Goal: Task Accomplishment & Management: Complete application form

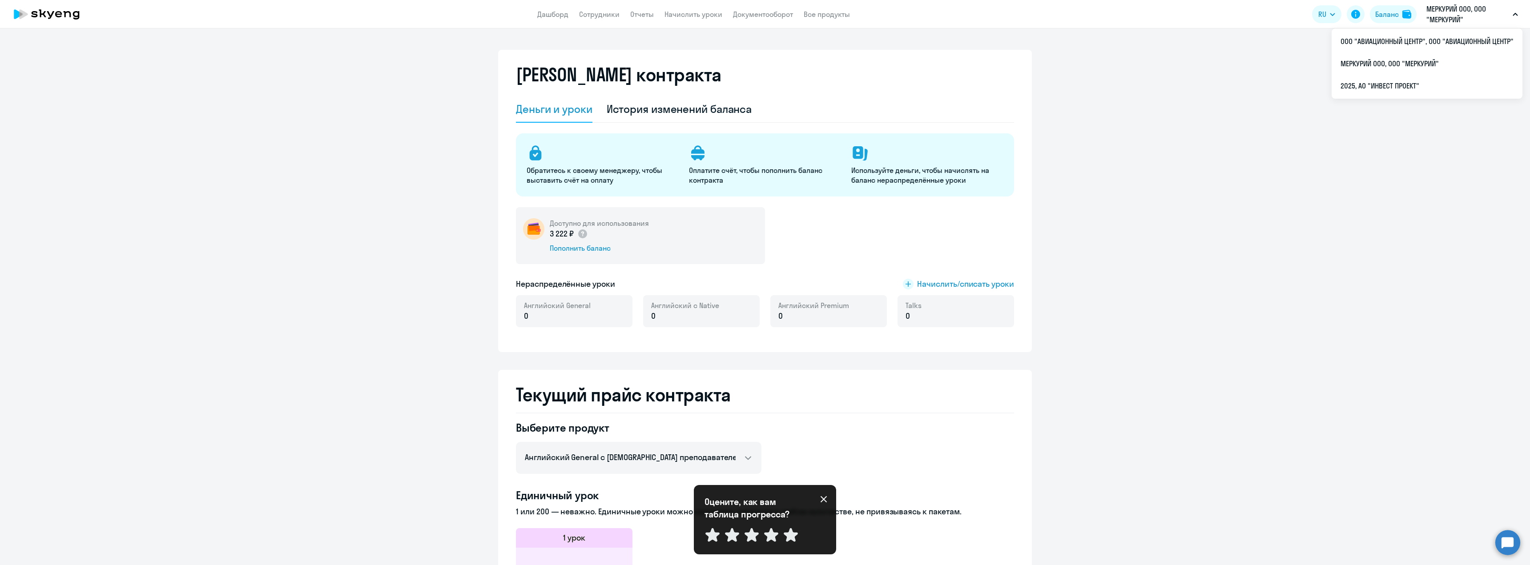
select select "english_adult_not_native_speaker"
click at [1369, 87] on li "2025, АО "ИНВЕСТ ПРОЕКТ"" at bounding box center [1426, 86] width 191 height 22
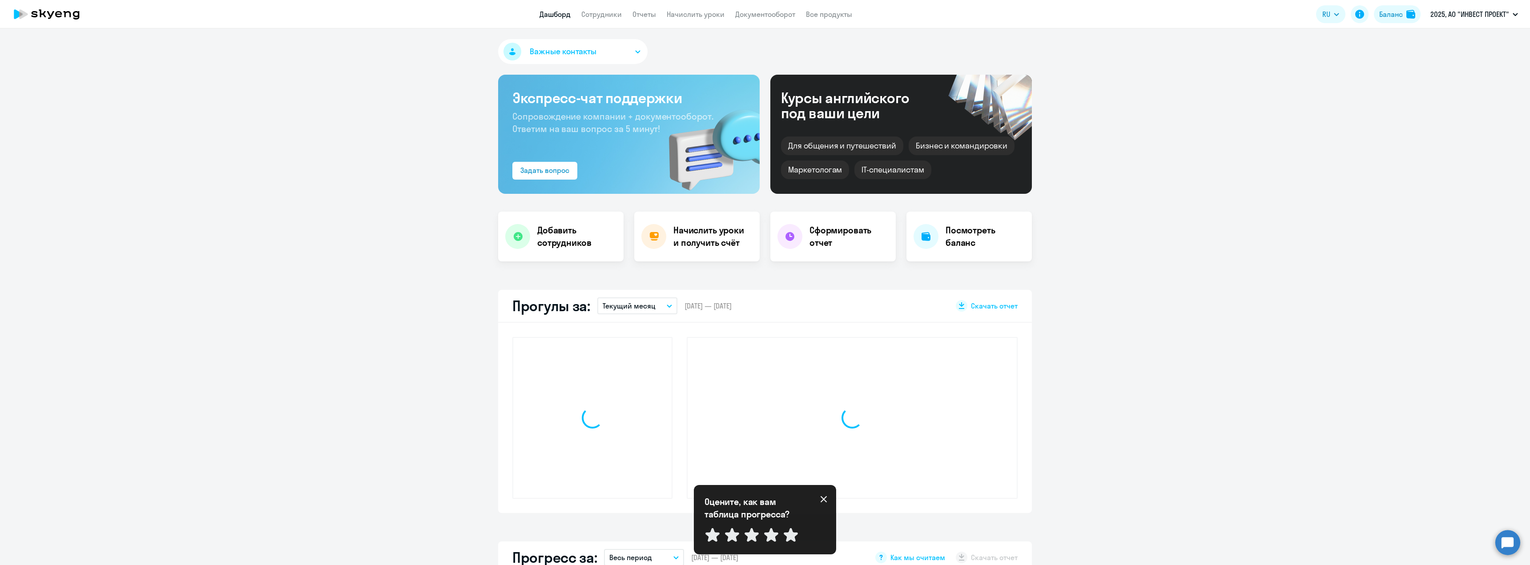
select select "30"
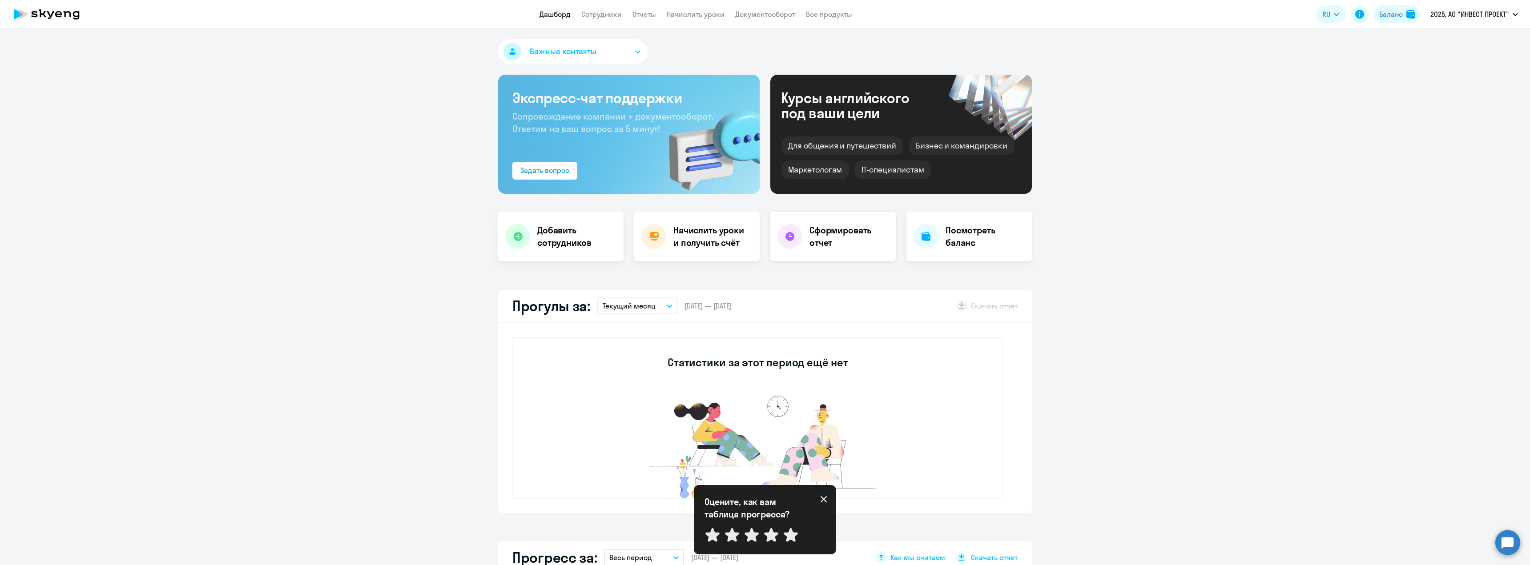
click at [816, 239] on h4 "Сформировать отчет" at bounding box center [848, 236] width 79 height 25
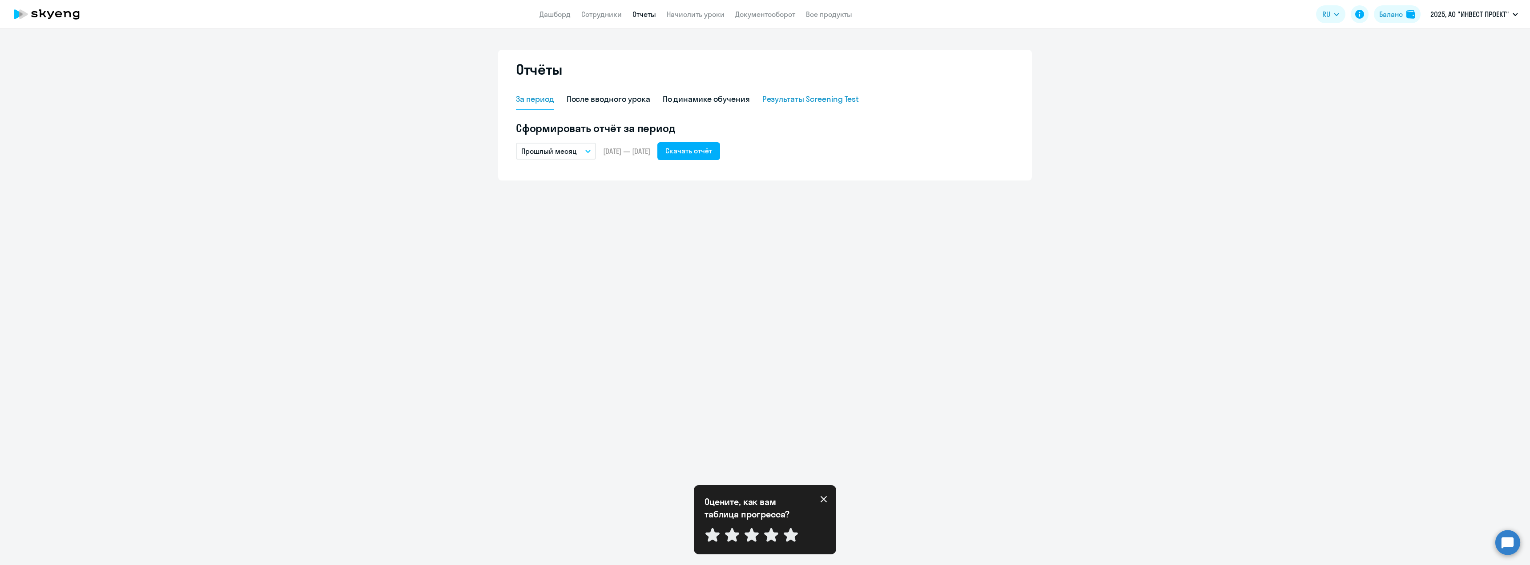
click at [796, 105] on div "Результаты Screening Test" at bounding box center [810, 99] width 97 height 21
click at [724, 100] on div "По динамике обучения" at bounding box center [706, 99] width 87 height 12
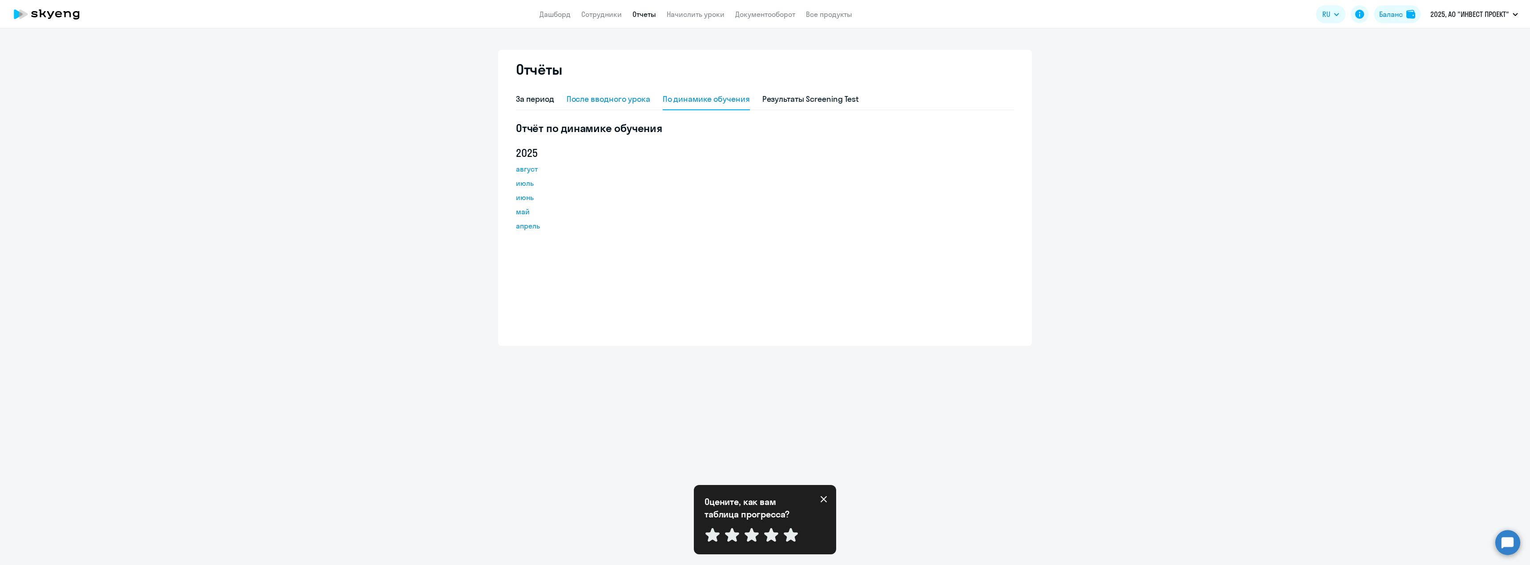
click at [641, 96] on div "После вводного урока" at bounding box center [609, 99] width 84 height 12
select select "10"
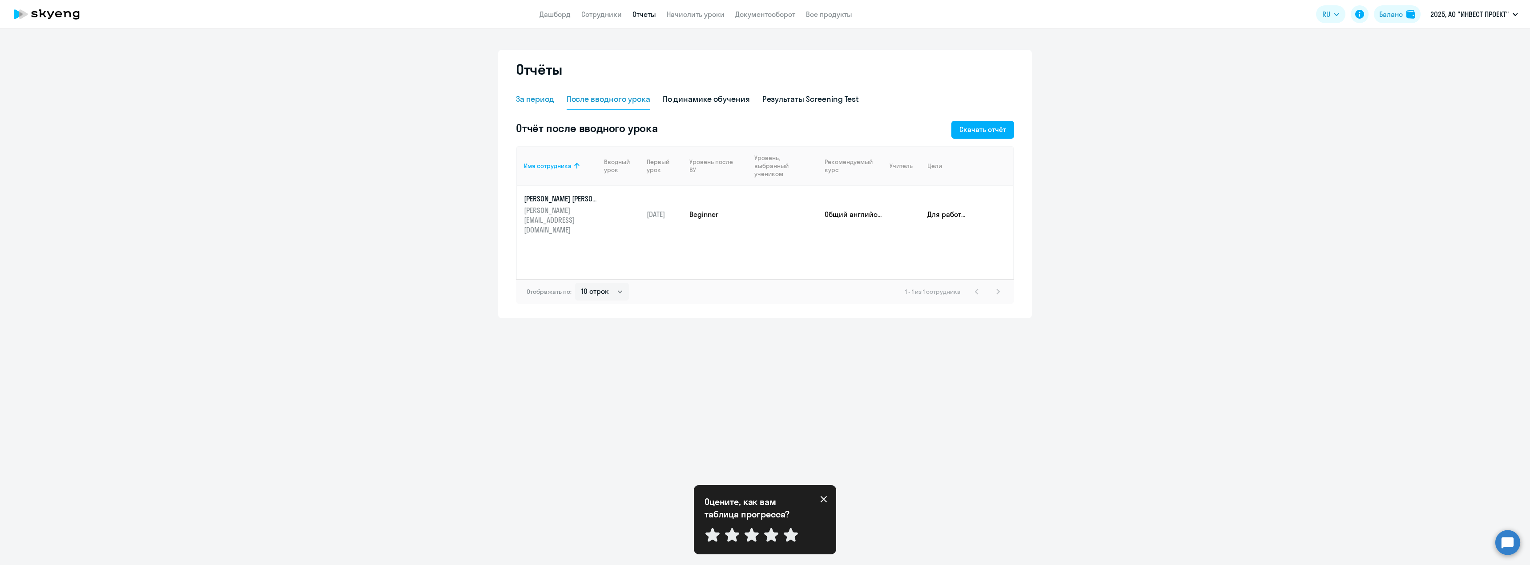
click at [548, 98] on div "За период" at bounding box center [535, 99] width 38 height 12
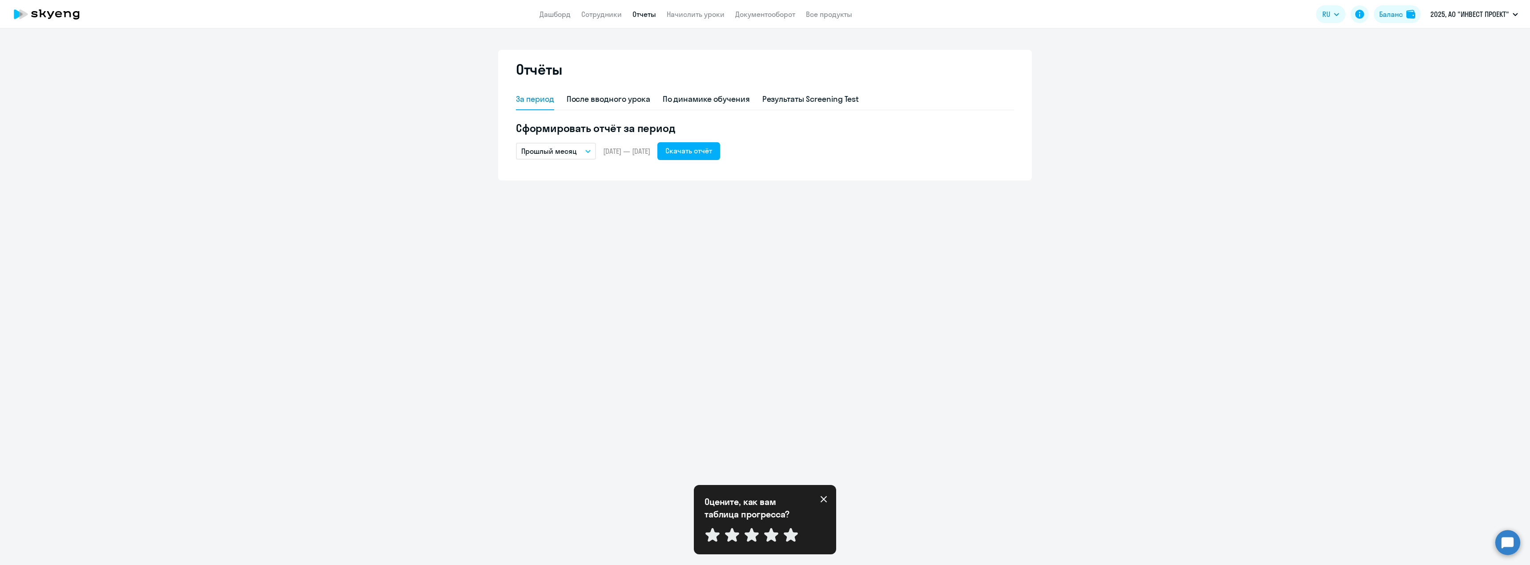
click at [574, 154] on p "Прошлый месяц" at bounding box center [549, 151] width 56 height 11
click at [715, 238] on div "Отчёты За период После вводного урока По динамике обучения Результаты Screening…" at bounding box center [765, 296] width 1530 height 537
click at [699, 97] on div "По динамике обучения" at bounding box center [706, 99] width 87 height 12
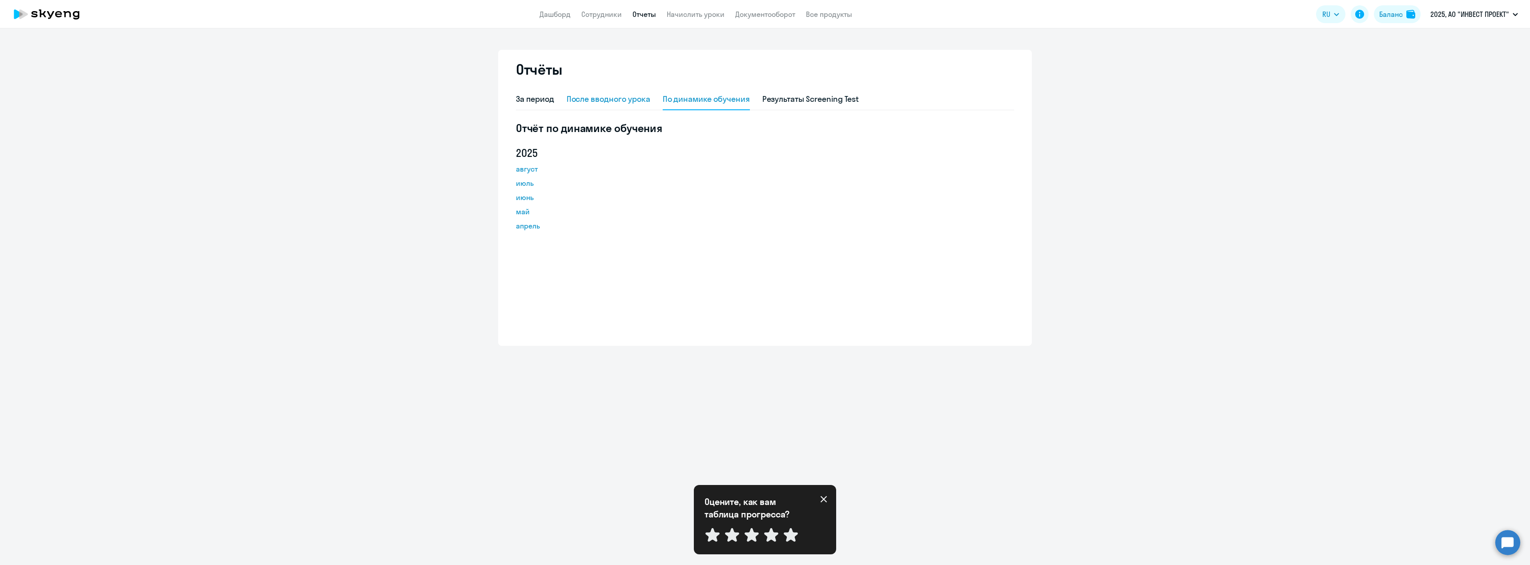
click at [598, 100] on div "После вводного урока" at bounding box center [609, 99] width 84 height 12
select select "10"
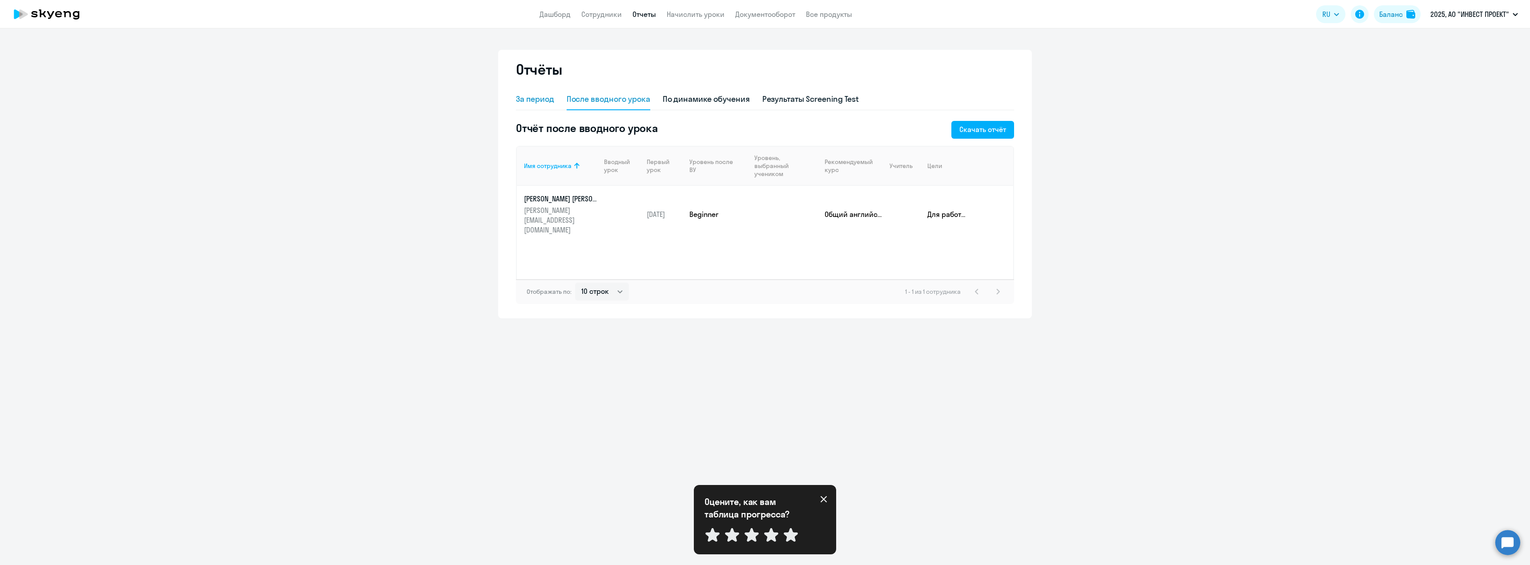
click at [538, 97] on div "За период" at bounding box center [535, 99] width 38 height 12
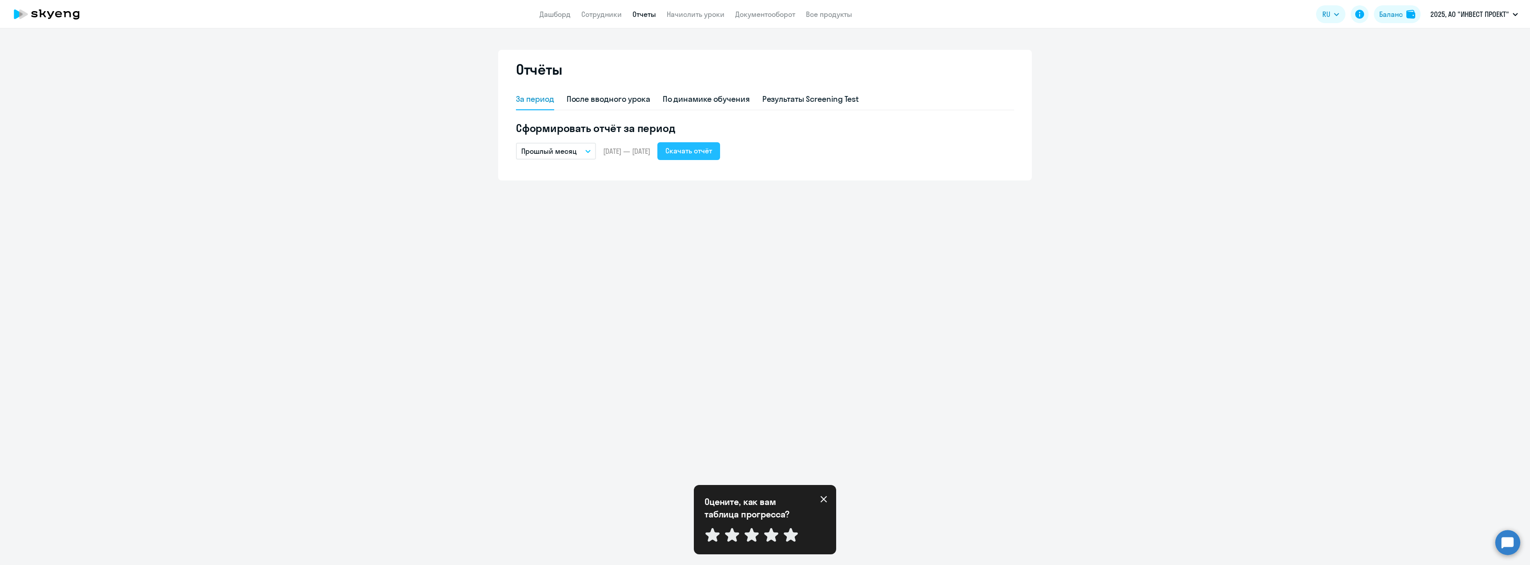
click at [712, 151] on div "Скачать отчёт" at bounding box center [688, 150] width 47 height 11
click at [679, 14] on link "Начислить уроки" at bounding box center [696, 14] width 58 height 9
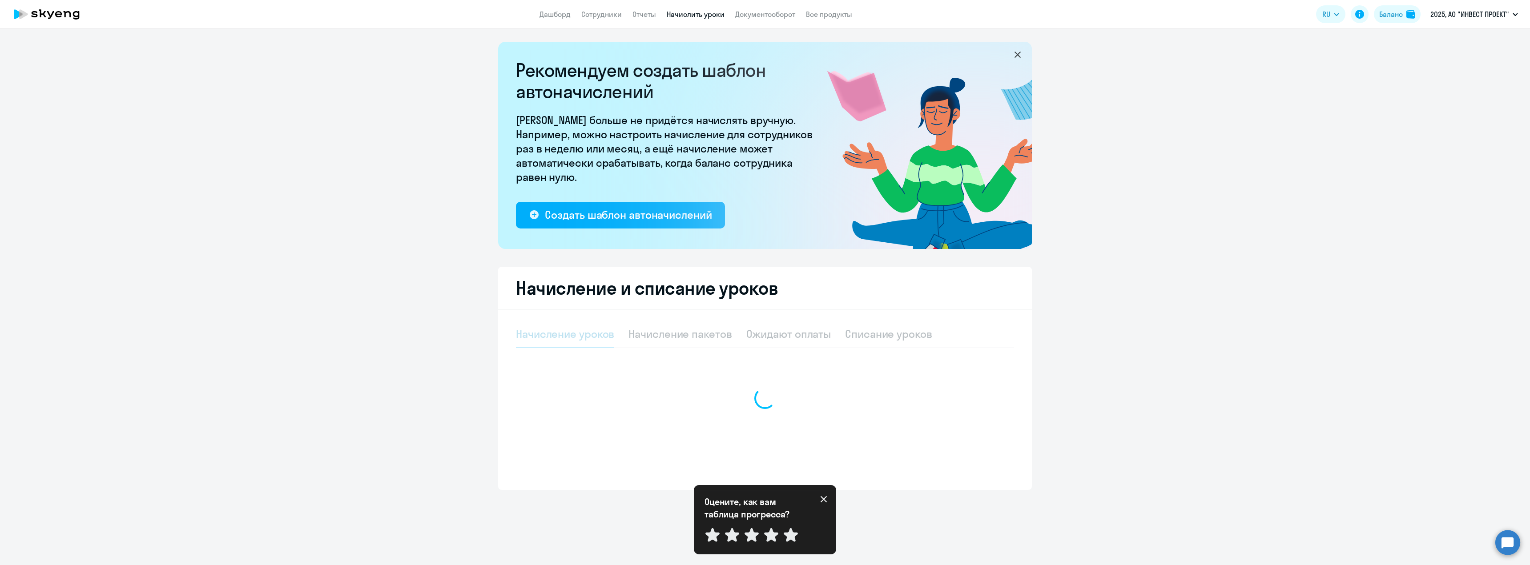
select select "10"
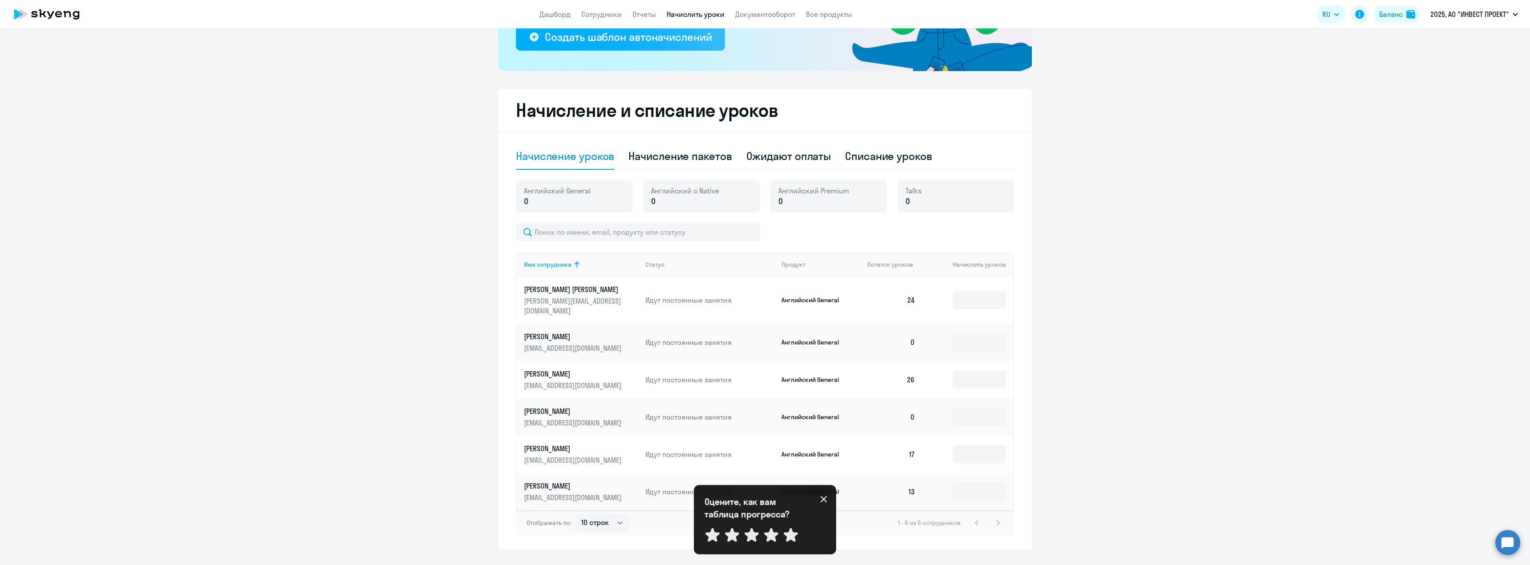
scroll to position [188, 0]
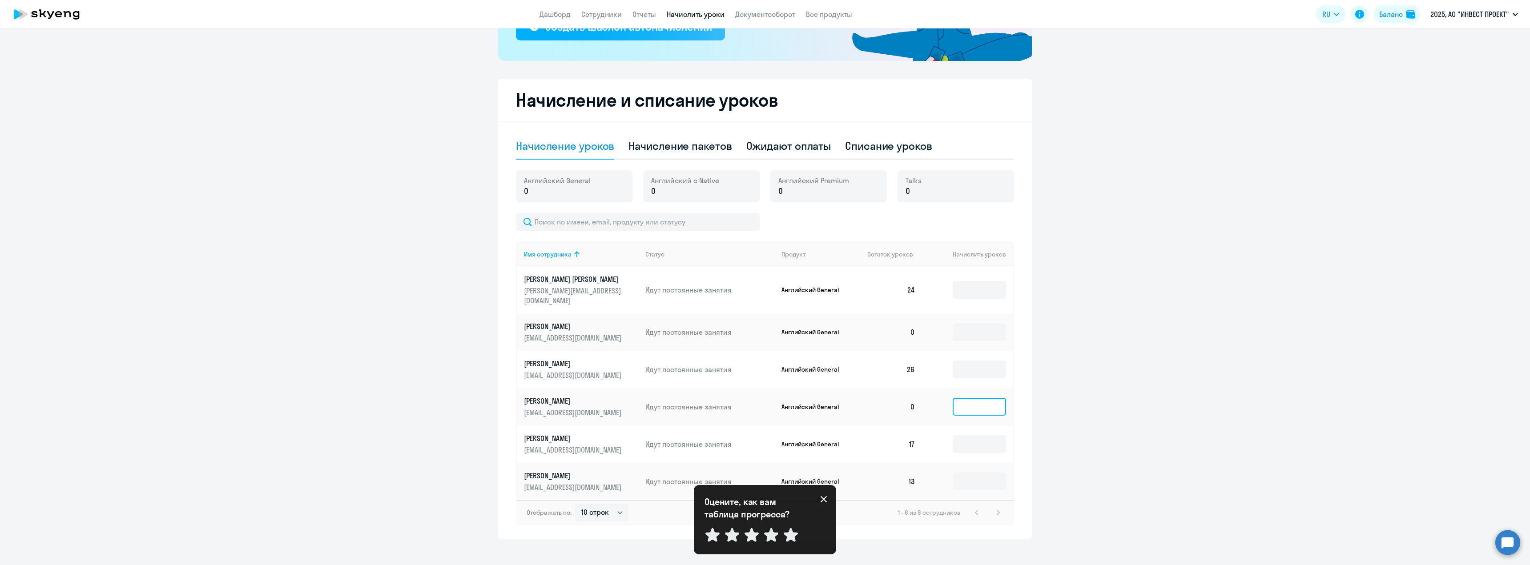
click at [976, 398] on input at bounding box center [979, 407] width 53 height 18
click at [448, 237] on ng-component "Рекомендуем создать шаблон автоначислений Уроки больше не придётся начислять вр…" at bounding box center [765, 197] width 1530 height 686
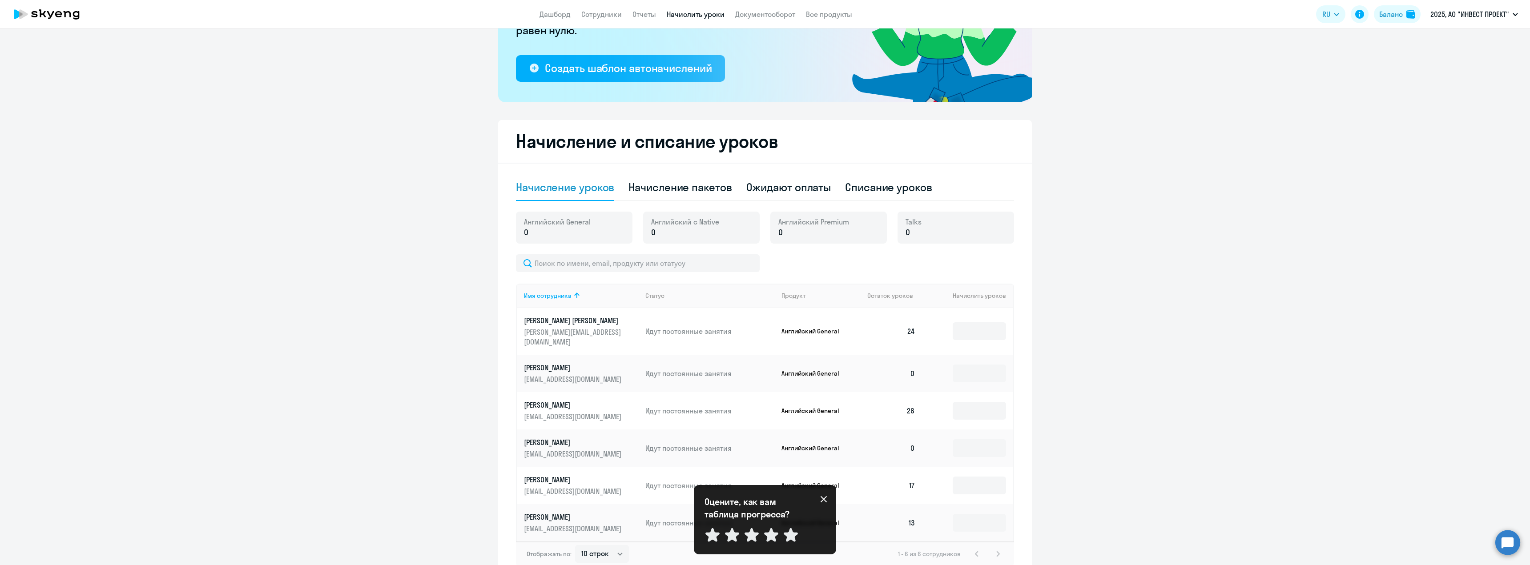
scroll to position [10, 0]
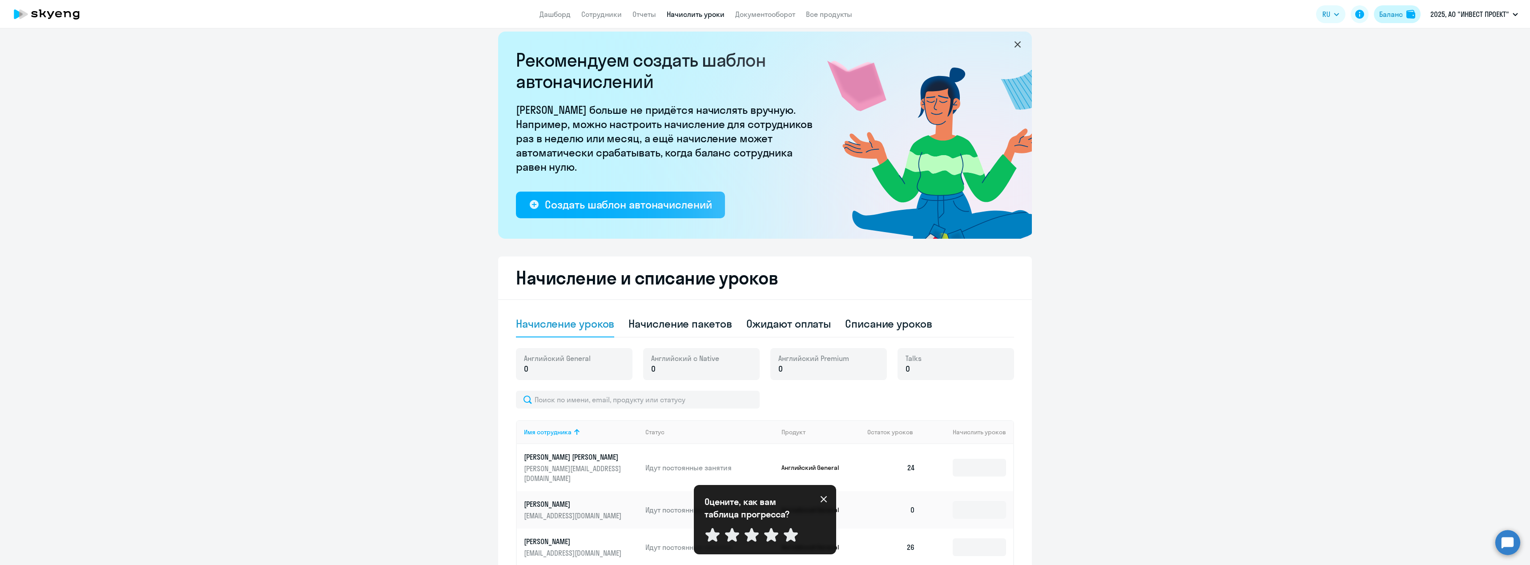
click at [1408, 12] on img at bounding box center [1410, 14] width 9 height 9
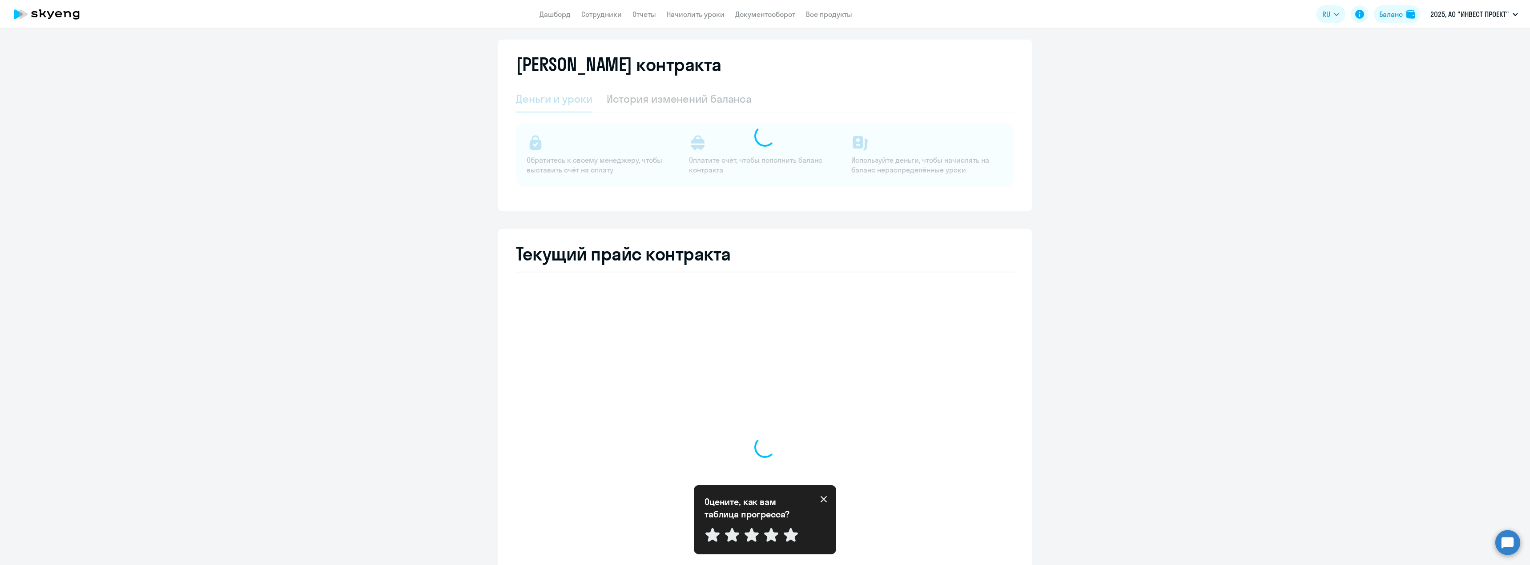
select select "english_adult_not_native_speaker"
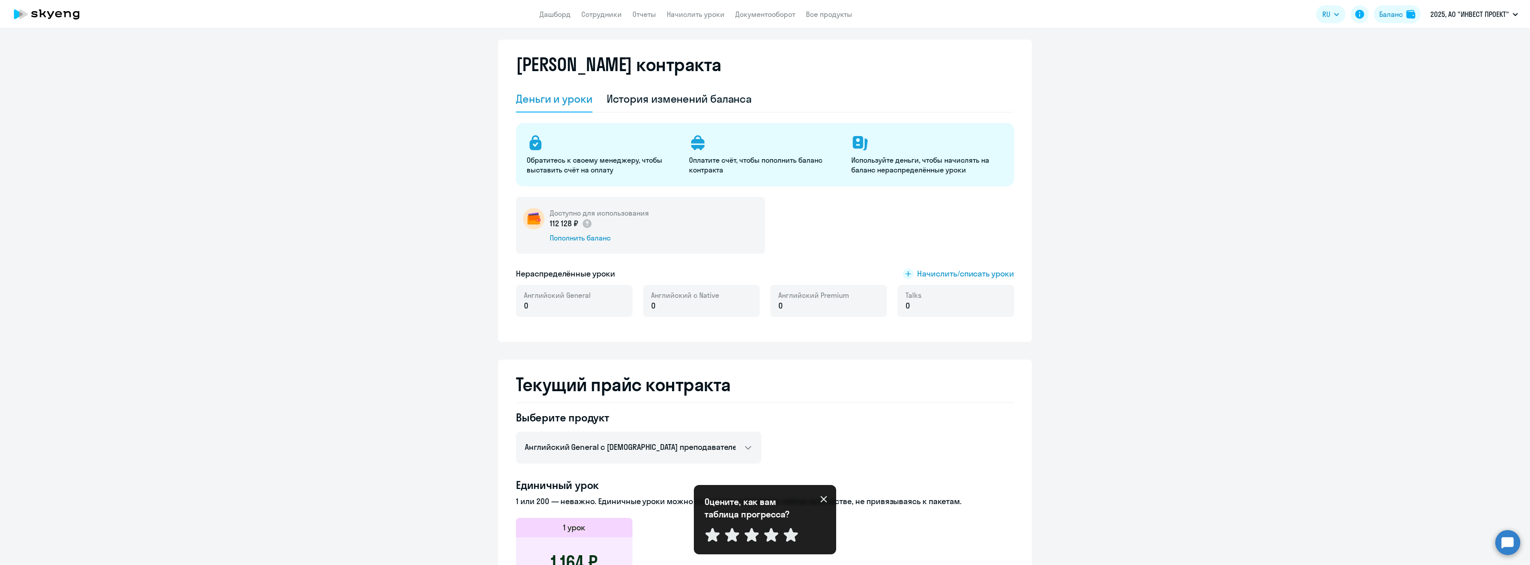
click at [602, 307] on div "Английский General 0" at bounding box center [574, 301] width 117 height 32
click at [949, 274] on span "Начислить/списать уроки" at bounding box center [965, 274] width 97 height 12
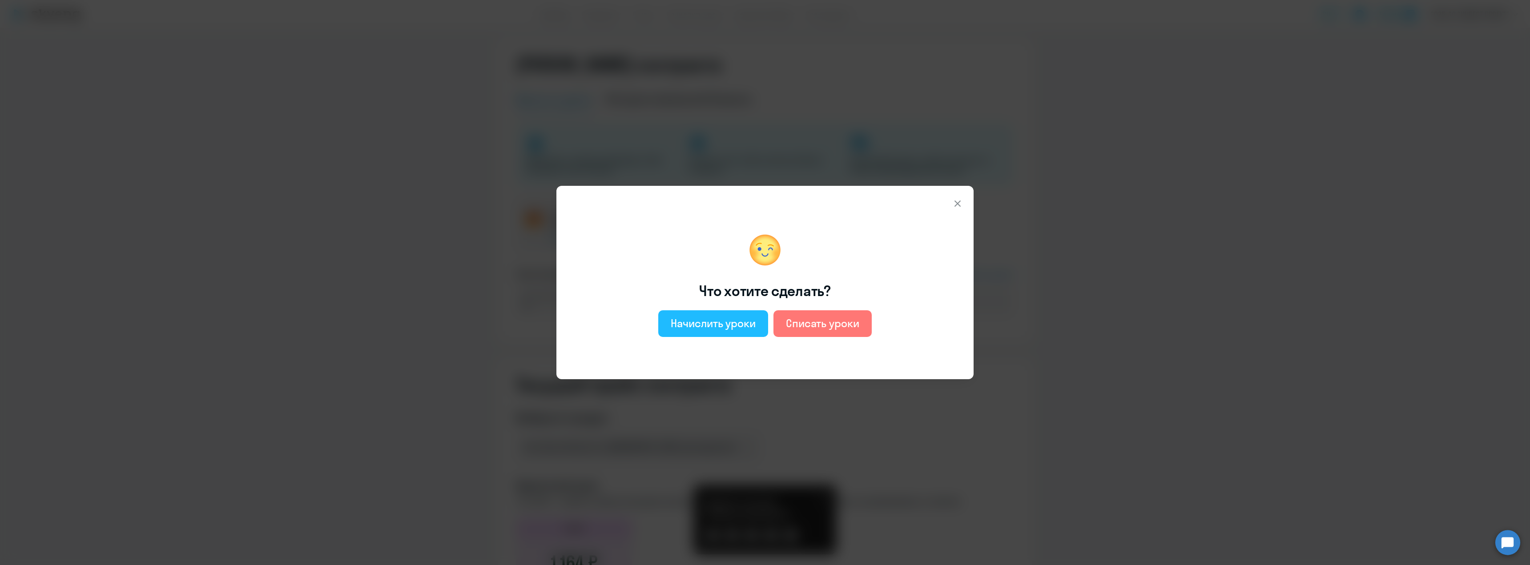
click at [728, 330] on div "Начислить уроки" at bounding box center [713, 323] width 85 height 14
select select "english_adult_not_native_speaker"
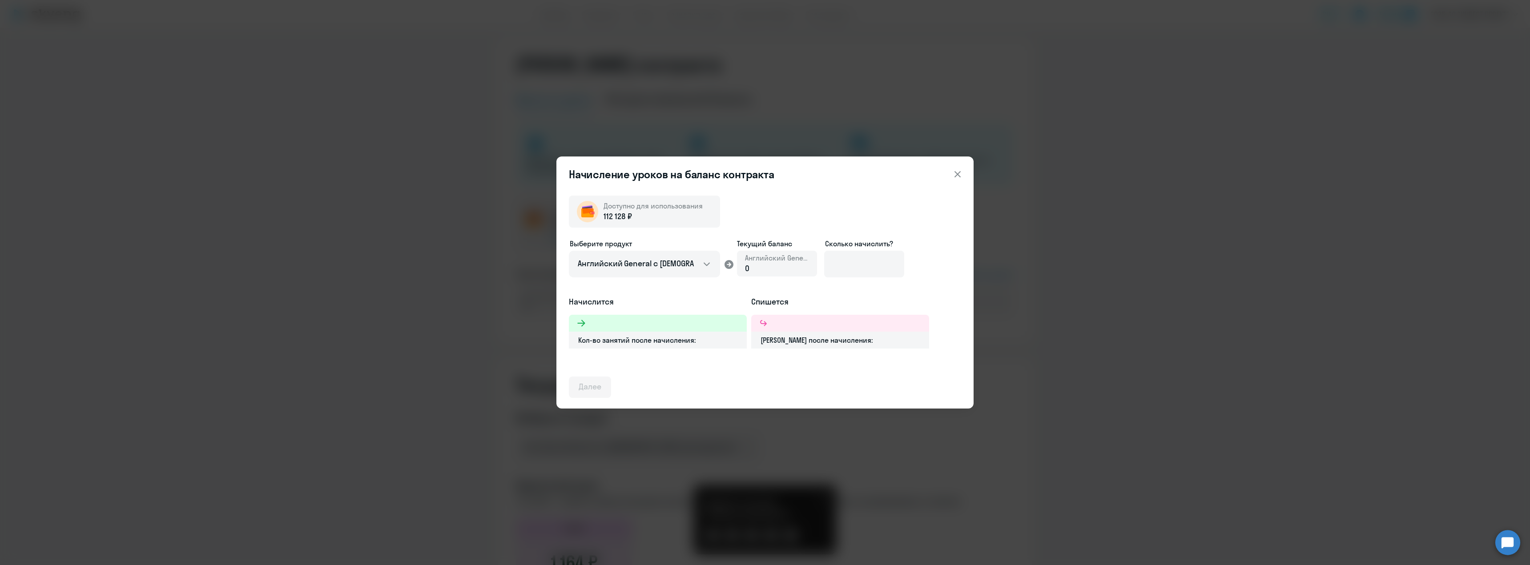
click at [765, 265] on div "0" at bounding box center [777, 269] width 64 height 12
click at [752, 267] on div "0" at bounding box center [777, 269] width 64 height 12
click at [853, 257] on input at bounding box center [864, 264] width 80 height 27
type input "32"
click at [712, 266] on select "Английский General с [DEMOGRAPHIC_DATA] преподавателем Английский General с [DE…" at bounding box center [644, 264] width 151 height 27
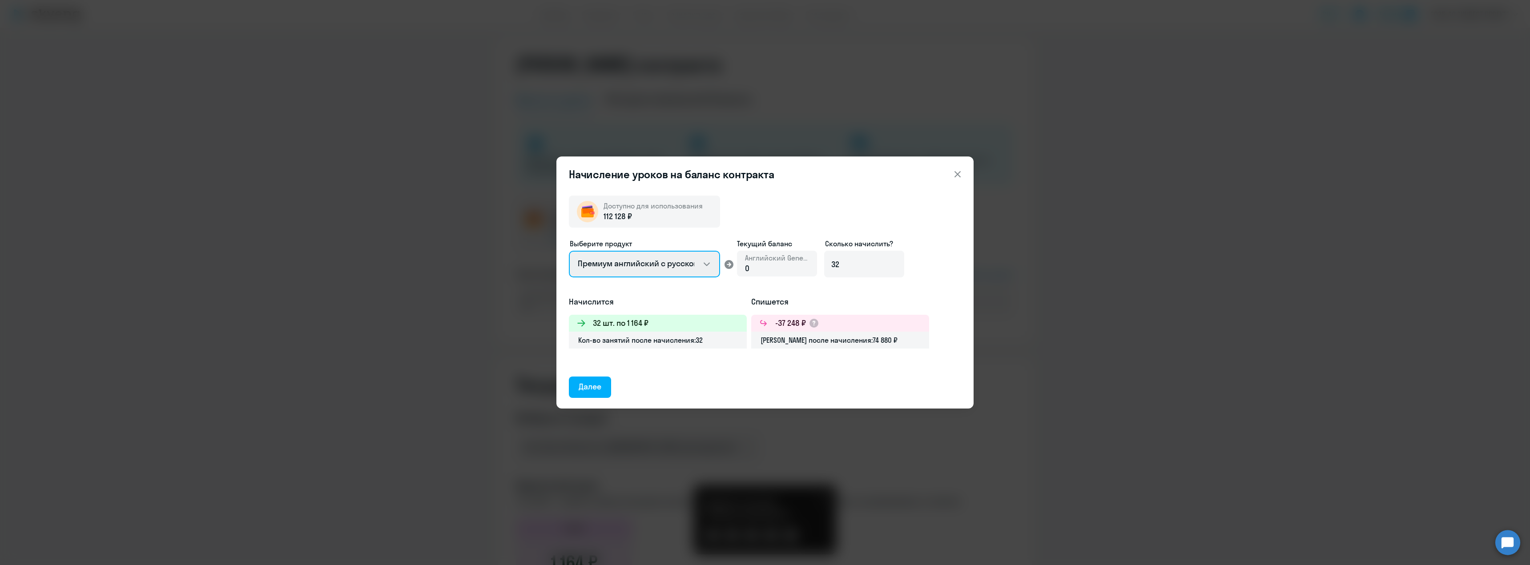
click at [569, 251] on select "Английский General с [DEMOGRAPHIC_DATA] преподавателем Английский General с [DE…" at bounding box center [644, 264] width 151 height 27
click at [712, 262] on select "Английский General с [DEMOGRAPHIC_DATA] преподавателем Английский General с [DE…" at bounding box center [644, 264] width 151 height 27
click at [569, 251] on select "Английский General с [DEMOGRAPHIC_DATA] преподавателем Английский General с [DE…" at bounding box center [644, 264] width 151 height 27
click at [690, 269] on select "Английский General с [DEMOGRAPHIC_DATA] преподавателем Английский General с [DE…" at bounding box center [644, 264] width 151 height 27
select select "english_adult_not_native_speaker"
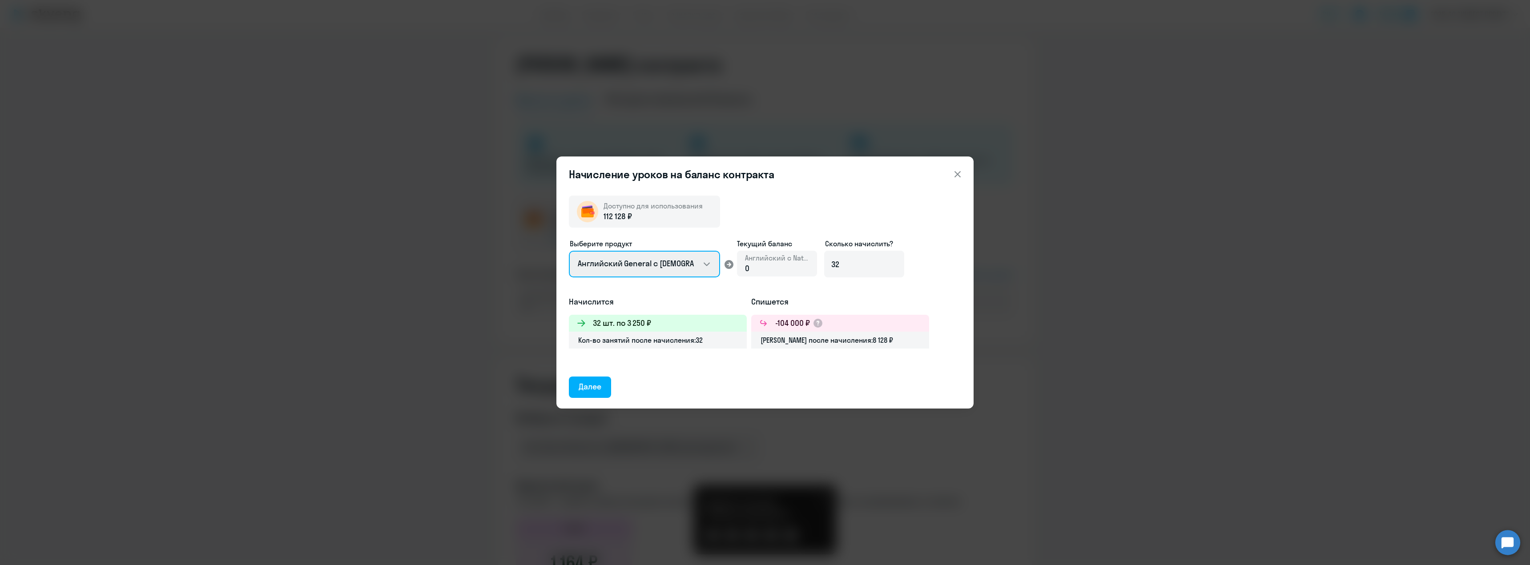
click at [569, 251] on select "Английский General с [DEMOGRAPHIC_DATA] преподавателем Английский General с [DE…" at bounding box center [644, 264] width 151 height 27
click at [600, 389] on div "Далее" at bounding box center [590, 387] width 23 height 12
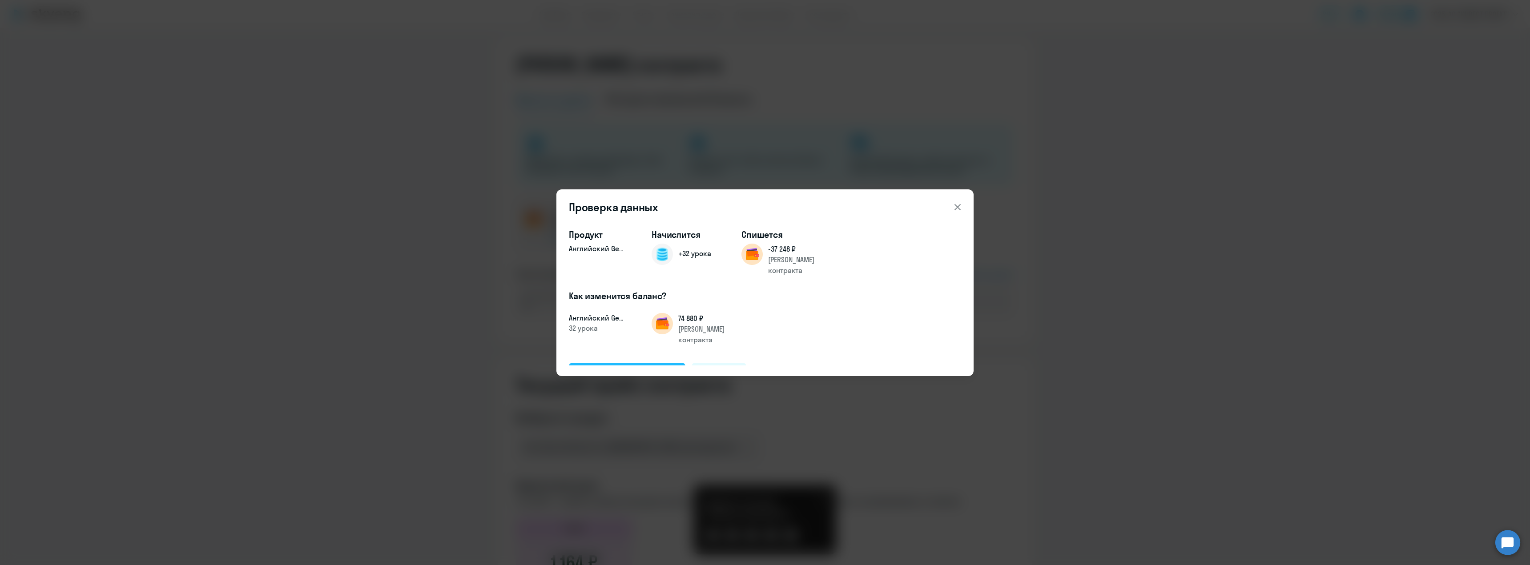
click at [622, 367] on div "Подтвердить и начислить" at bounding box center [627, 373] width 97 height 12
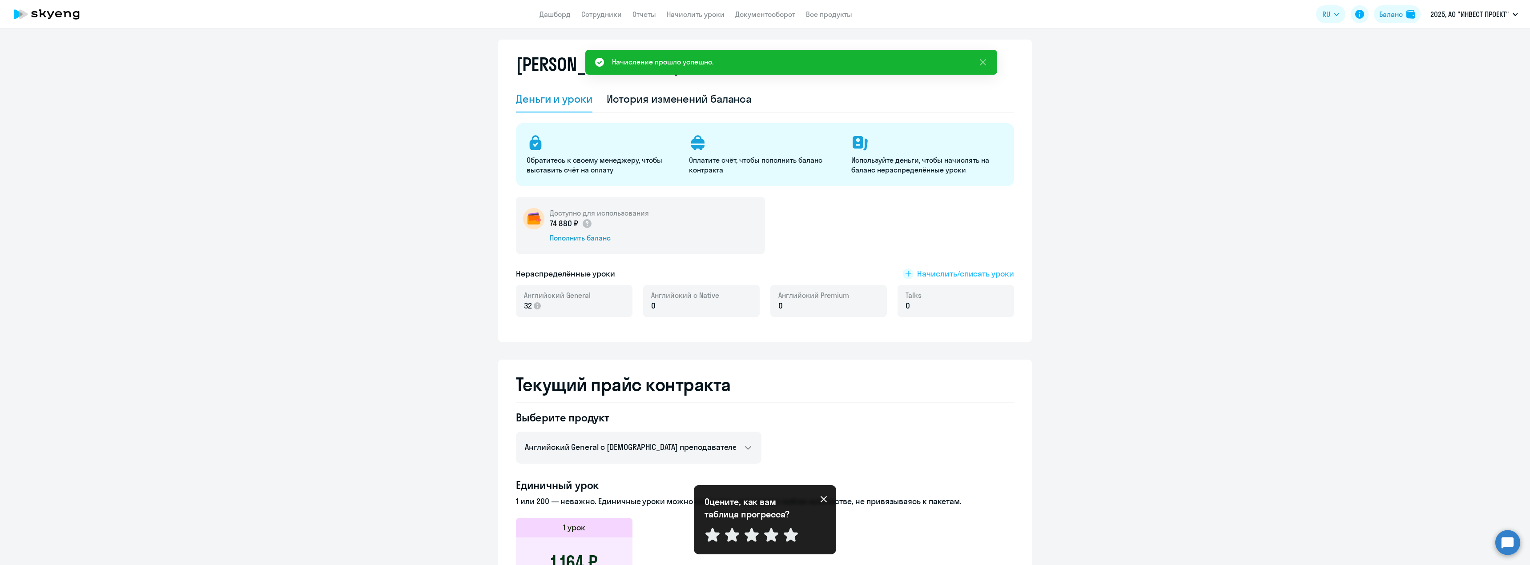
click at [929, 270] on span "Начислить/списать уроки" at bounding box center [965, 274] width 97 height 12
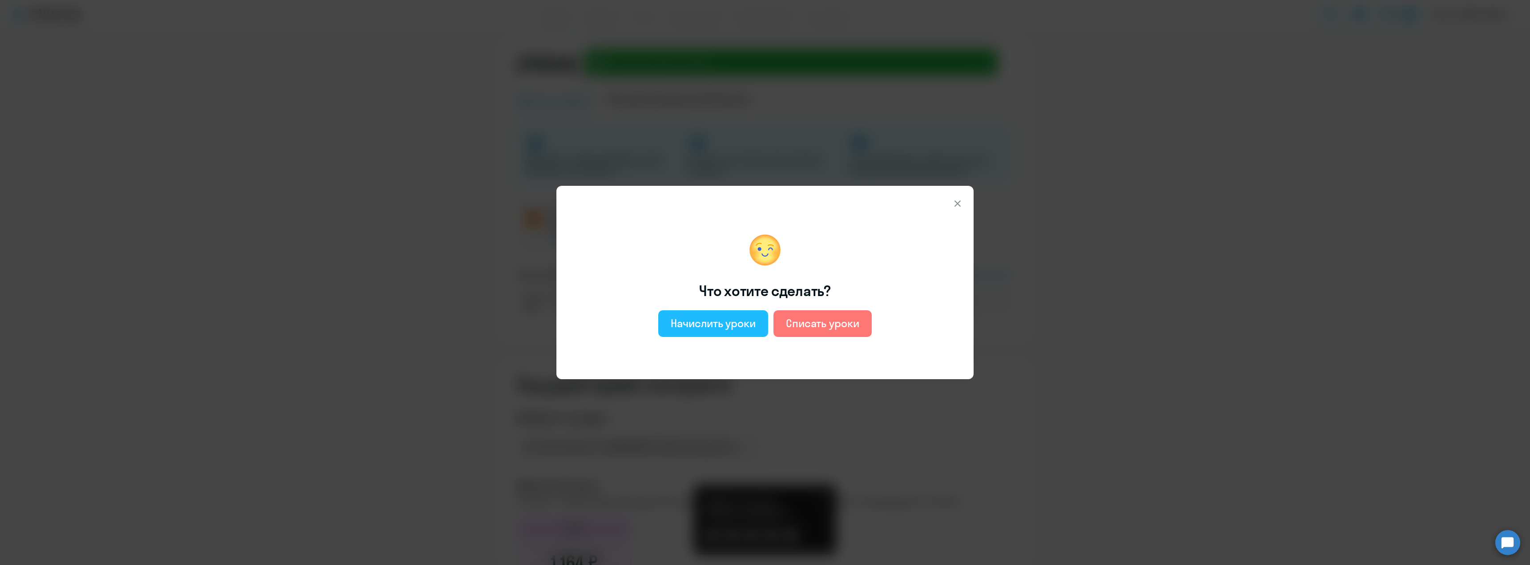
click at [732, 325] on div "Начислить уроки" at bounding box center [713, 323] width 85 height 14
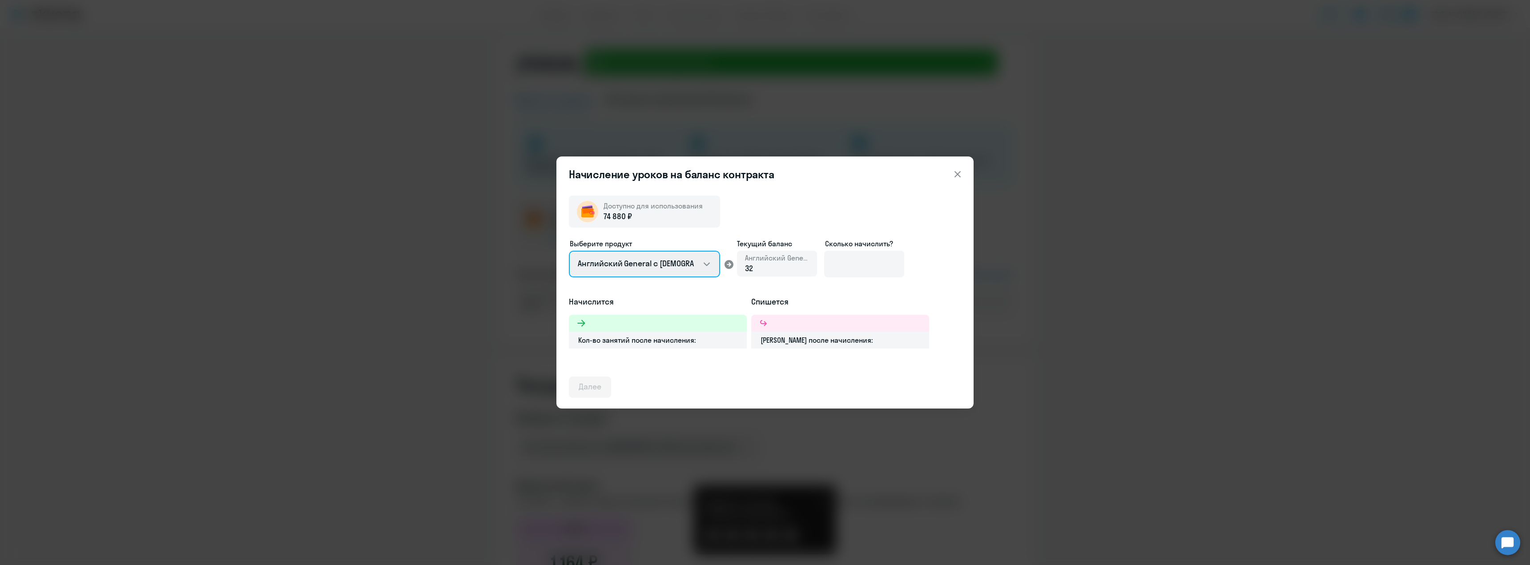
click at [686, 261] on select "Английский General с [DEMOGRAPHIC_DATA] преподавателем Английский General с [DE…" at bounding box center [644, 264] width 151 height 27
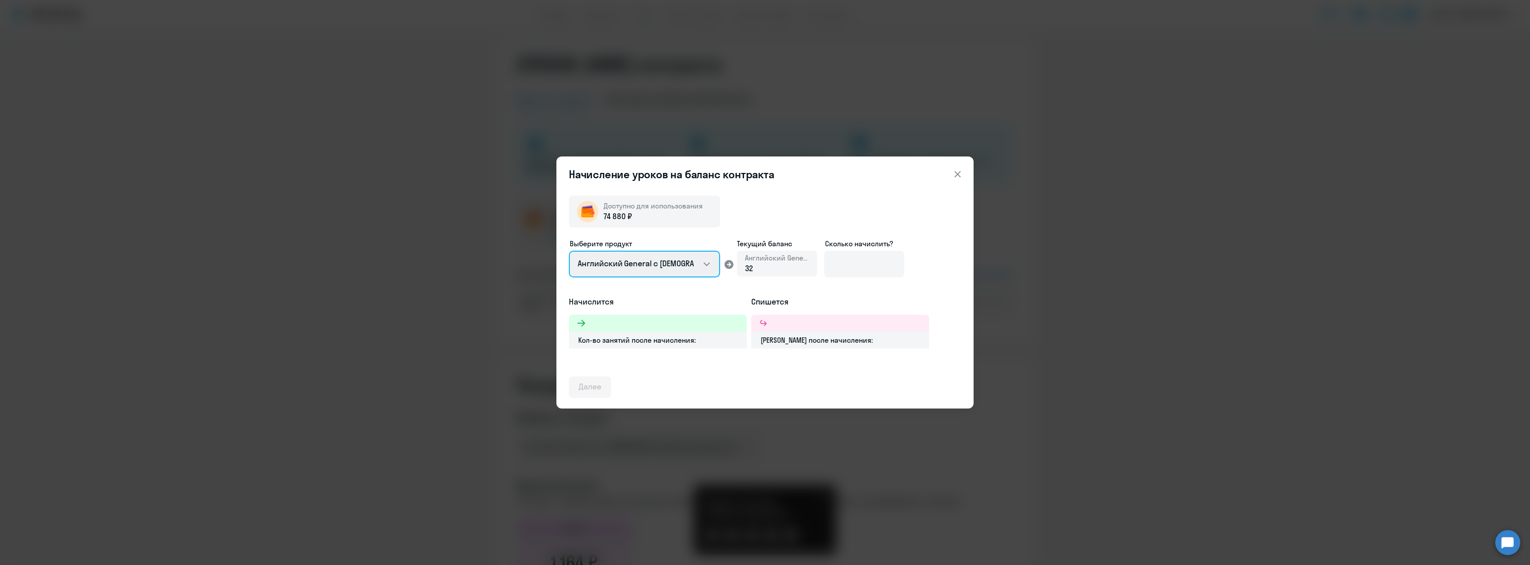
select select "english_adult_not_native_speaker_premium"
click at [569, 251] on select "Английский General с [DEMOGRAPHIC_DATA] преподавателем Английский General с [DE…" at bounding box center [644, 264] width 151 height 27
click at [776, 268] on div "0" at bounding box center [777, 269] width 64 height 12
click at [759, 269] on div "0" at bounding box center [777, 269] width 64 height 12
click at [880, 265] on input at bounding box center [864, 264] width 80 height 27
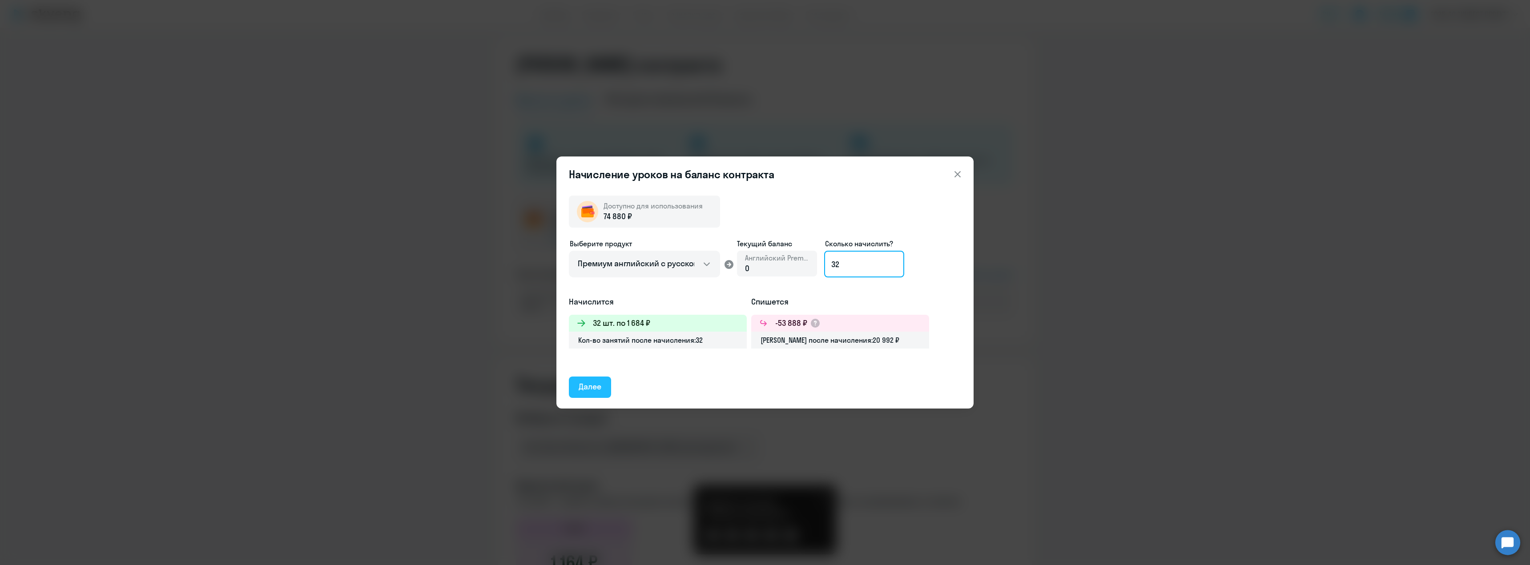
type input "32"
click at [598, 381] on button "Далее" at bounding box center [590, 387] width 42 height 21
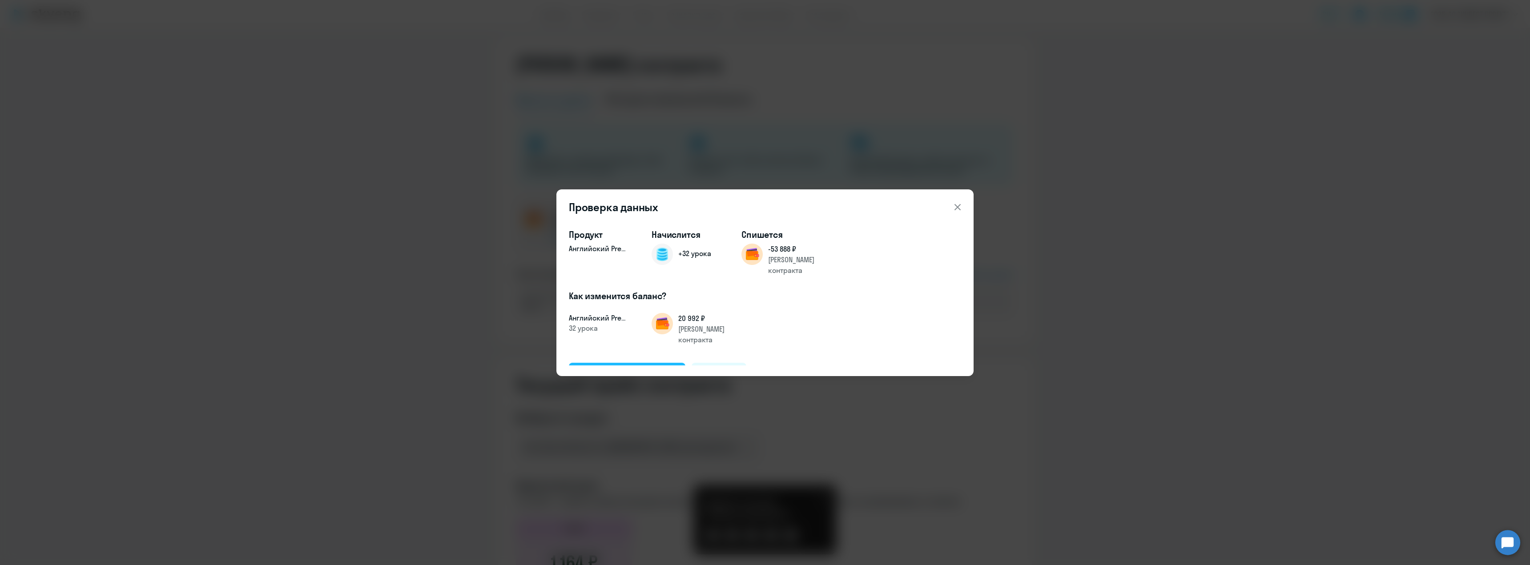
click at [623, 367] on div "Подтвердить и начислить" at bounding box center [627, 373] width 97 height 12
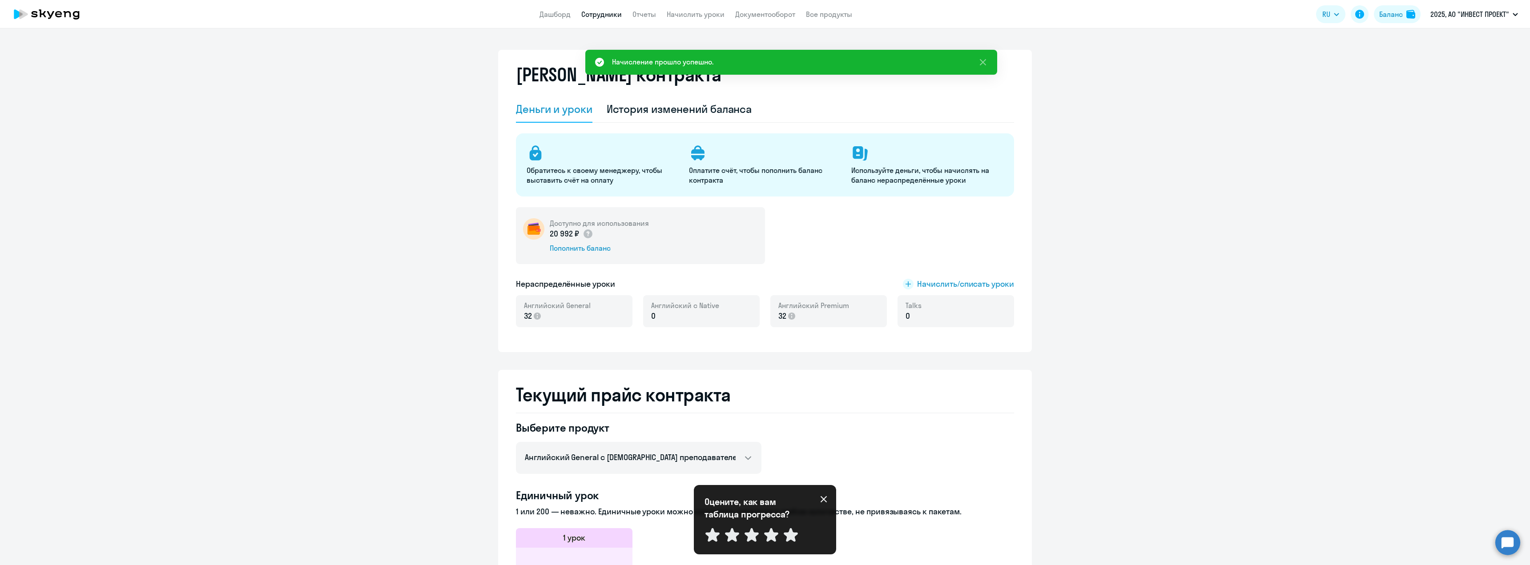
click at [607, 16] on link "Сотрудники" at bounding box center [601, 14] width 40 height 9
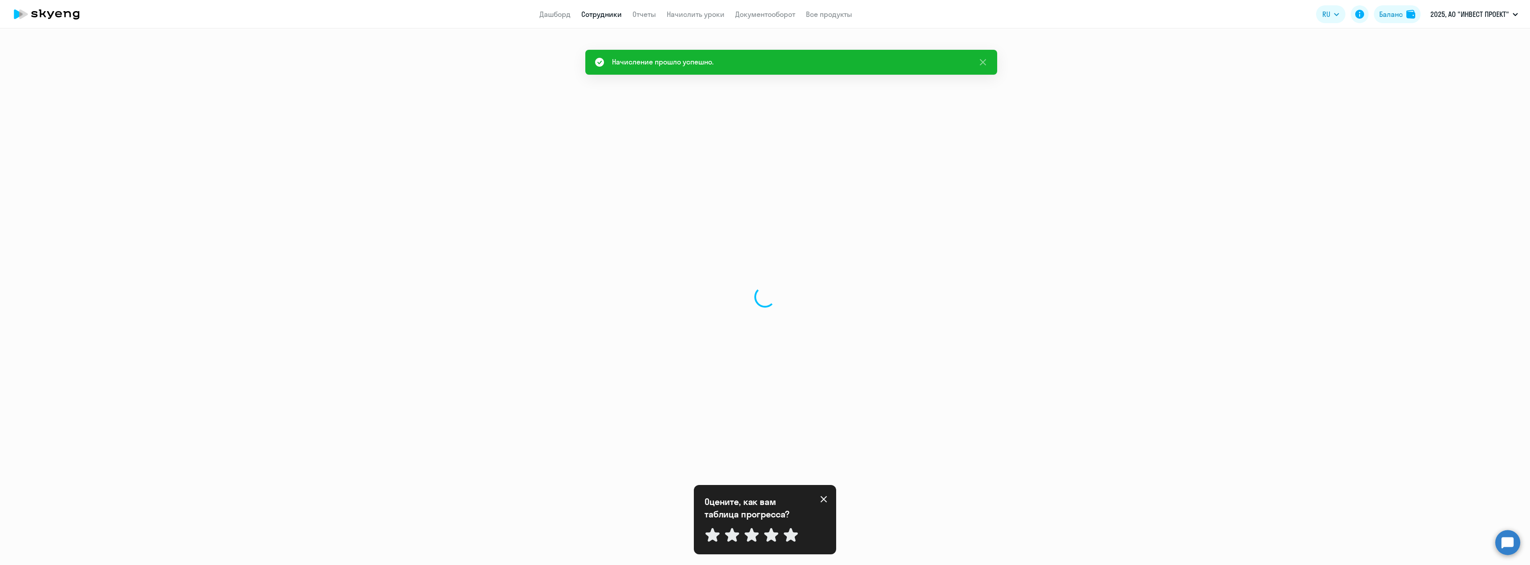
select select "30"
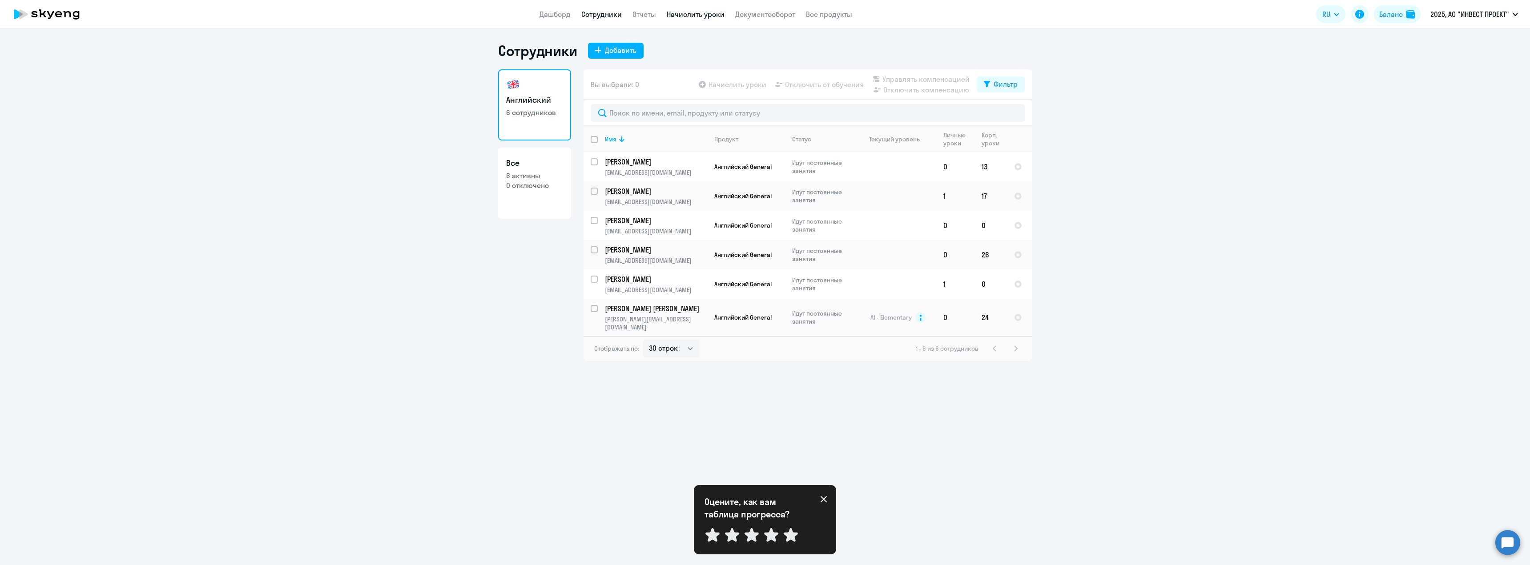
click at [681, 17] on link "Начислить уроки" at bounding box center [696, 14] width 58 height 9
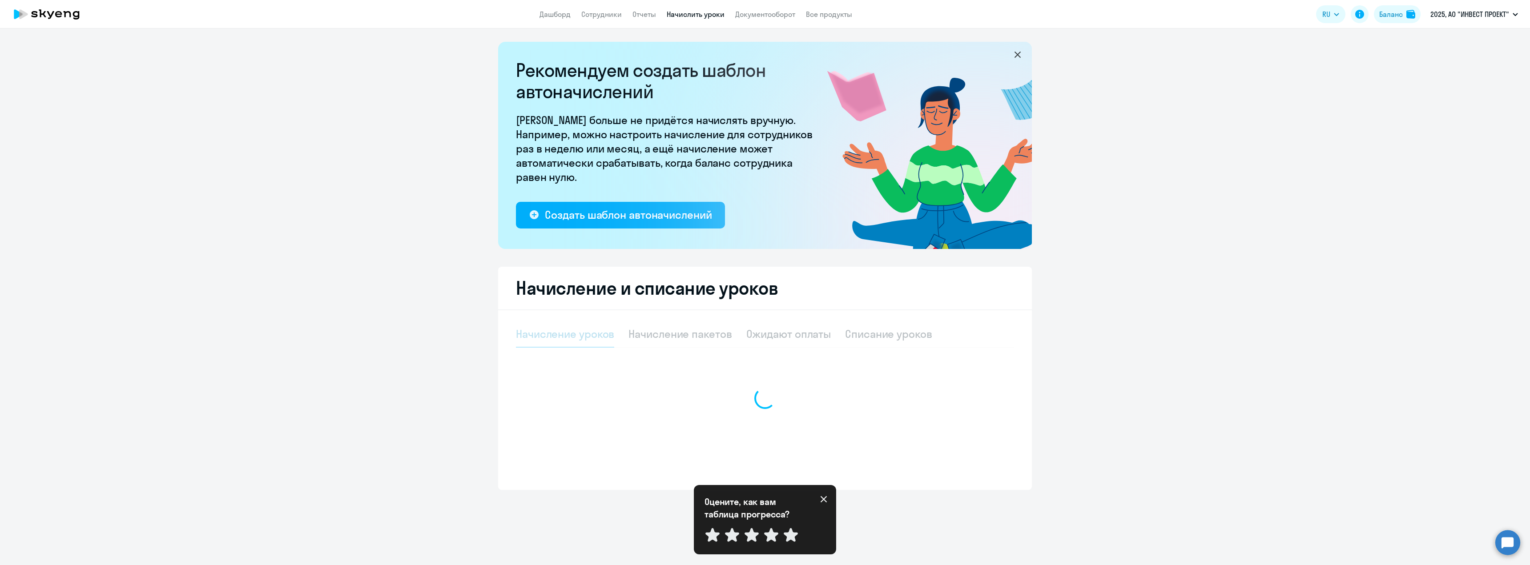
select select "10"
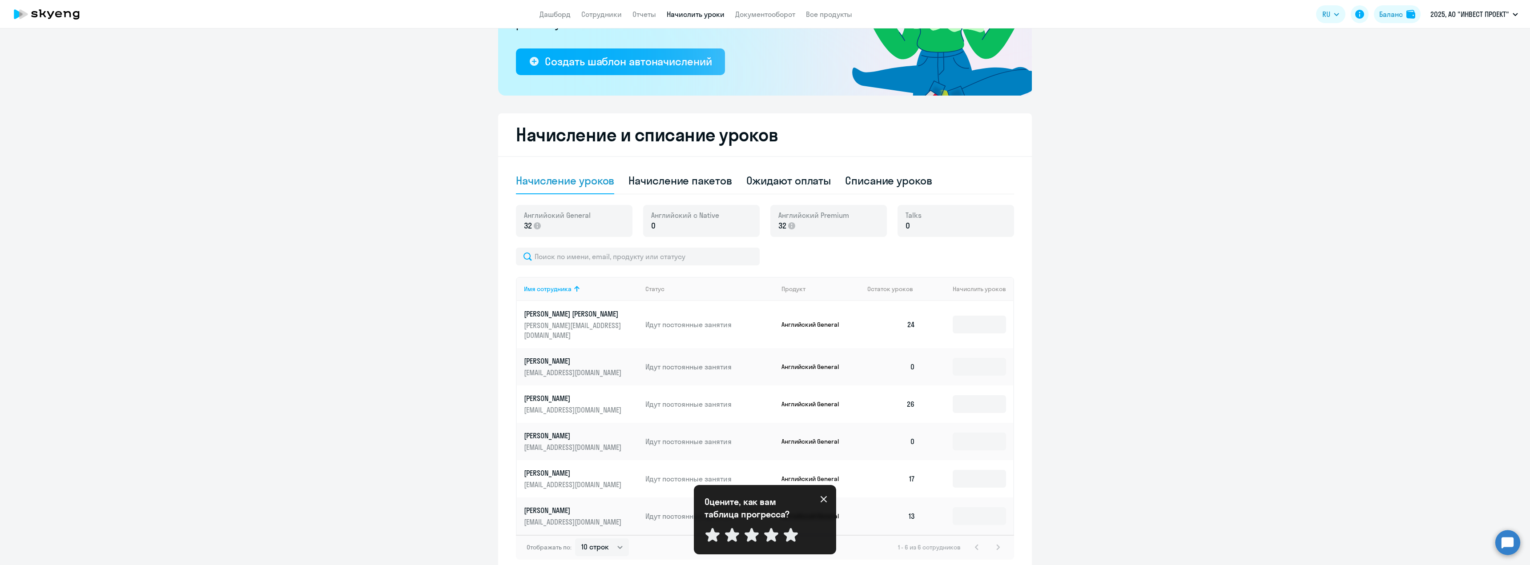
scroll to position [188, 0]
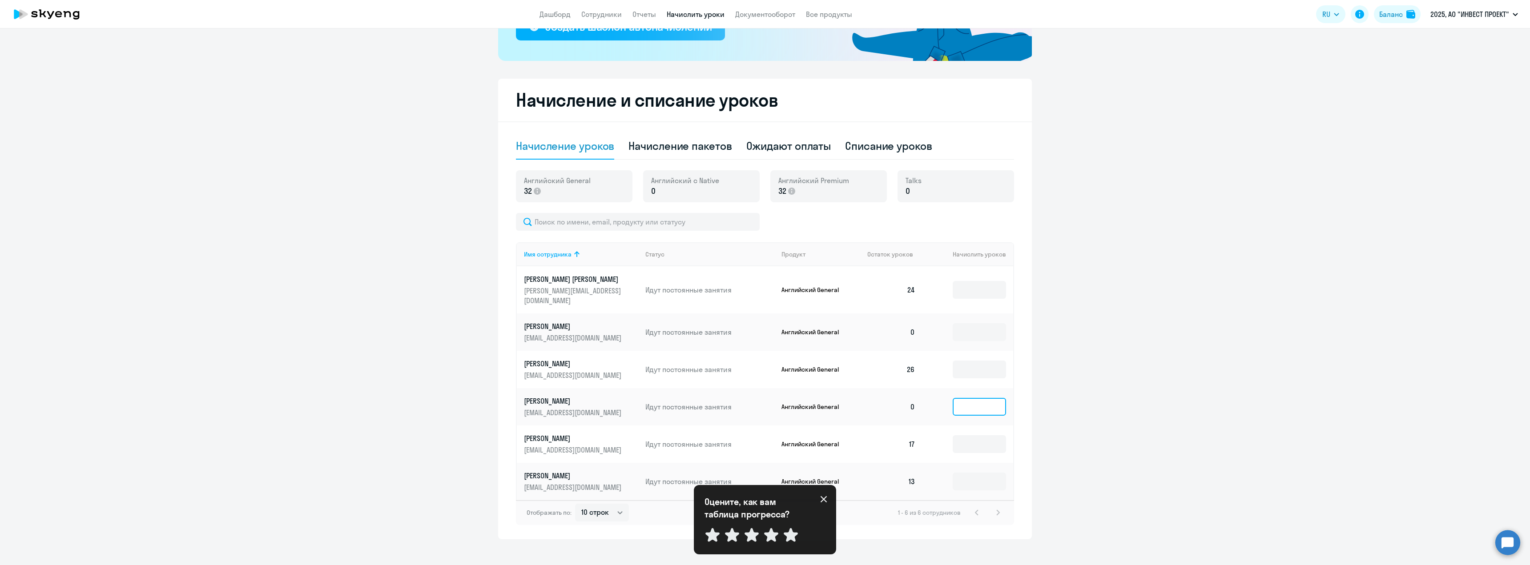
click at [977, 398] on input at bounding box center [979, 407] width 53 height 18
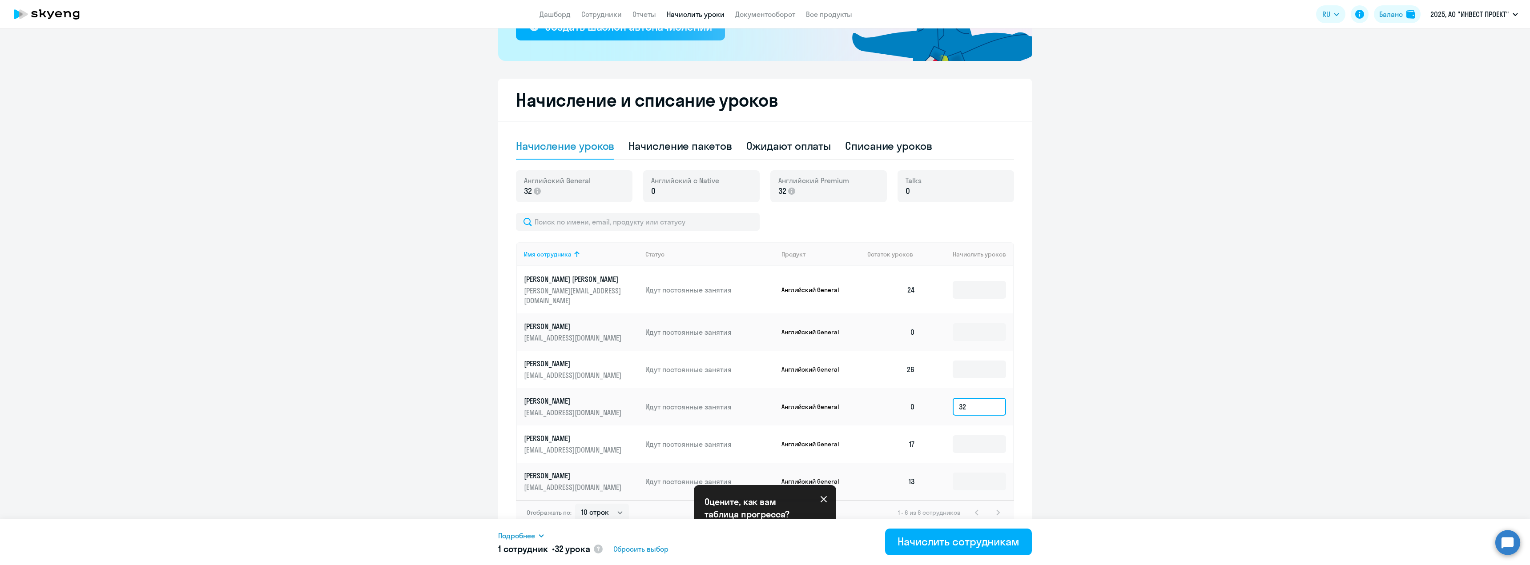
type input "32"
click at [1119, 426] on ng-component "Рекомендуем создать шаблон автоначислений Уроки больше не придётся начислять вр…" at bounding box center [765, 197] width 1530 height 686
click at [955, 543] on div "Начислить сотрудникам" at bounding box center [958, 542] width 122 height 14
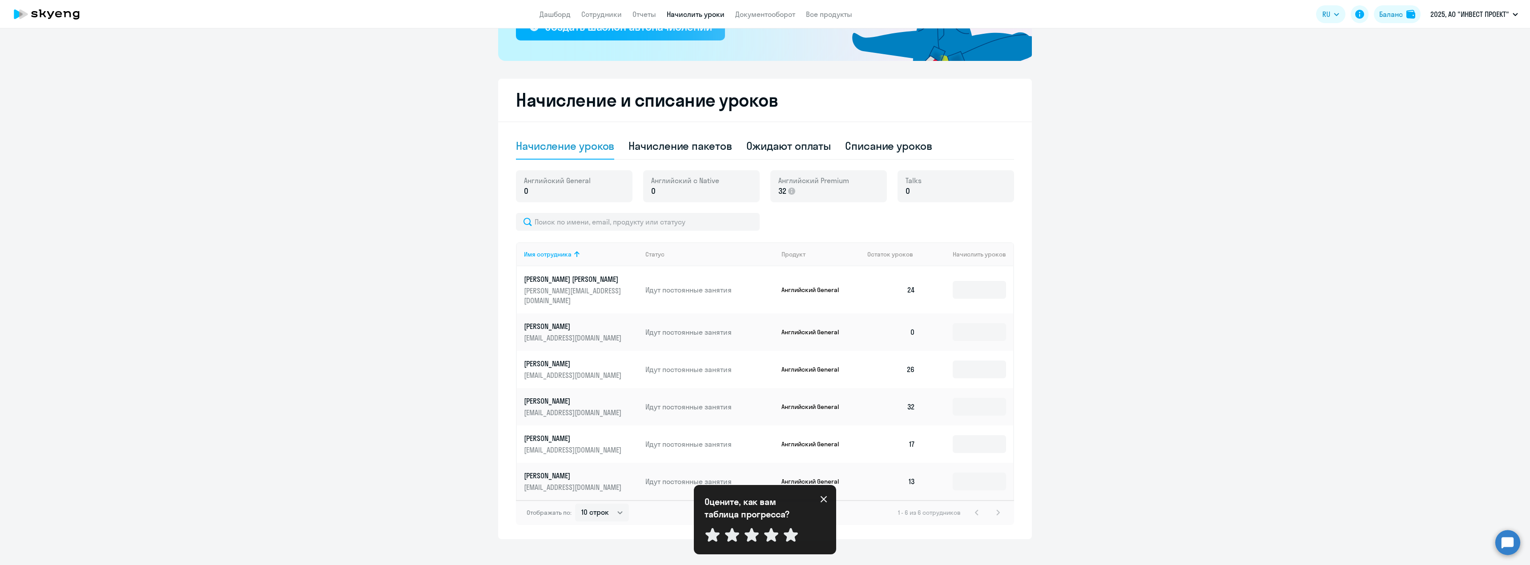
click at [1385, 133] on ng-component "Рекомендуем создать шаблон автоначислений Уроки больше не придётся начислять вр…" at bounding box center [765, 197] width 1530 height 686
click at [825, 499] on icon at bounding box center [823, 499] width 7 height 7
drag, startPoint x: 791, startPoint y: 541, endPoint x: 800, endPoint y: 545, distance: 9.6
click at [791, 541] on button "Никогда не показывать" at bounding box center [764, 536] width 121 height 16
click at [1052, 434] on ng-component "Рекомендуем создать шаблон автоначислений Уроки больше не придётся начислять вр…" at bounding box center [765, 197] width 1530 height 686
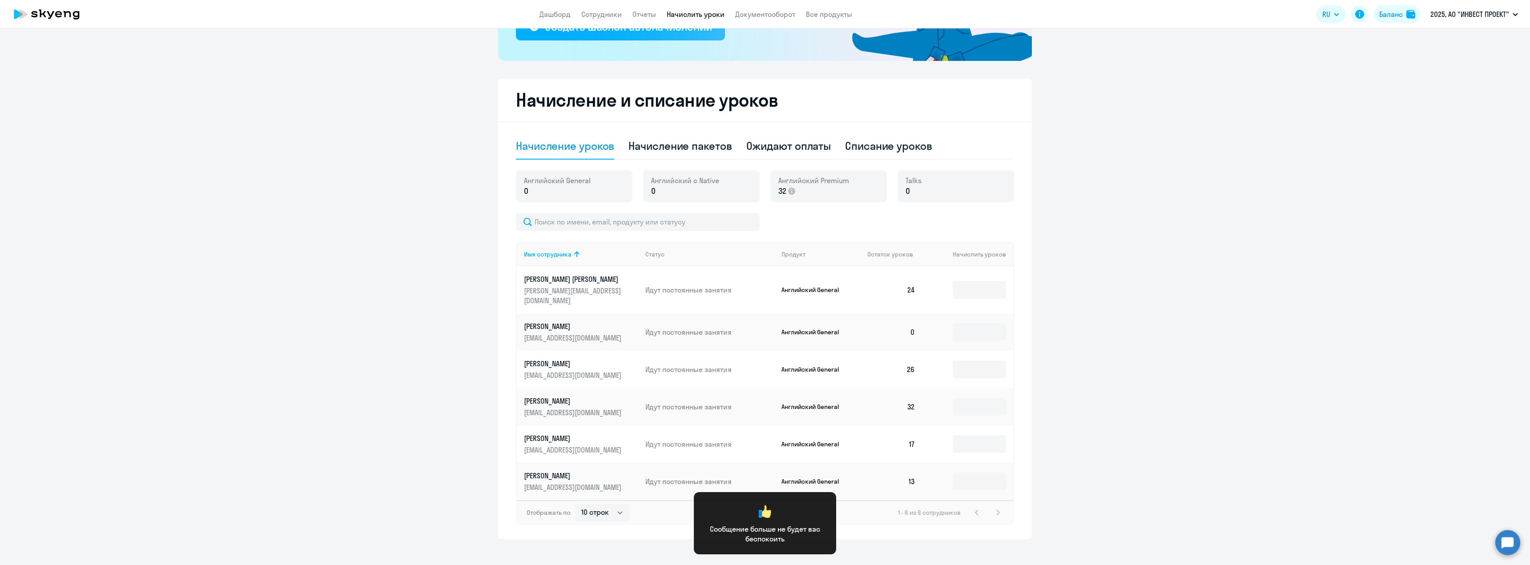
click at [1081, 182] on ng-component "Рекомендуем создать шаблон автоначислений Уроки больше не придётся начислять вр…" at bounding box center [765, 197] width 1530 height 686
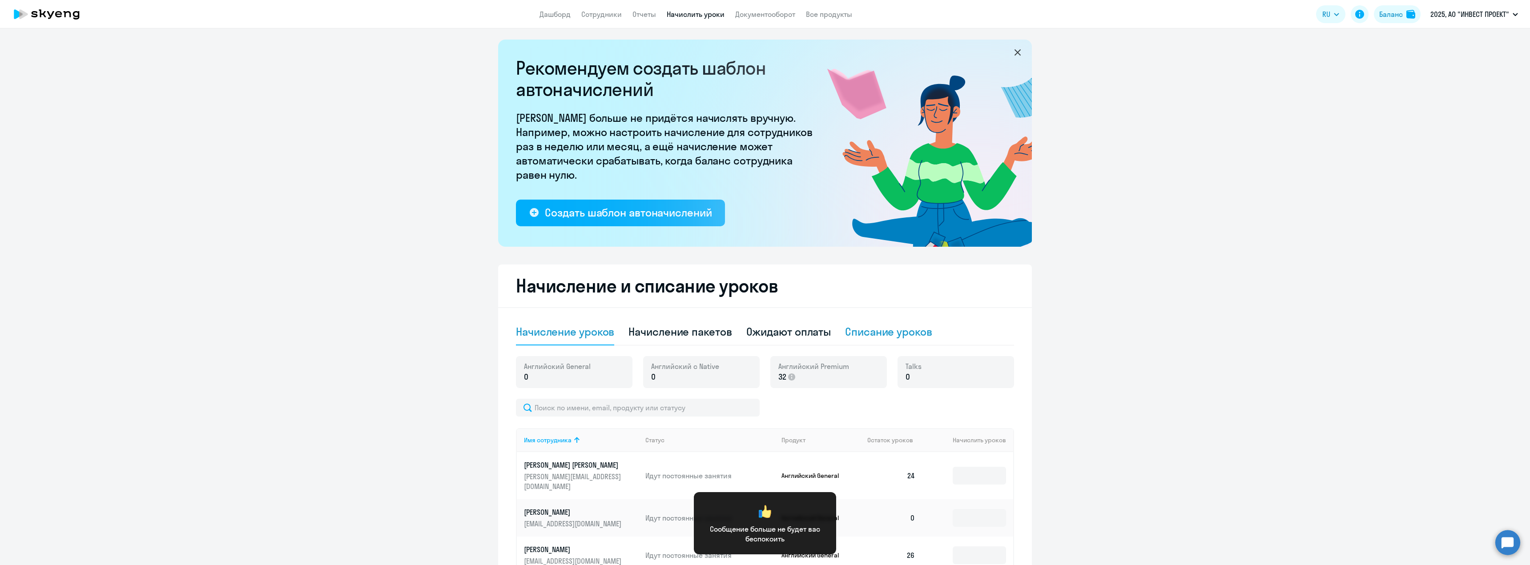
scroll to position [0, 0]
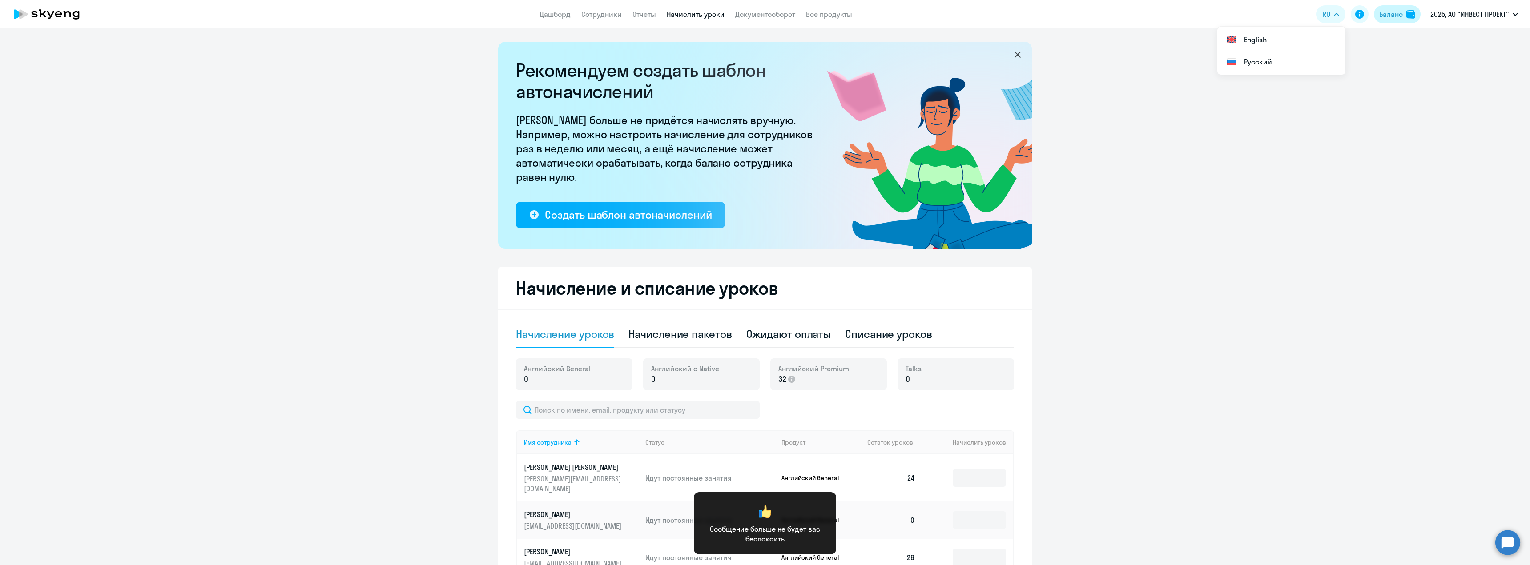
click at [1395, 19] on div "Баланс" at bounding box center [1391, 14] width 24 height 11
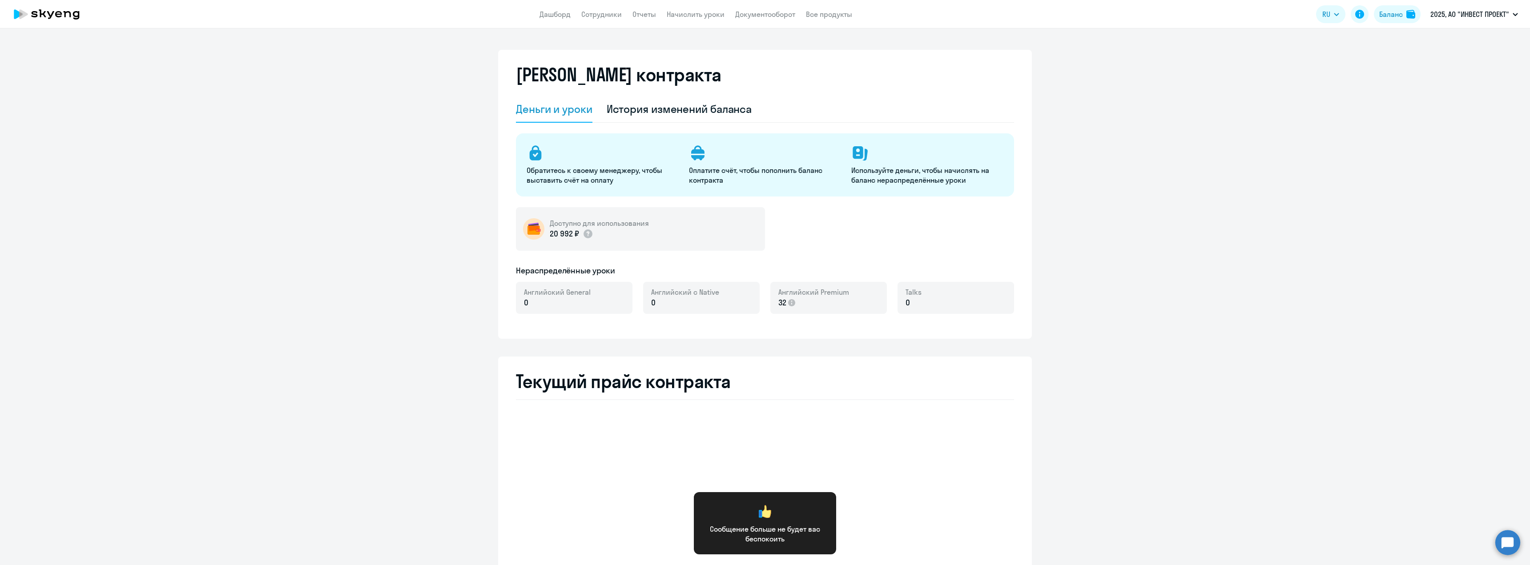
select select "english_adult_not_native_speaker"
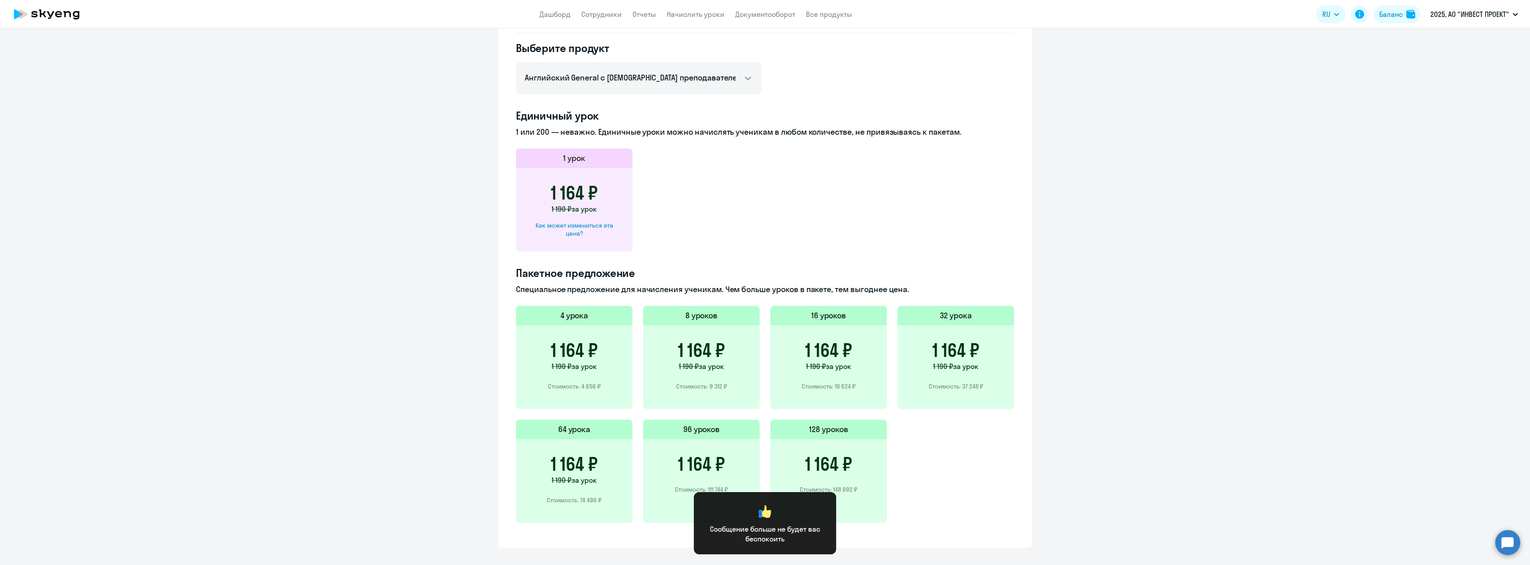
scroll to position [393, 0]
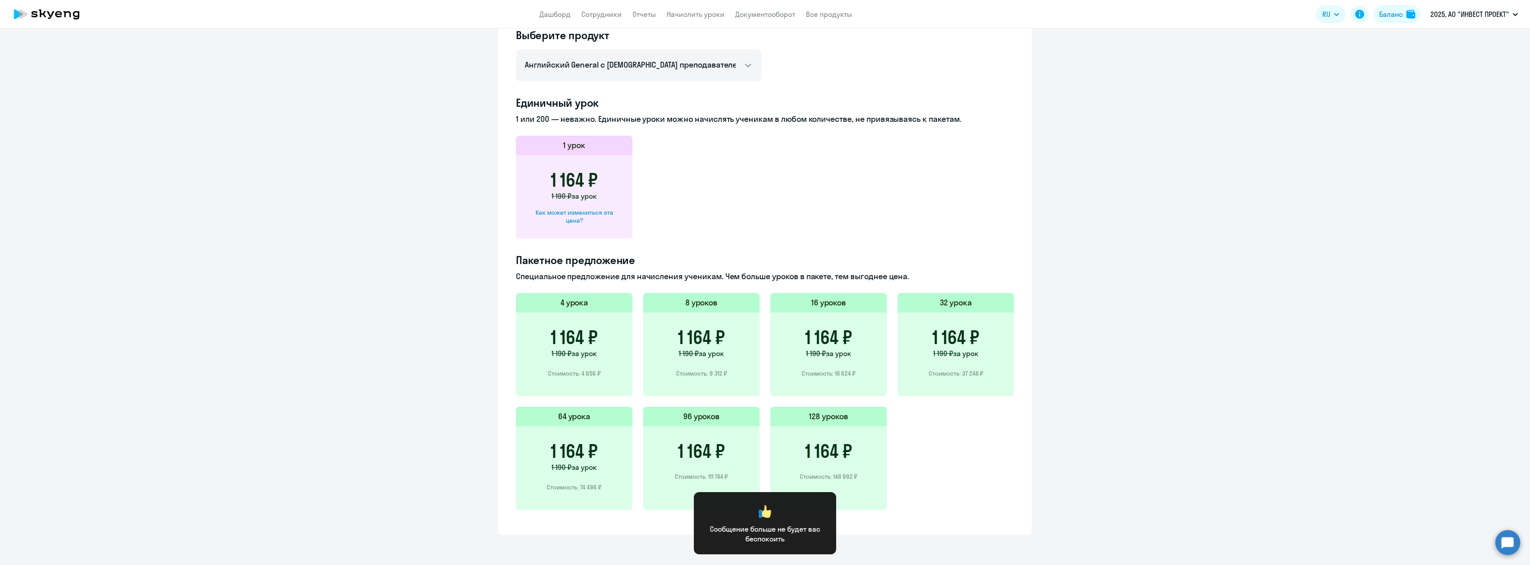
drag, startPoint x: 984, startPoint y: 374, endPoint x: 959, endPoint y: 375, distance: 25.4
click at [959, 375] on div "1 164 ₽ 1 190 ₽ за урок Стоимость: 37 248 ₽" at bounding box center [955, 355] width 117 height 84
copy p "37 248 ₽"
click at [1419, 64] on li "МЕРКУРИЙ ООО, ООО "МЕРКУРИЙ"" at bounding box center [1426, 63] width 191 height 22
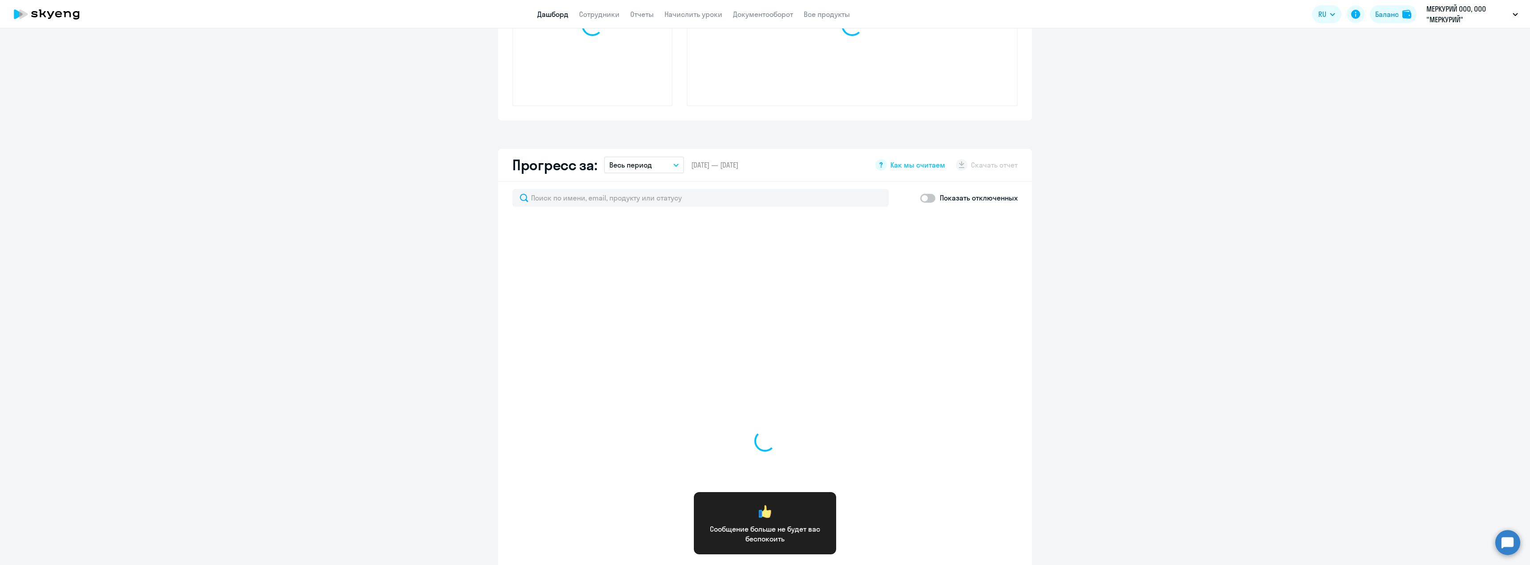
scroll to position [473, 0]
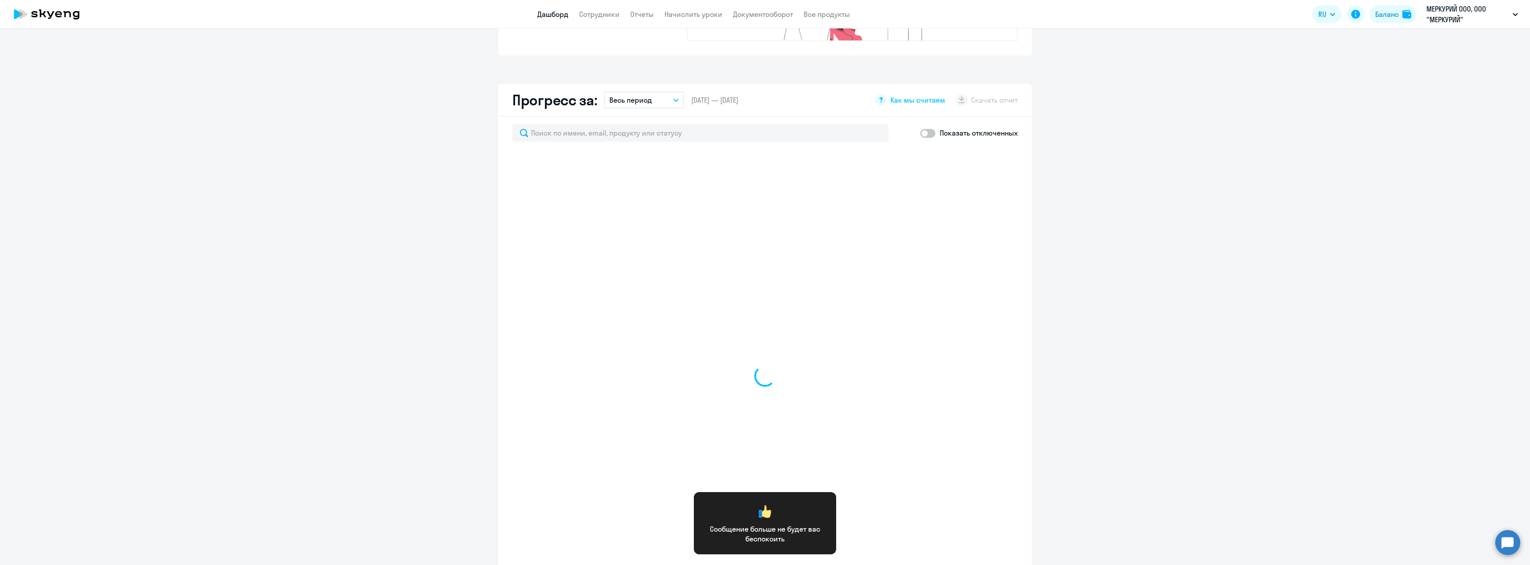
select select "30"
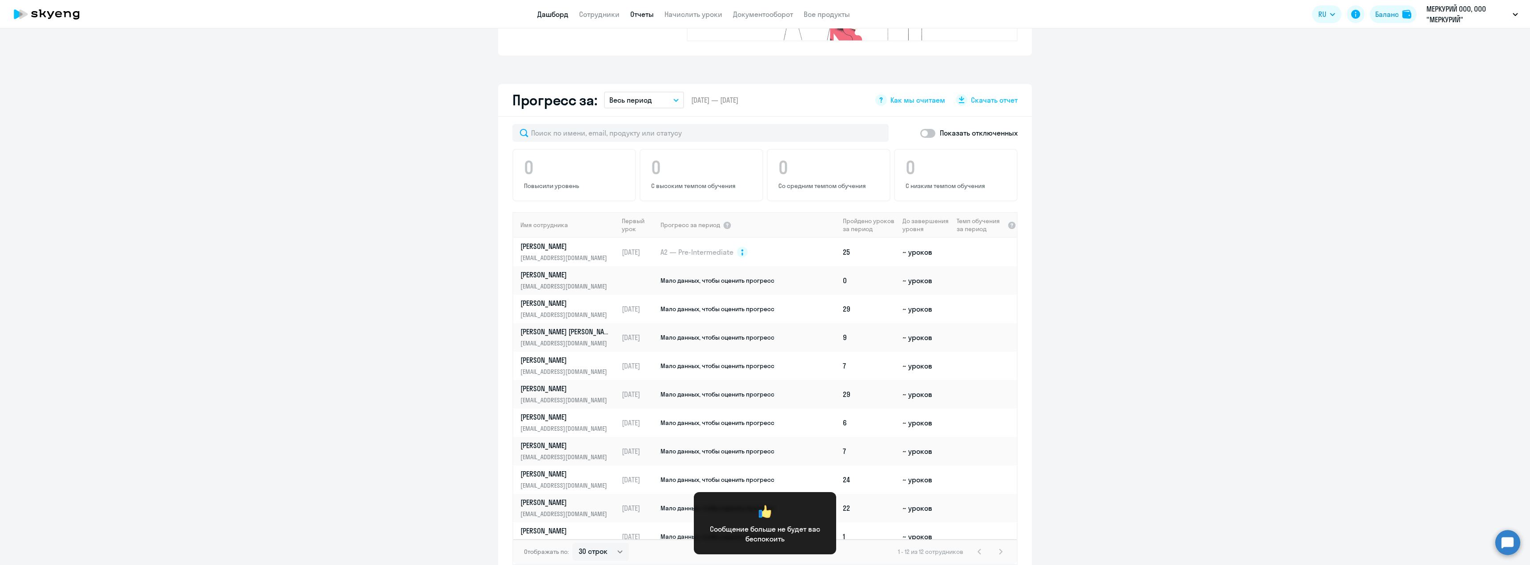
click at [644, 18] on link "Отчеты" at bounding box center [642, 14] width 24 height 9
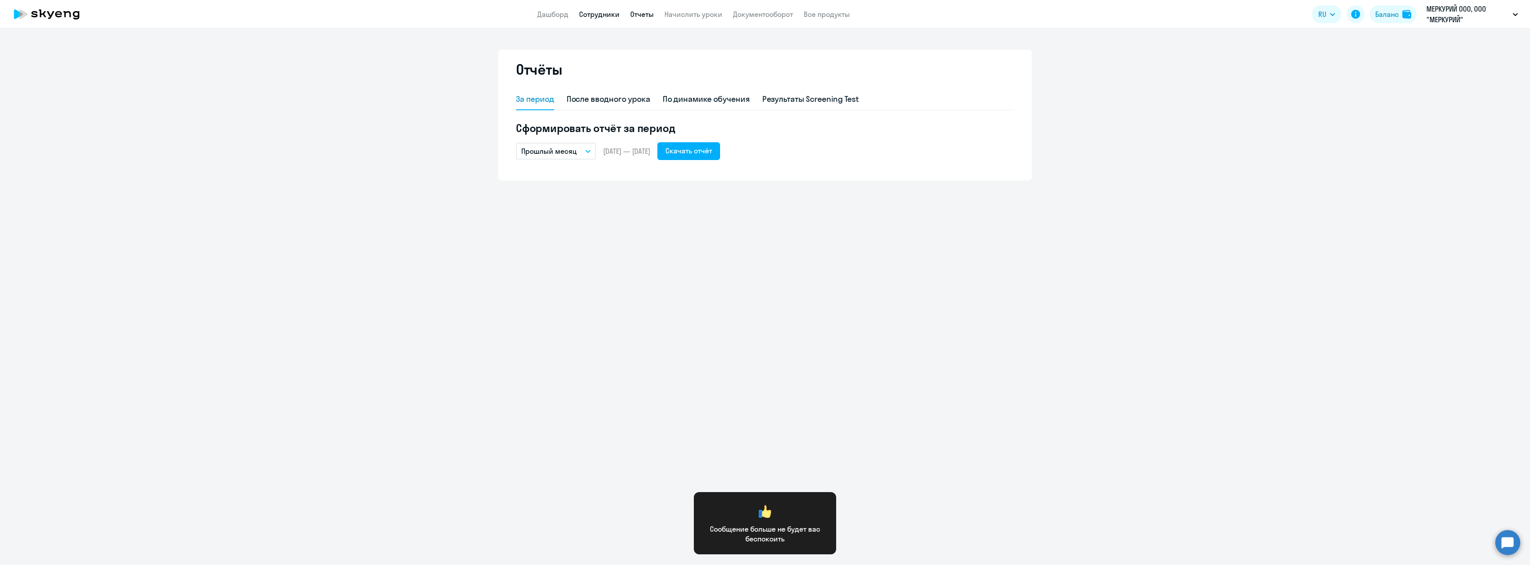
click at [601, 15] on link "Сотрудники" at bounding box center [599, 14] width 40 height 9
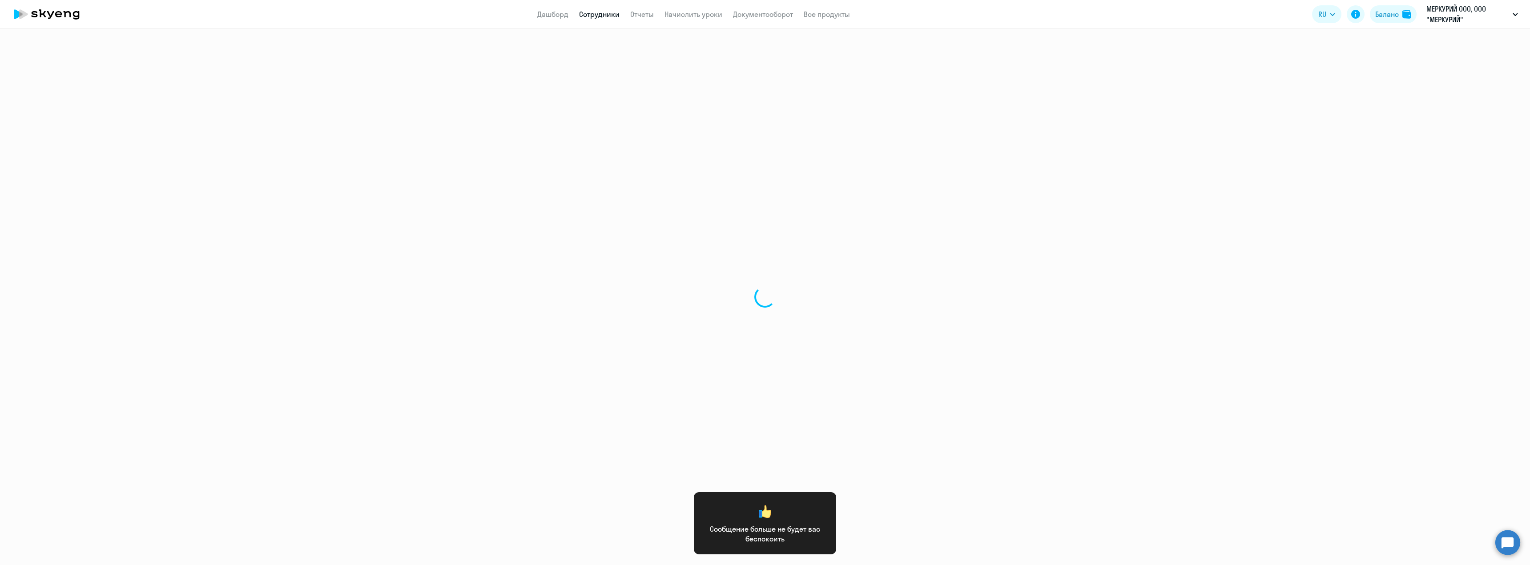
select select "30"
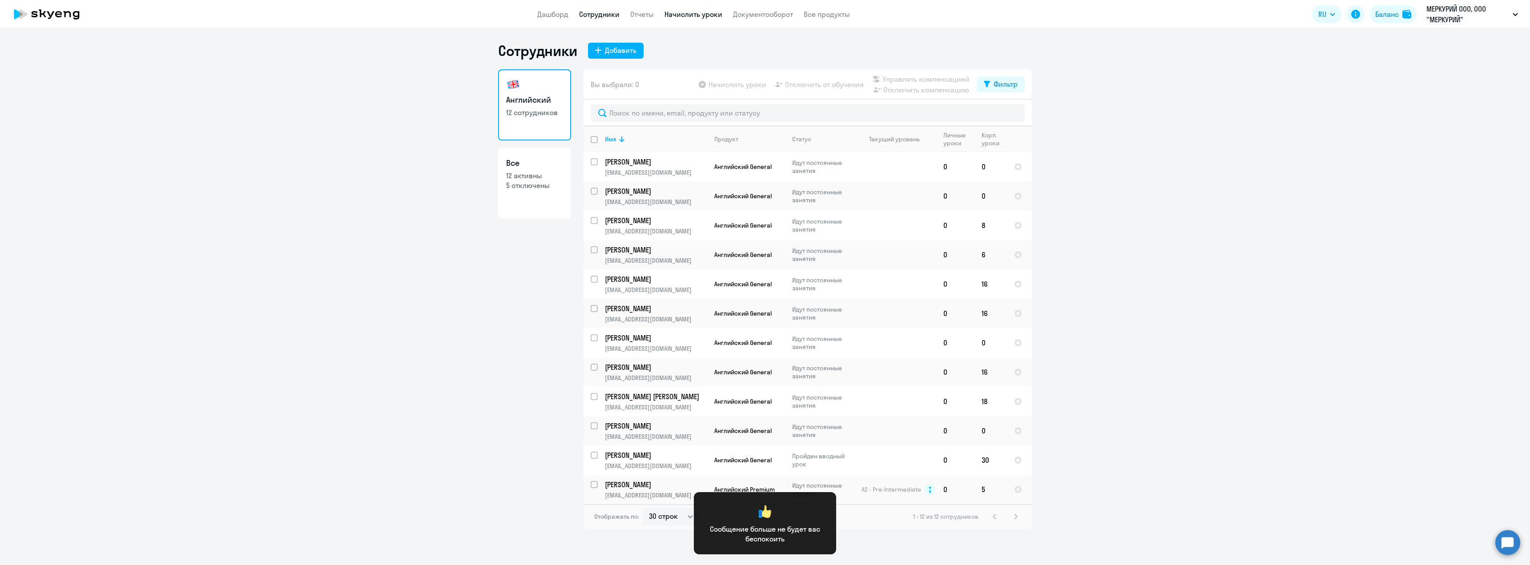
click at [686, 16] on link "Начислить уроки" at bounding box center [693, 14] width 58 height 9
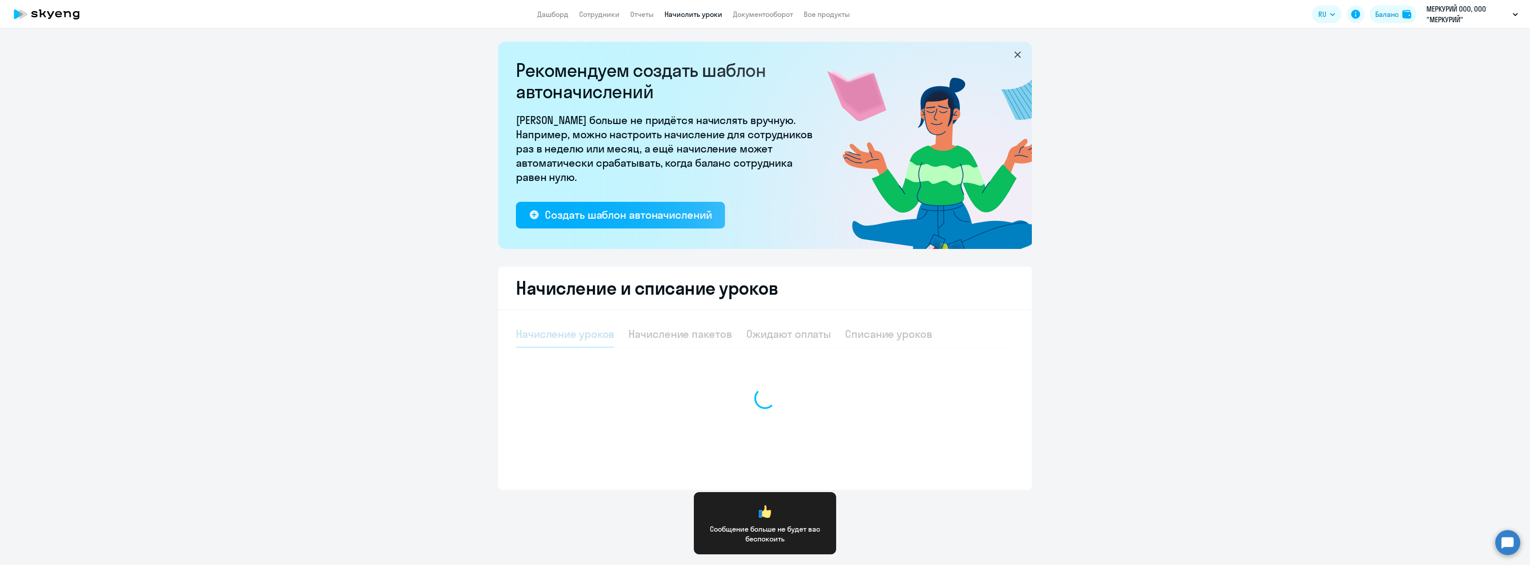
select select "10"
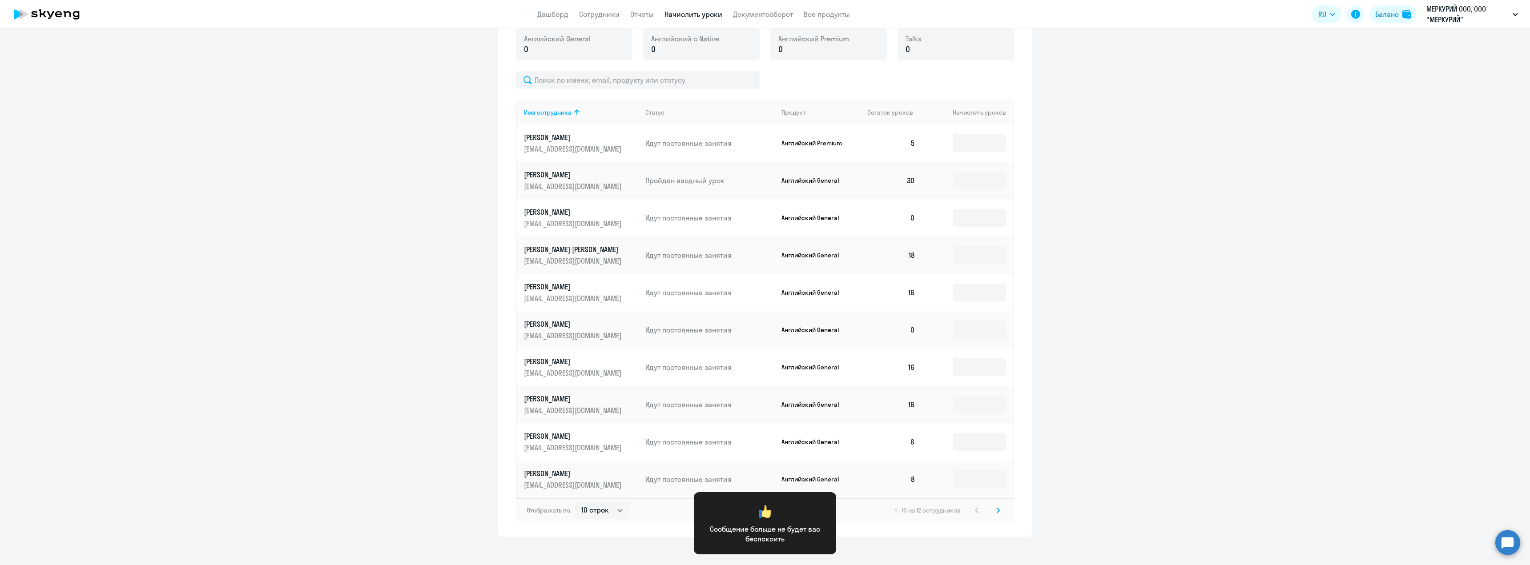
scroll to position [338, 0]
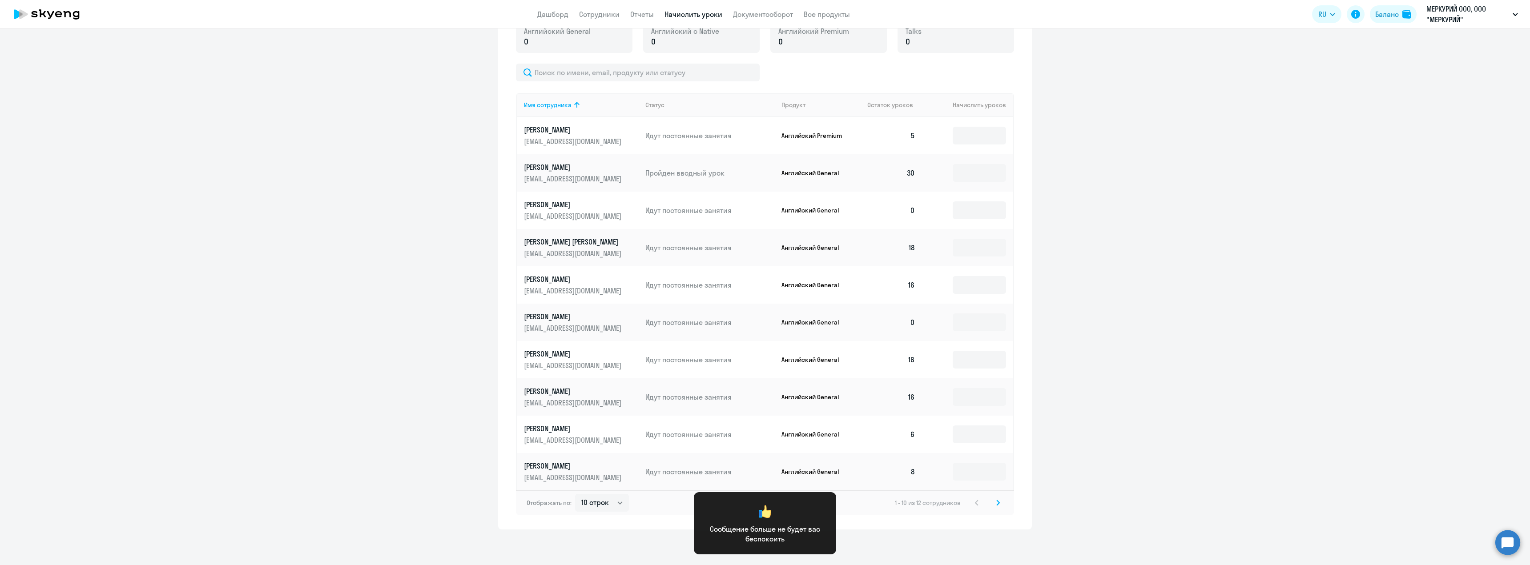
click at [997, 505] on icon at bounding box center [998, 502] width 3 height 5
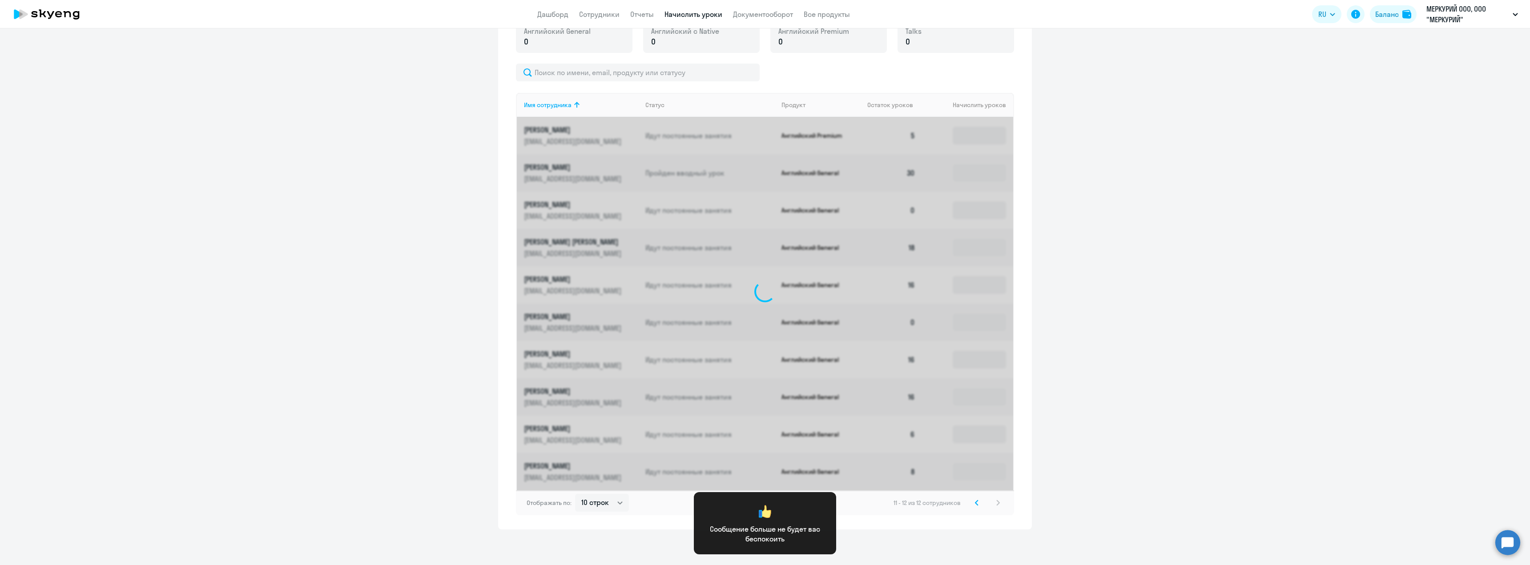
scroll to position [73, 0]
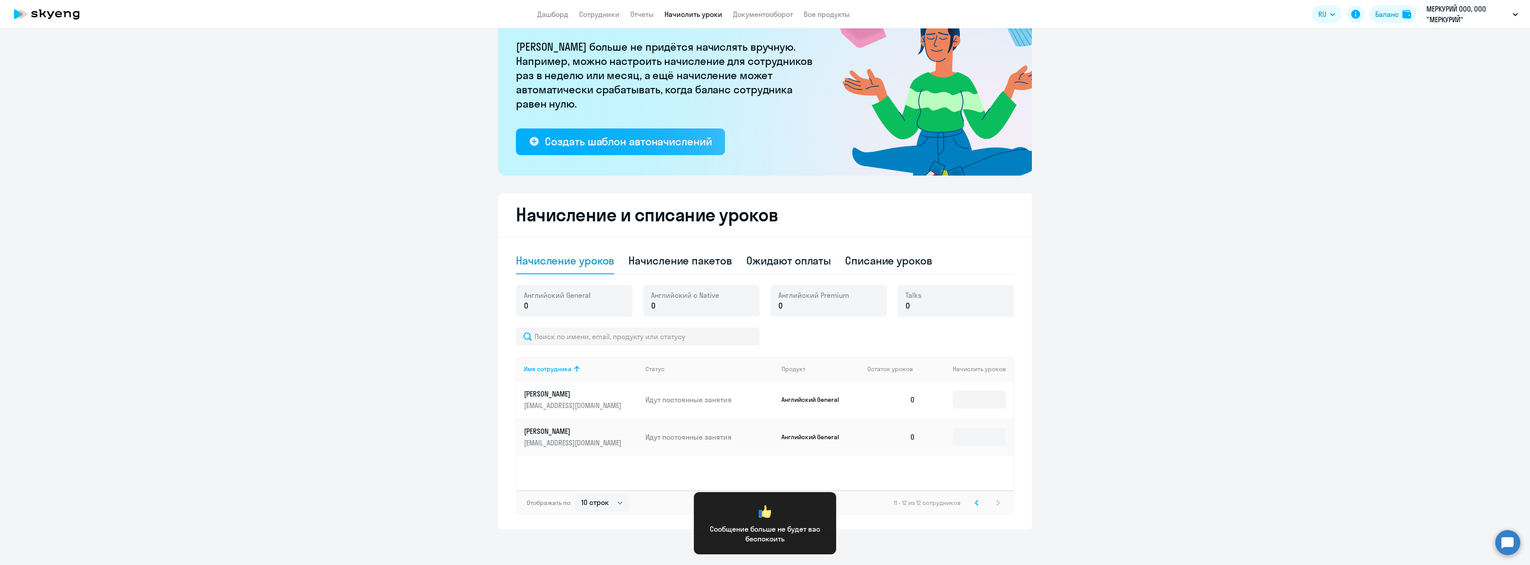
click at [975, 506] on svg-icon at bounding box center [976, 503] width 11 height 11
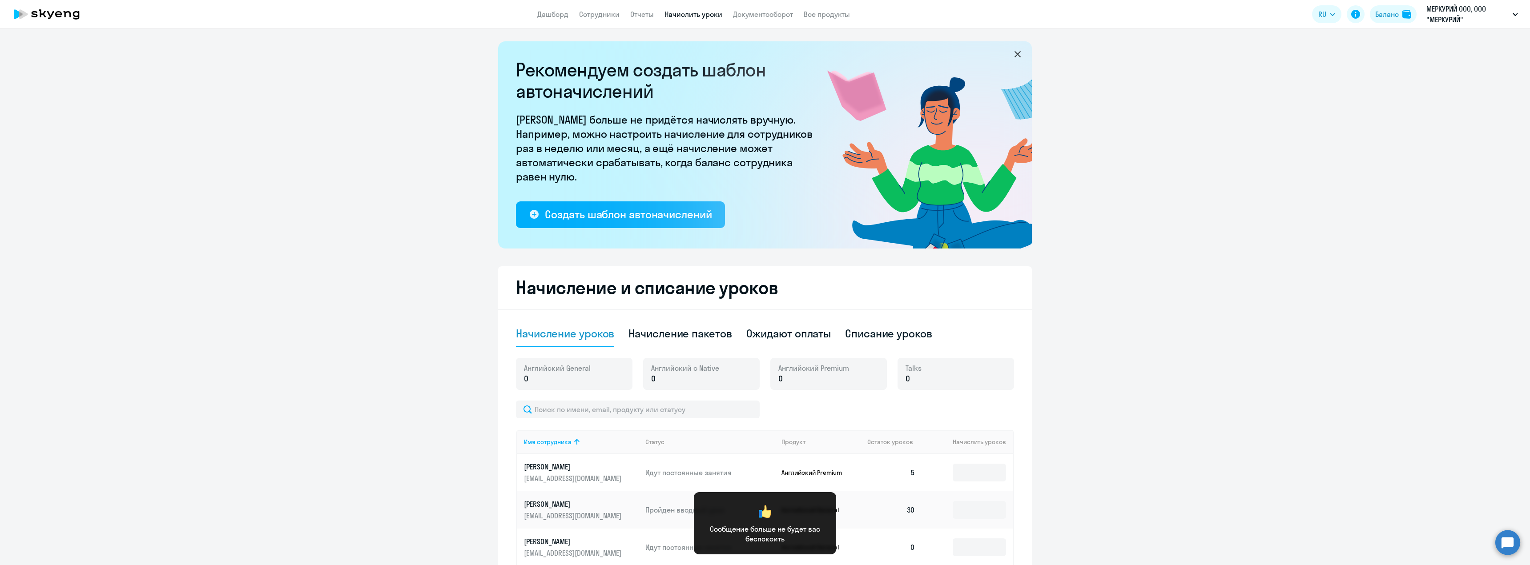
scroll to position [0, 0]
click at [772, 14] on link "Документооборот" at bounding box center [763, 14] width 60 height 9
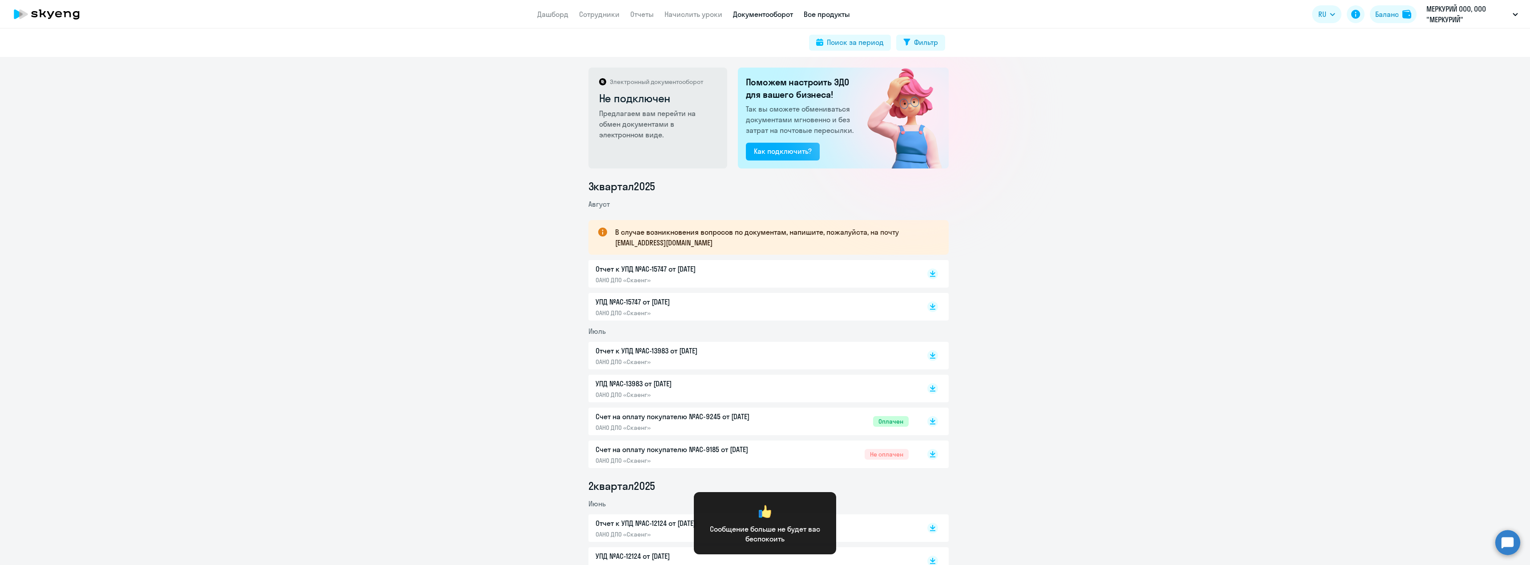
click at [831, 16] on link "Все продукты" at bounding box center [827, 14] width 46 height 9
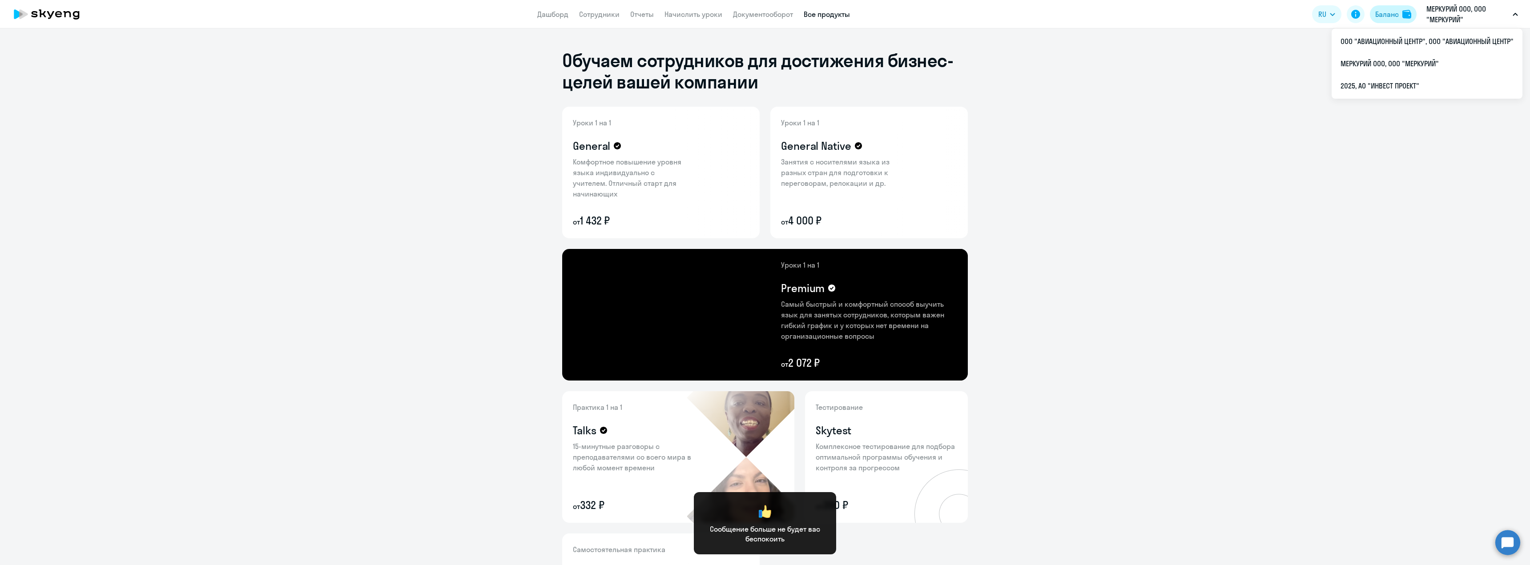
click at [1395, 11] on div "Баланс" at bounding box center [1387, 14] width 24 height 11
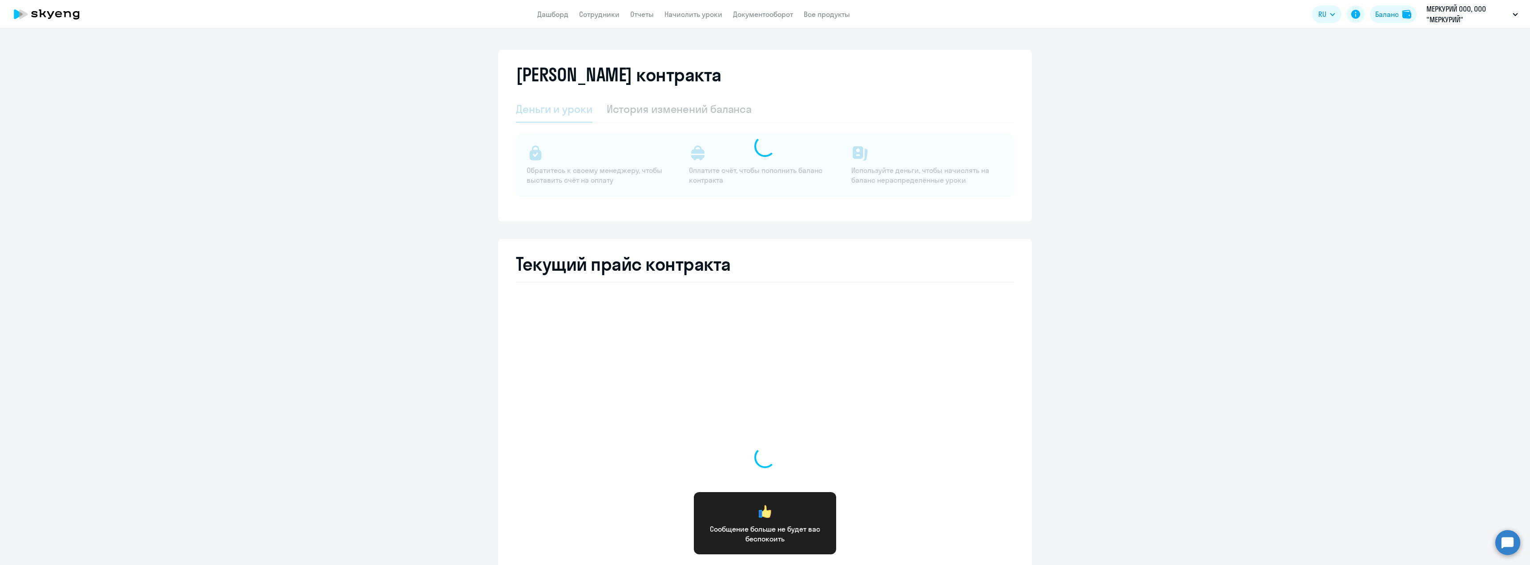
select select "english_adult_not_native_speaker"
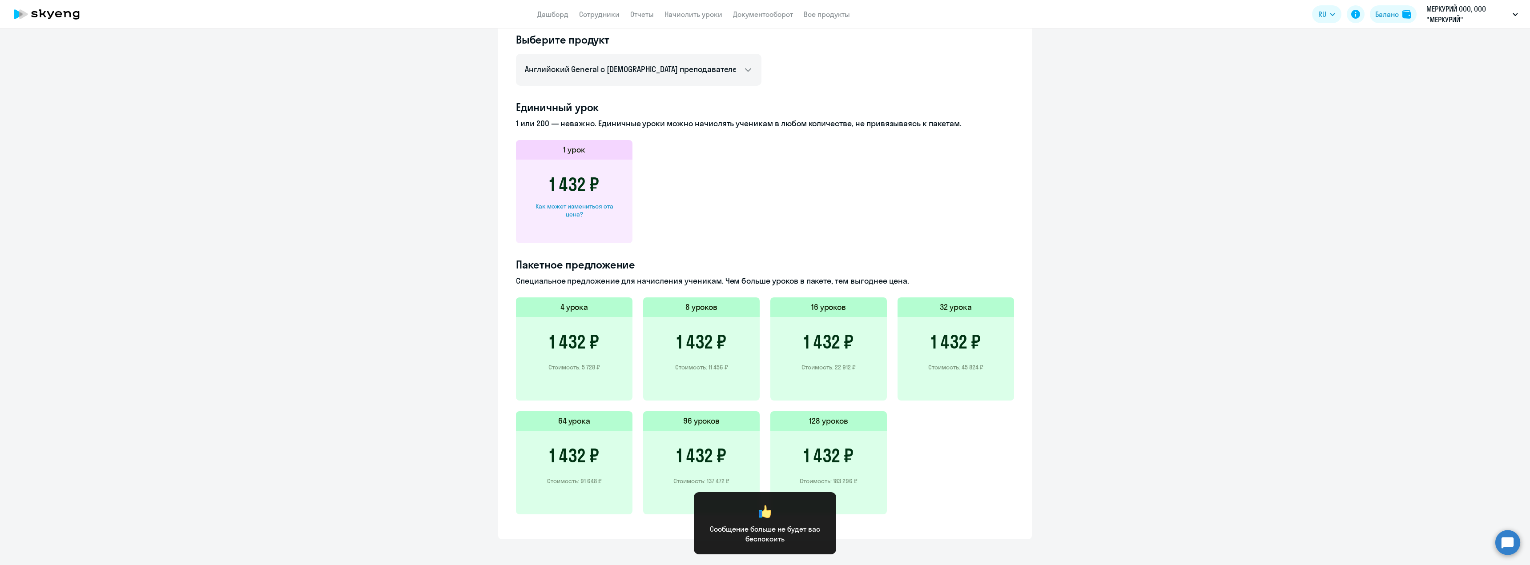
scroll to position [393, 0]
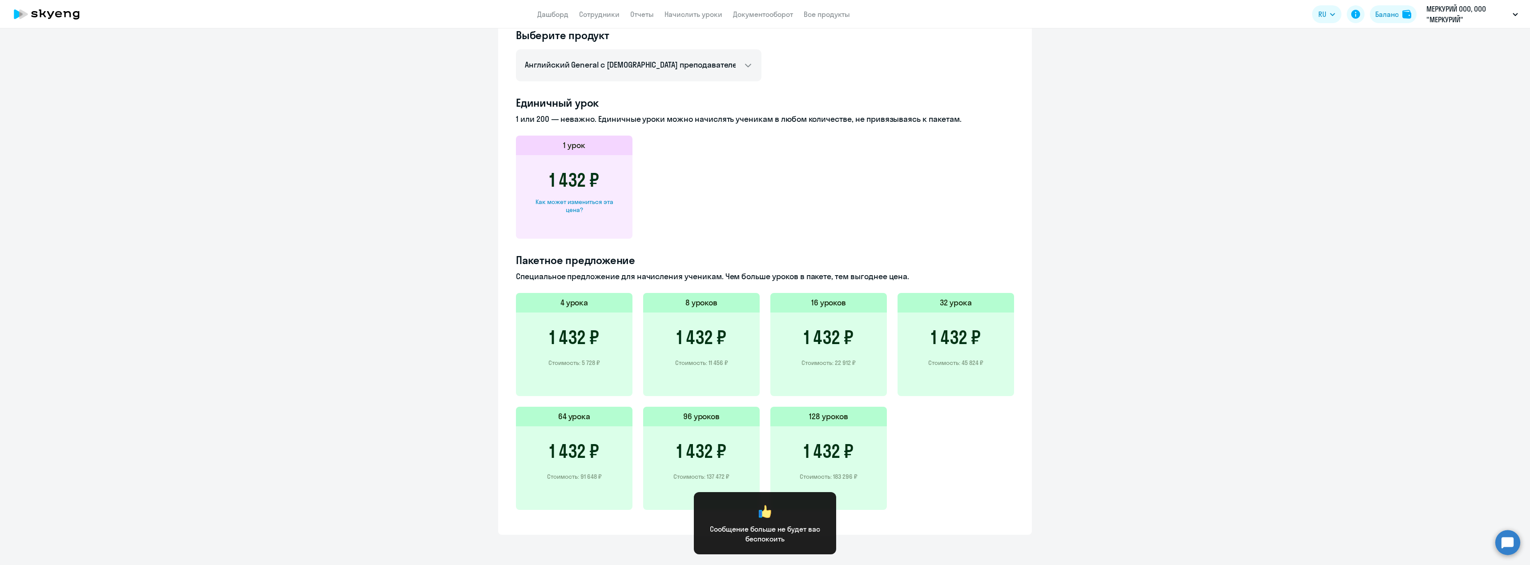
drag, startPoint x: 985, startPoint y: 361, endPoint x: 959, endPoint y: 361, distance: 26.2
click at [959, 361] on div "1 432 ₽ Стоимость: 45 824 ₽" at bounding box center [955, 355] width 117 height 84
copy p "45 824 ₽"
click at [864, 94] on div "Выберите продукт Английский General с русскоговорящим преподавателем Английский…" at bounding box center [765, 274] width 498 height 493
click at [608, 16] on link "Сотрудники" at bounding box center [599, 14] width 40 height 9
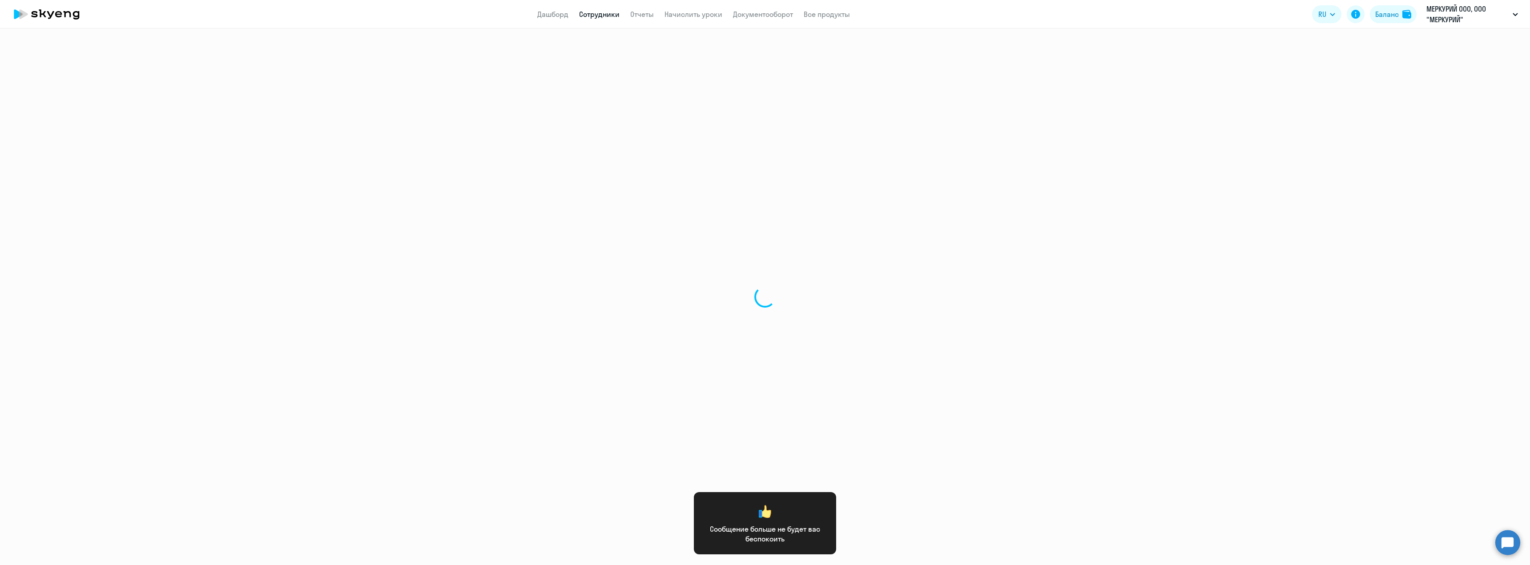
select select "30"
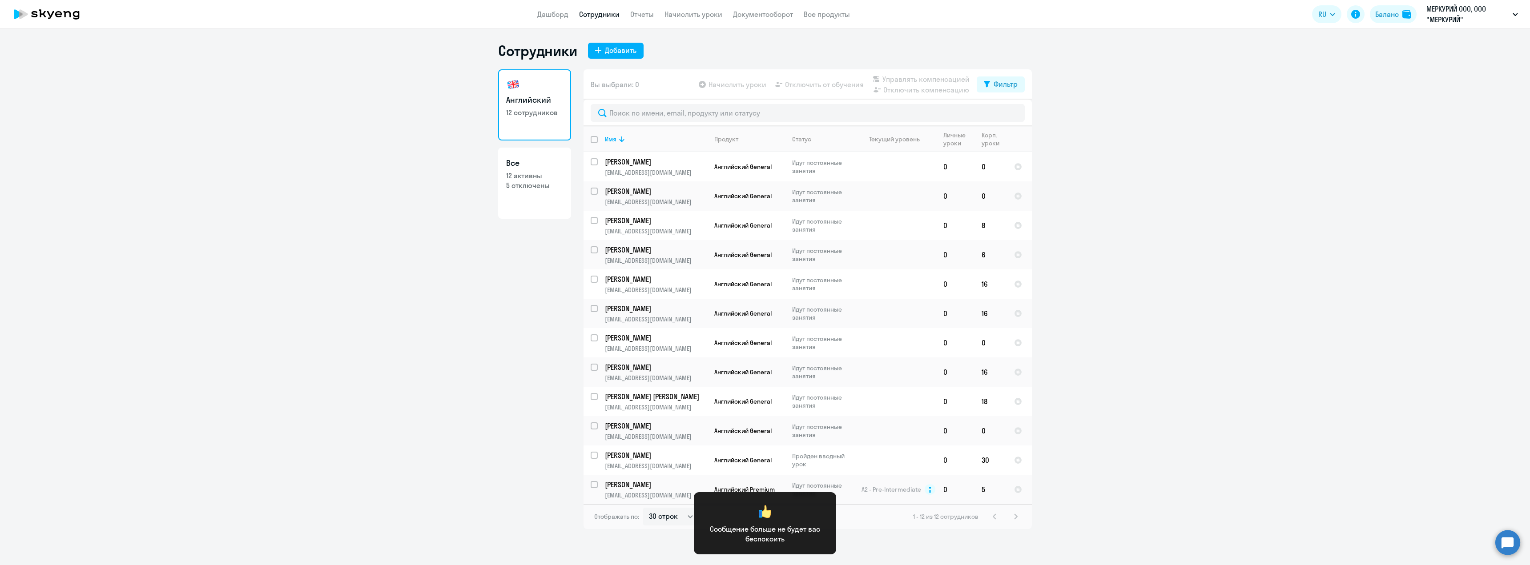
click at [538, 195] on link "Все 12 активны 5 отключены" at bounding box center [534, 183] width 73 height 71
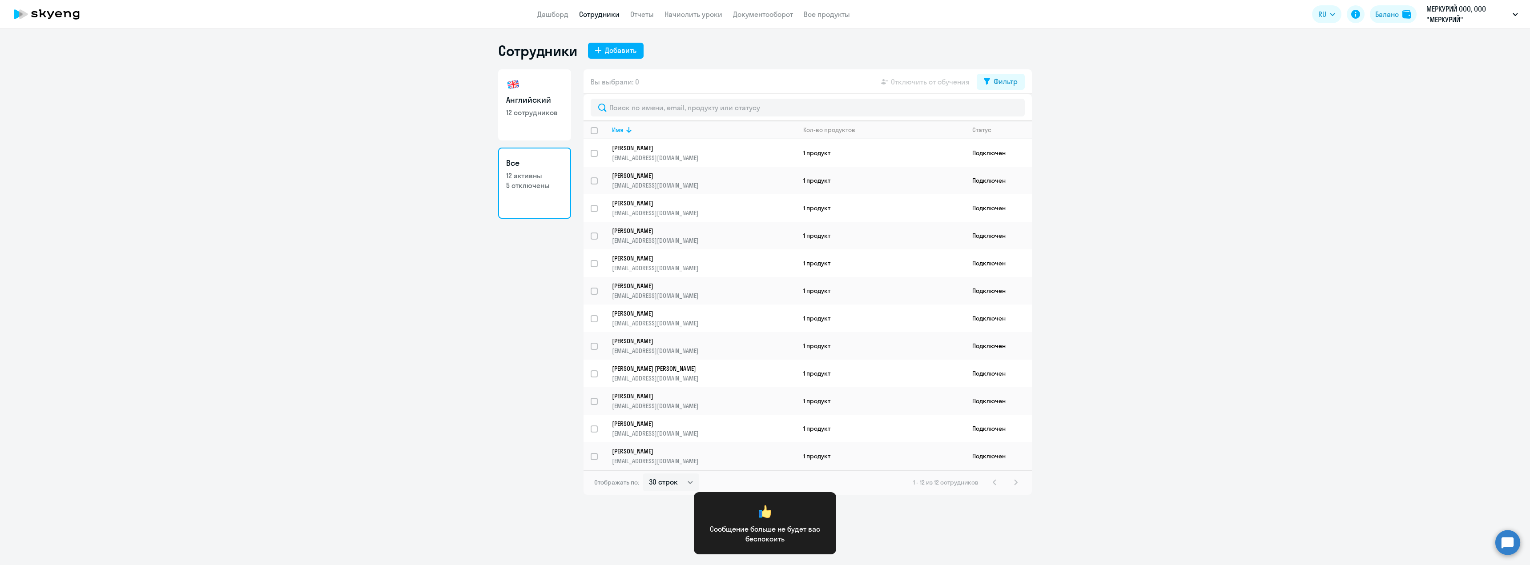
click at [905, 524] on div "Сотрудники Добавить Английский 12 сотрудников Все 12 активны 5 отключены Вы выб…" at bounding box center [765, 296] width 1530 height 537
click at [1014, 484] on div "1 - 12 из 12 сотрудников" at bounding box center [967, 482] width 108 height 11
click at [679, 481] on select "30 строк 50 строк 100 строк" at bounding box center [671, 483] width 56 height 18
select select "100"
click at [643, 474] on select "30 строк 50 строк 100 строк" at bounding box center [671, 483] width 56 height 18
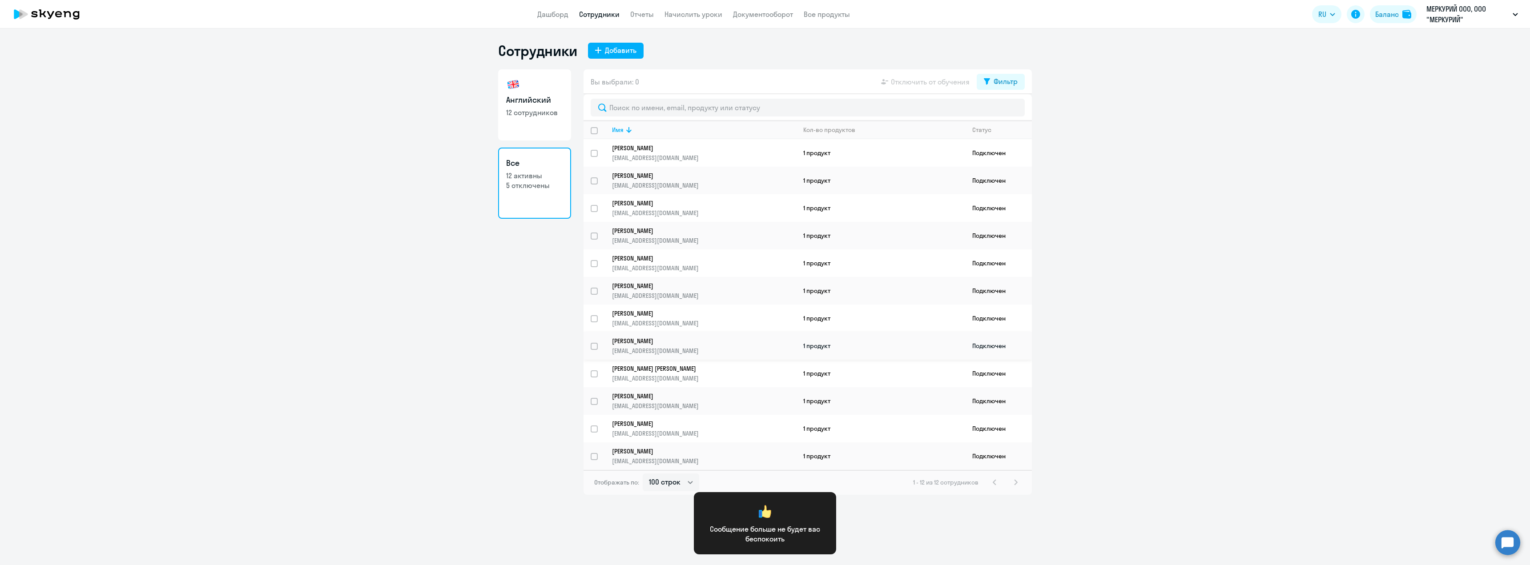
click at [743, 351] on p "[EMAIL_ADDRESS][DOMAIN_NAME]" at bounding box center [704, 351] width 184 height 8
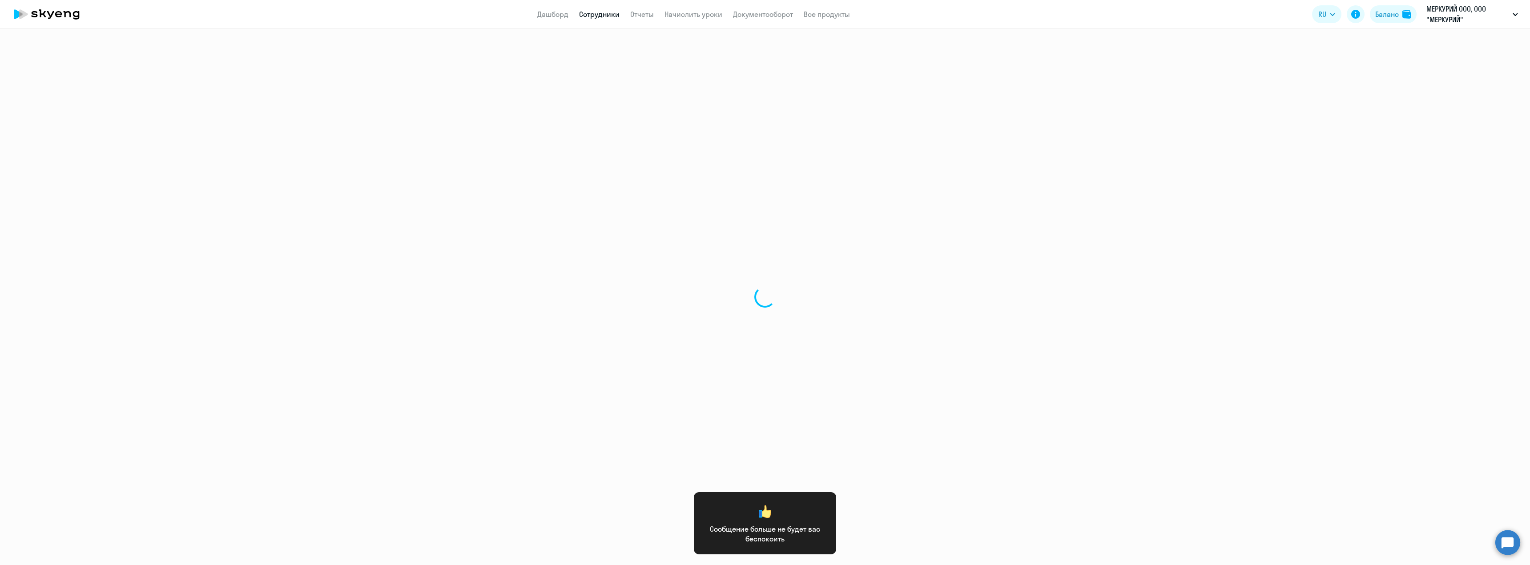
select select "english"
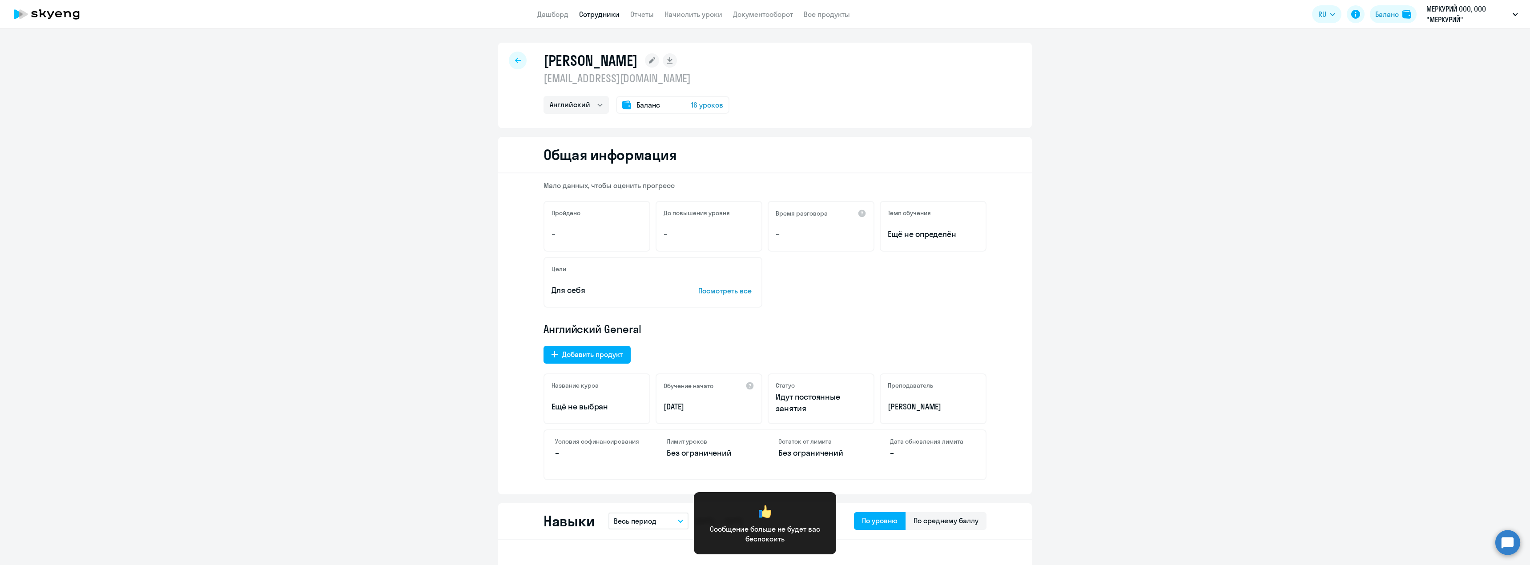
select select "30"
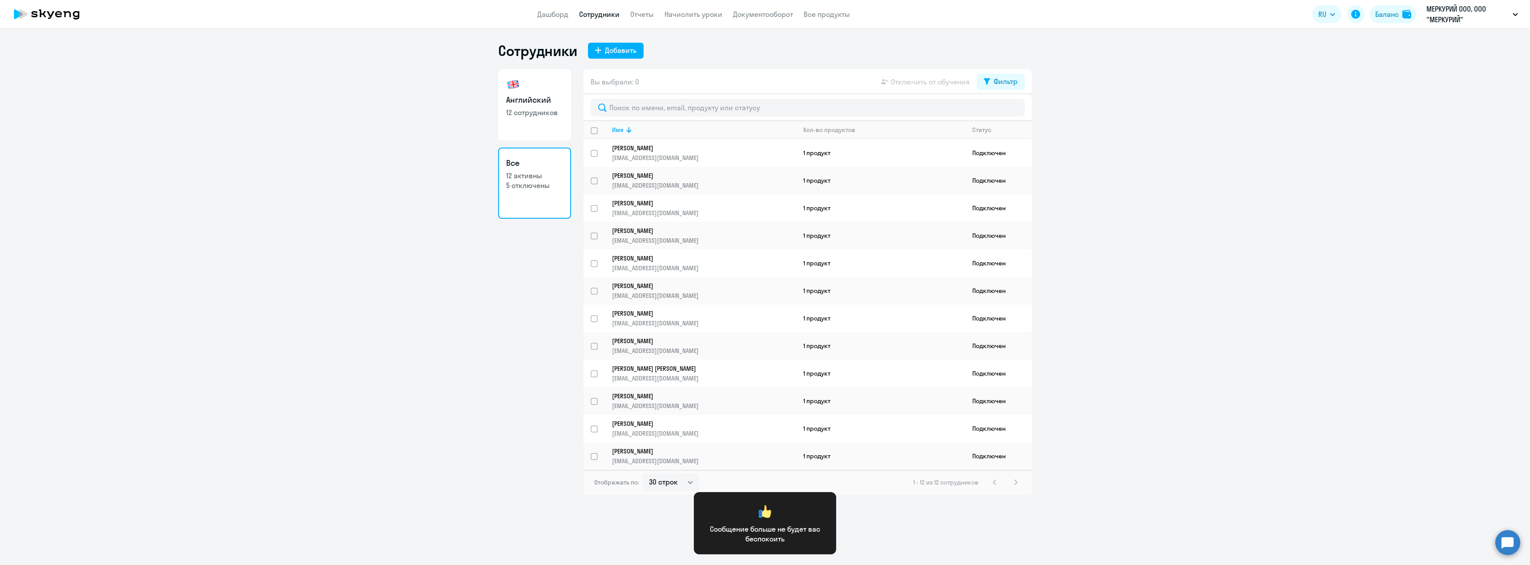
click at [546, 121] on link "Английский 12 сотрудников" at bounding box center [534, 104] width 73 height 71
select select "30"
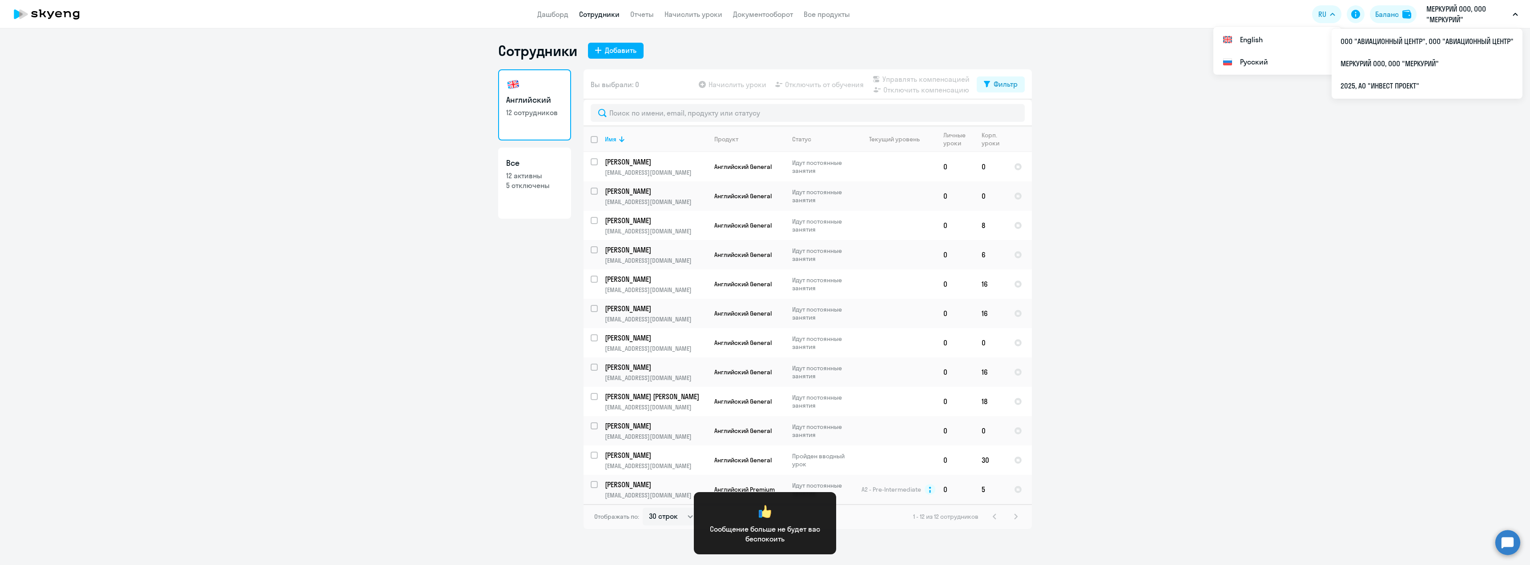
click at [1447, 12] on p "МЕРКУРИЙ ООО, ООО "МЕРКУРИЙ"" at bounding box center [1467, 14] width 83 height 21
click at [1395, 85] on li "2025, АО "ИНВЕСТ ПРОЕКТ"" at bounding box center [1426, 86] width 191 height 22
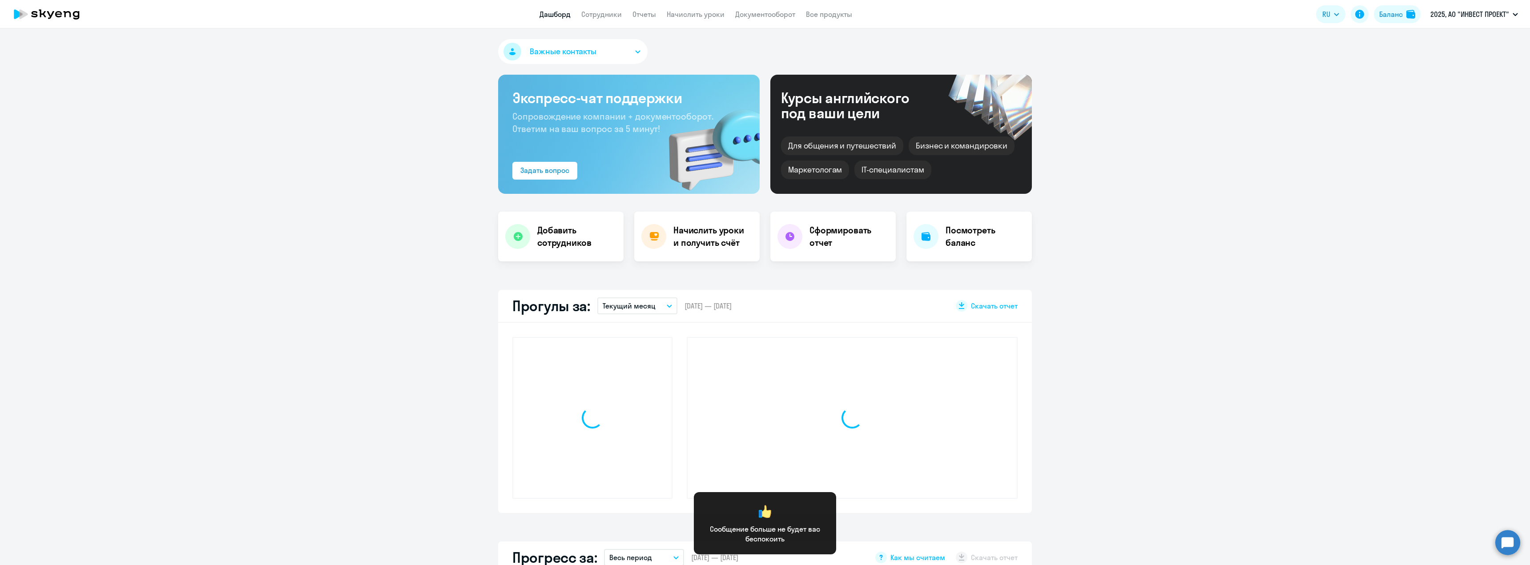
select select "30"
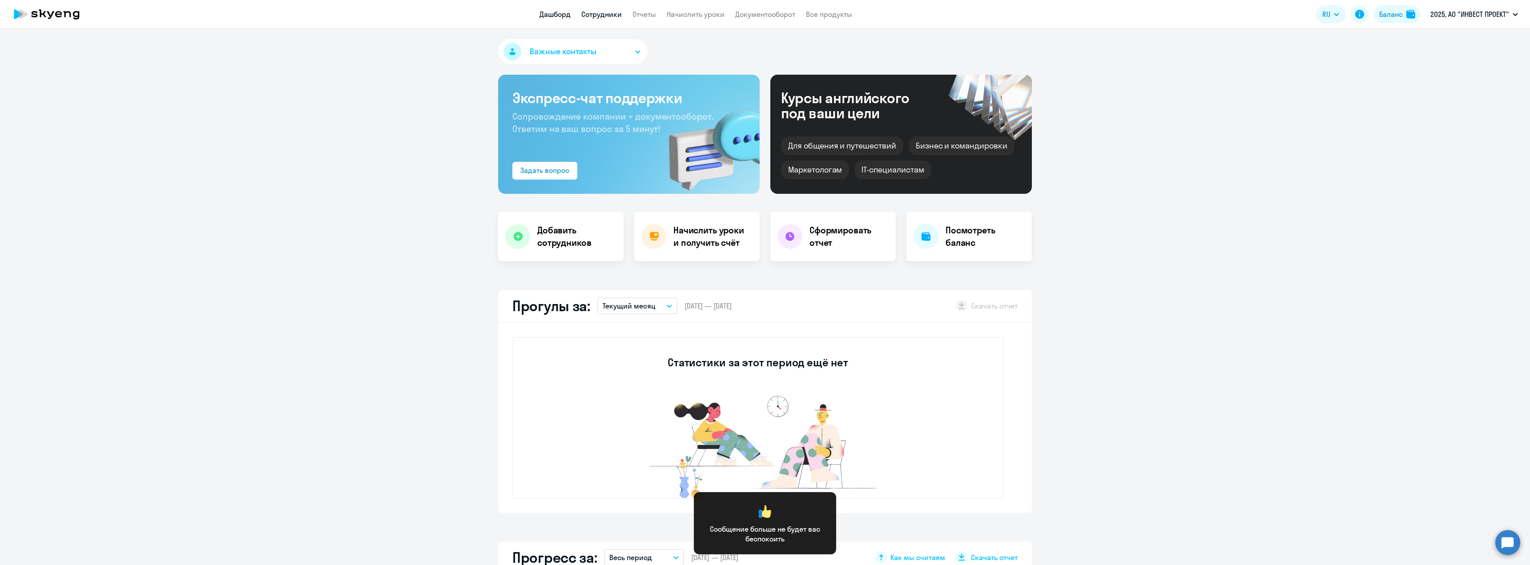
click at [596, 13] on link "Сотрудники" at bounding box center [601, 14] width 40 height 9
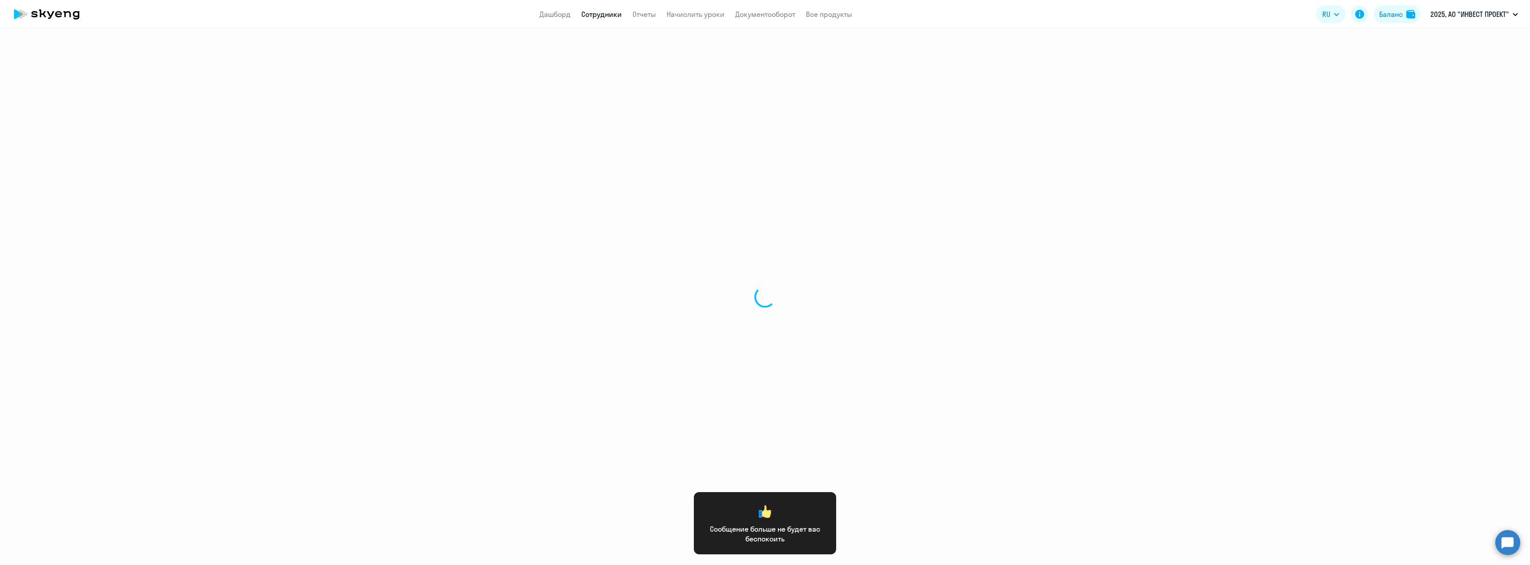
select select "30"
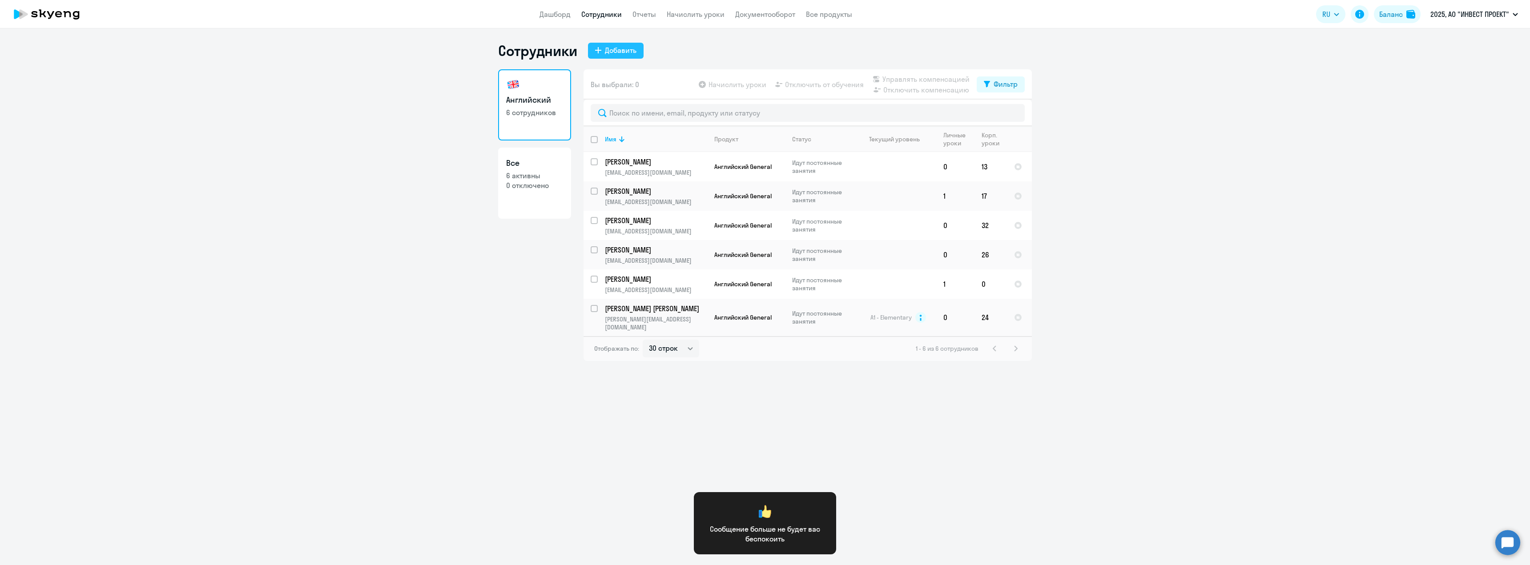
click at [629, 52] on div "Добавить" at bounding box center [621, 50] width 32 height 11
select select "english_adult_not_native_speaker"
select select "3"
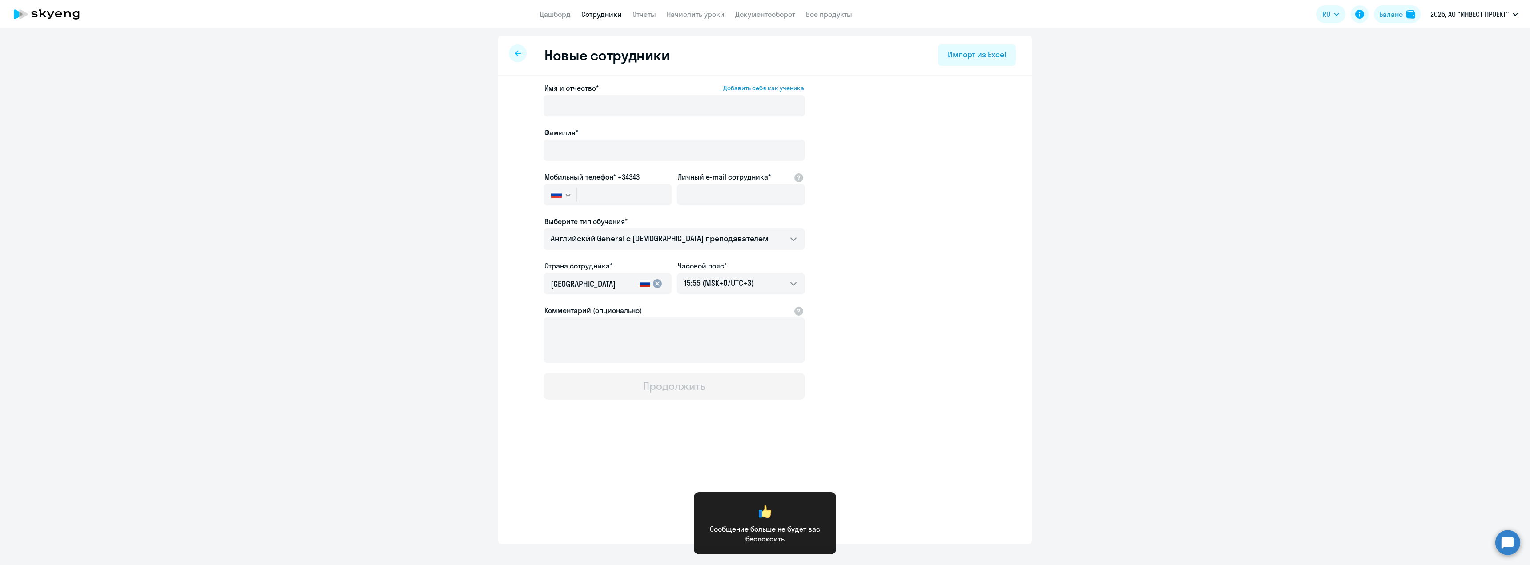
click at [702, 86] on label "Имя и отчество* Добавить себя как ученика" at bounding box center [674, 88] width 260 height 11
click at [702, 95] on input "Имя и отчество* Добавить себя как ученика" at bounding box center [673, 105] width 261 height 21
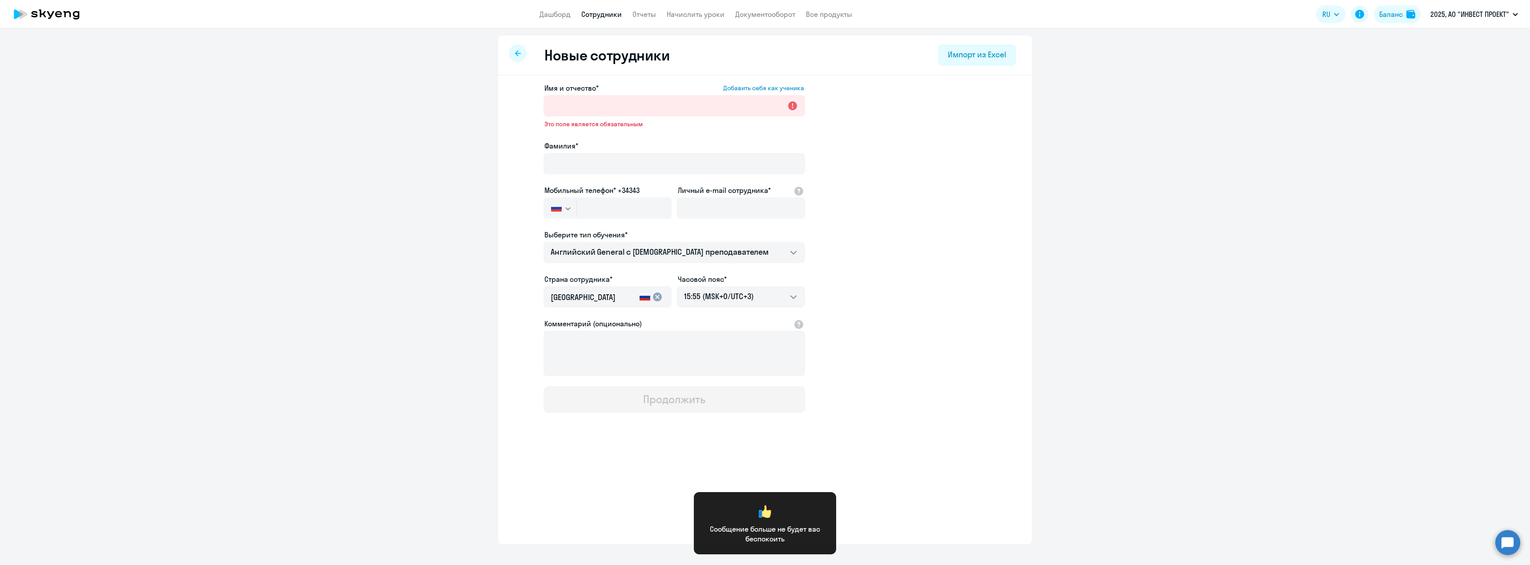
click at [977, 187] on app-new-student-form "Имя и отчество* Добавить себя как ученика Это поле является обязательным Фамили…" at bounding box center [764, 248] width 505 height 330
click at [620, 105] on input "Имя и отчество* Добавить себя как ученика" at bounding box center [673, 105] width 261 height 21
paste input "[PERSON_NAME]"
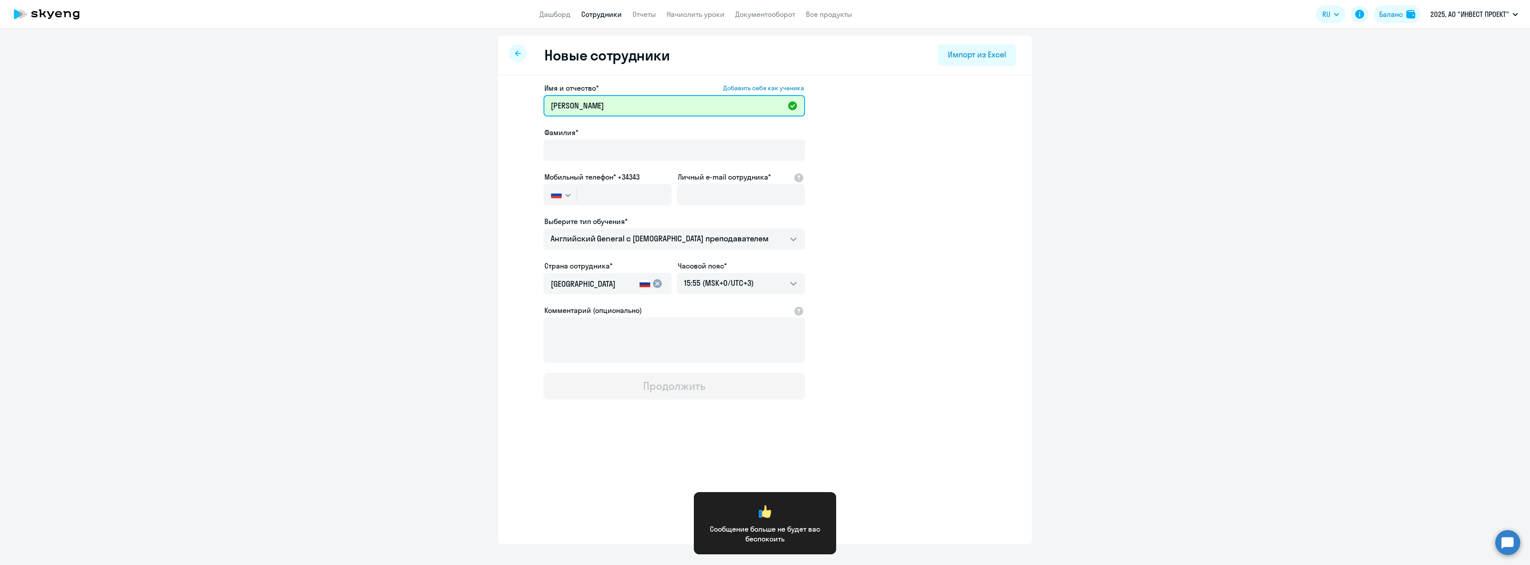
drag, startPoint x: 592, startPoint y: 107, endPoint x: 535, endPoint y: 107, distance: 57.8
click at [535, 107] on app-new-student-form "Имя и отчество* Добавить себя как ученика [PERSON_NAME]* Мобильный телефон* +34…" at bounding box center [764, 241] width 505 height 317
type input "[PERSON_NAME]"
click at [571, 149] on input "Фамилия*" at bounding box center [673, 150] width 261 height 21
paste input "[PERSON_NAME]"
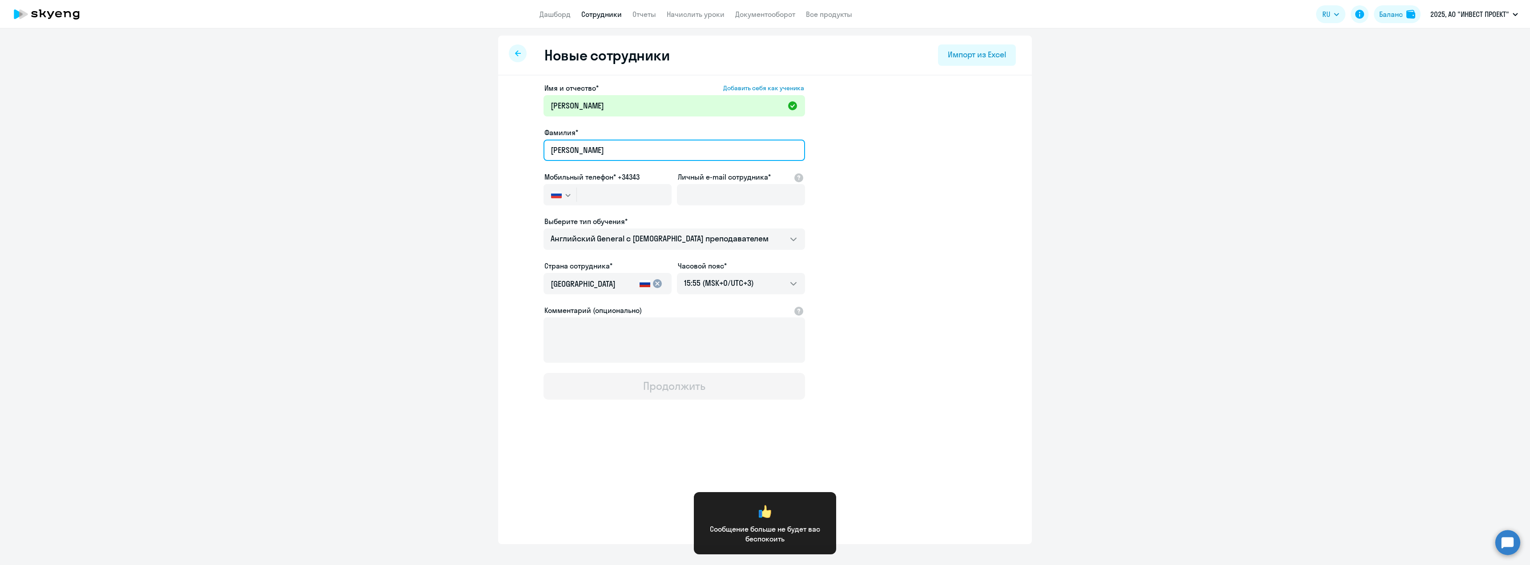
type input "[PERSON_NAME]"
click at [927, 207] on app-new-student-form "Имя и отчество* Добавить себя как ученика [PERSON_NAME]* [PERSON_NAME] телефон*…" at bounding box center [764, 241] width 505 height 317
click at [596, 187] on input "text" at bounding box center [624, 194] width 95 height 21
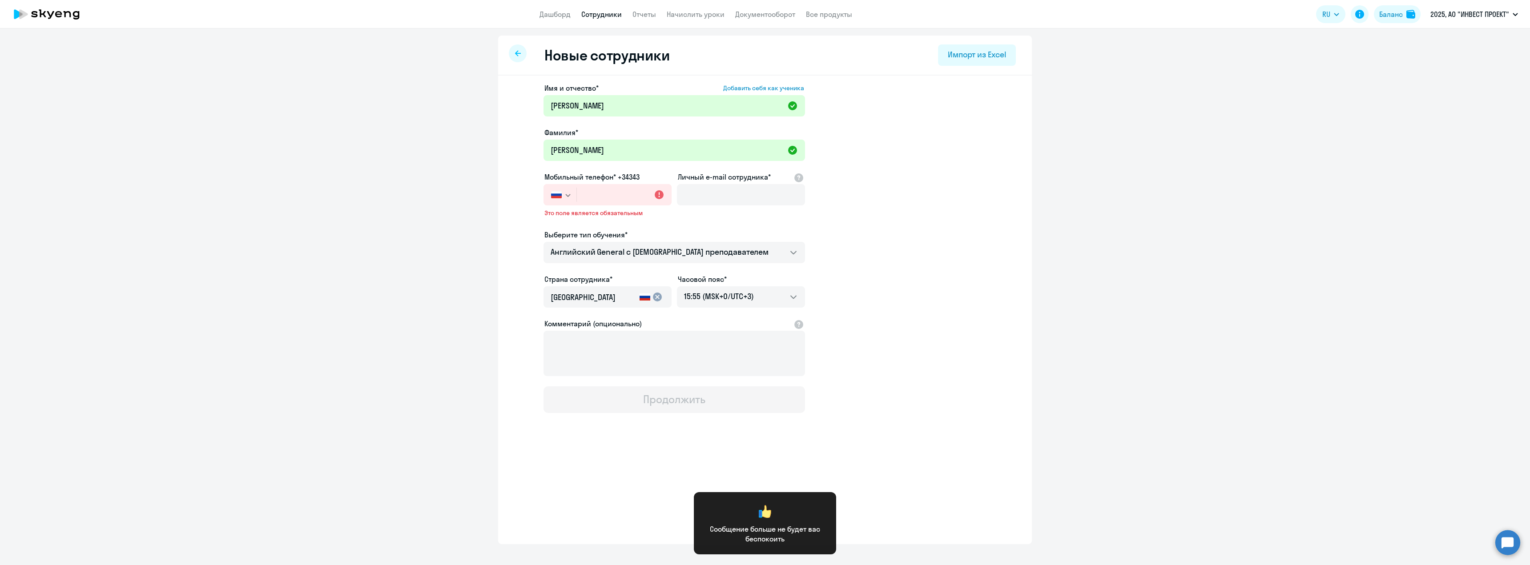
drag, startPoint x: 1009, startPoint y: 287, endPoint x: 780, endPoint y: 231, distance: 235.2
click at [1006, 286] on app-new-student-form "Имя и отчество* Добавить себя как ученика [PERSON_NAME]* [PERSON_NAME] телефон*…" at bounding box center [764, 248] width 505 height 330
click at [615, 193] on input "text" at bounding box center [624, 194] width 95 height 21
paste input "[PHONE_NUMBER]"
type input "[PHONE_NUMBER]"
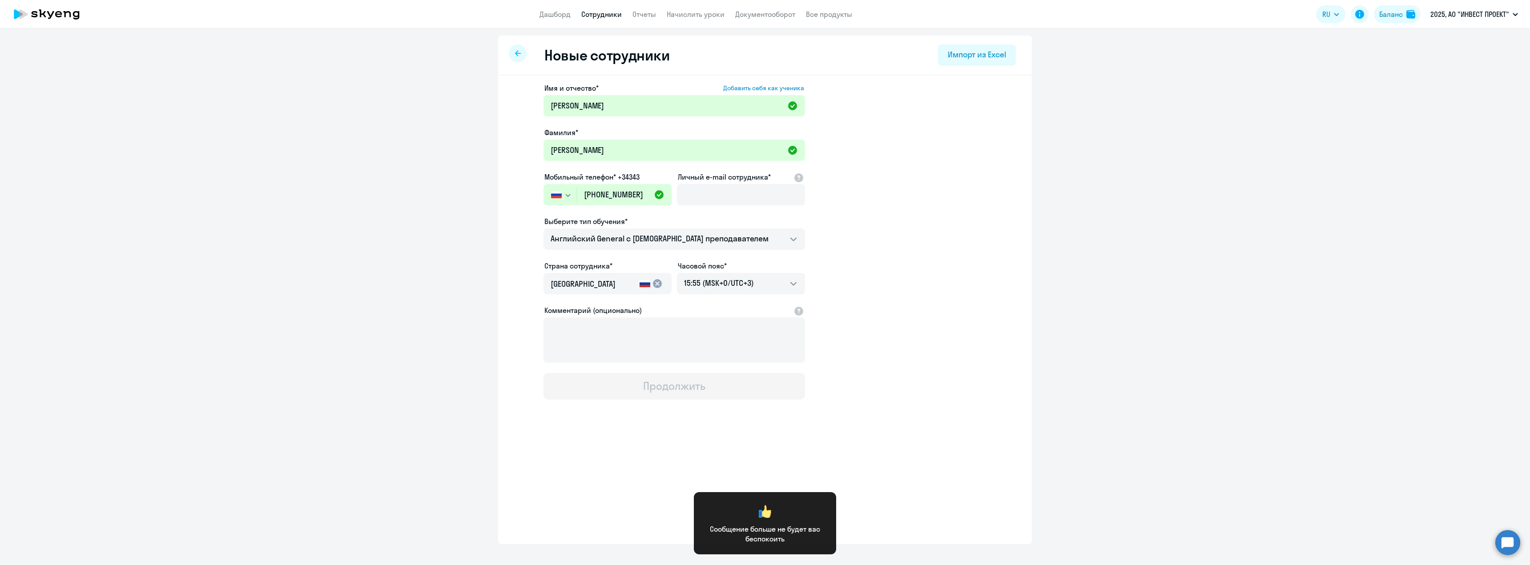
drag, startPoint x: 846, startPoint y: 231, endPoint x: 832, endPoint y: 224, distance: 15.5
click at [842, 229] on app-new-student-form "Имя и отчество* Добавить себя как ученика [PERSON_NAME]* [PERSON_NAME] телефон*…" at bounding box center [764, 241] width 505 height 317
click at [740, 193] on input "Личный e-mail сотрудника*" at bounding box center [741, 194] width 128 height 21
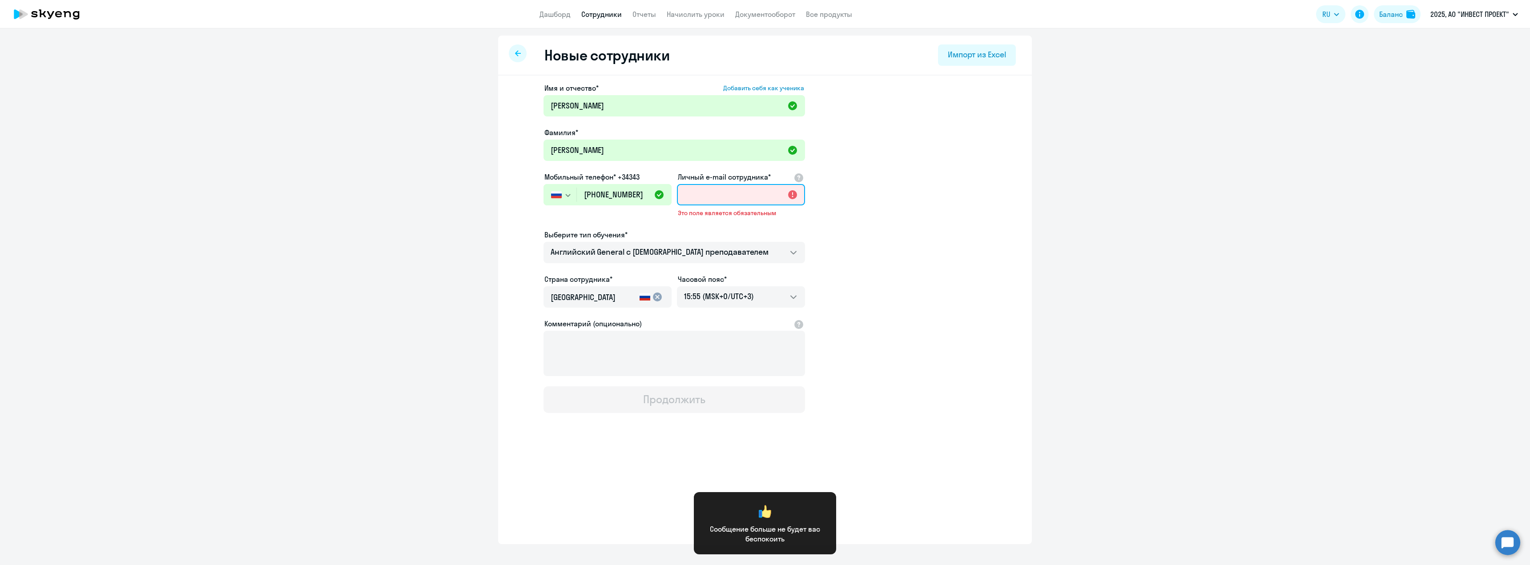
paste input "[EMAIL_ADDRESS][DOMAIN_NAME]"
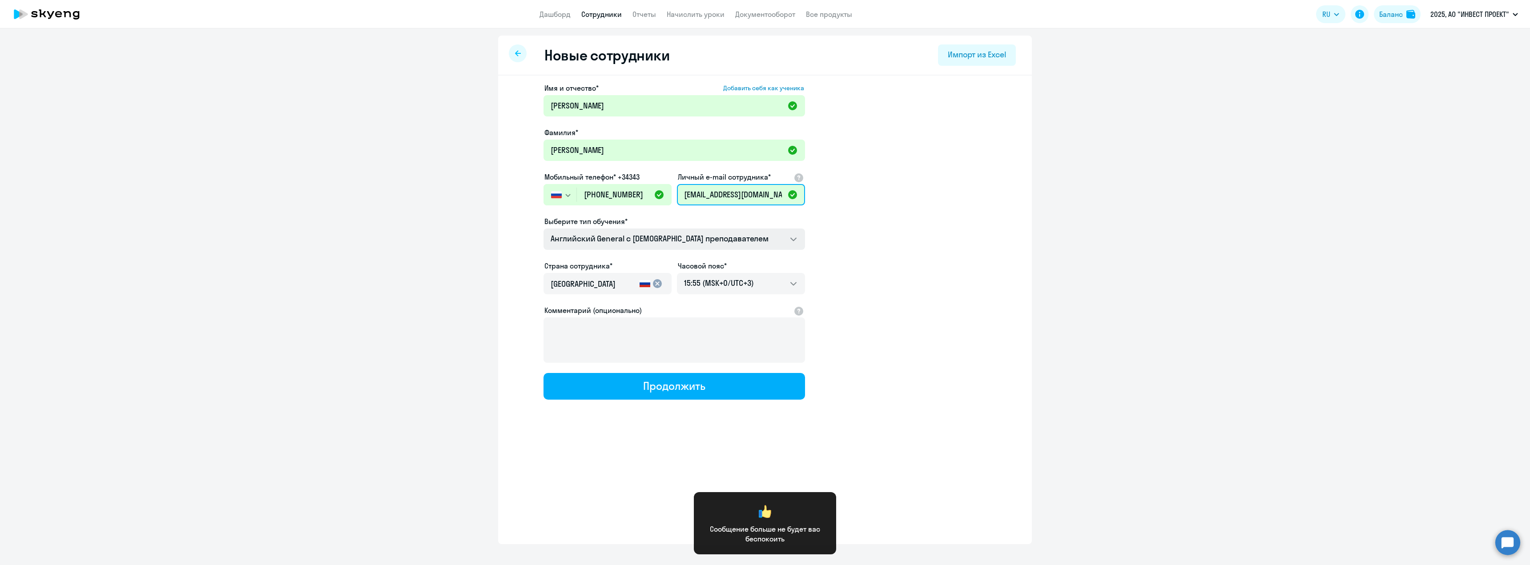
type input "[EMAIL_ADDRESS][DOMAIN_NAME]"
click at [674, 237] on select "Премиум английский с русскоговорящим преподавателем Английский General с [DEMOG…" at bounding box center [673, 239] width 261 height 21
select select "english_adult_not_native_speaker_premium"
click at [543, 229] on select "Премиум английский с русскоговорящим преподавателем Английский General с [DEMOG…" at bounding box center [673, 239] width 261 height 21
click at [865, 338] on app-new-student-form "Имя и отчество* Добавить себя как ученика [PERSON_NAME]* [PERSON_NAME] телефон*…" at bounding box center [764, 241] width 505 height 317
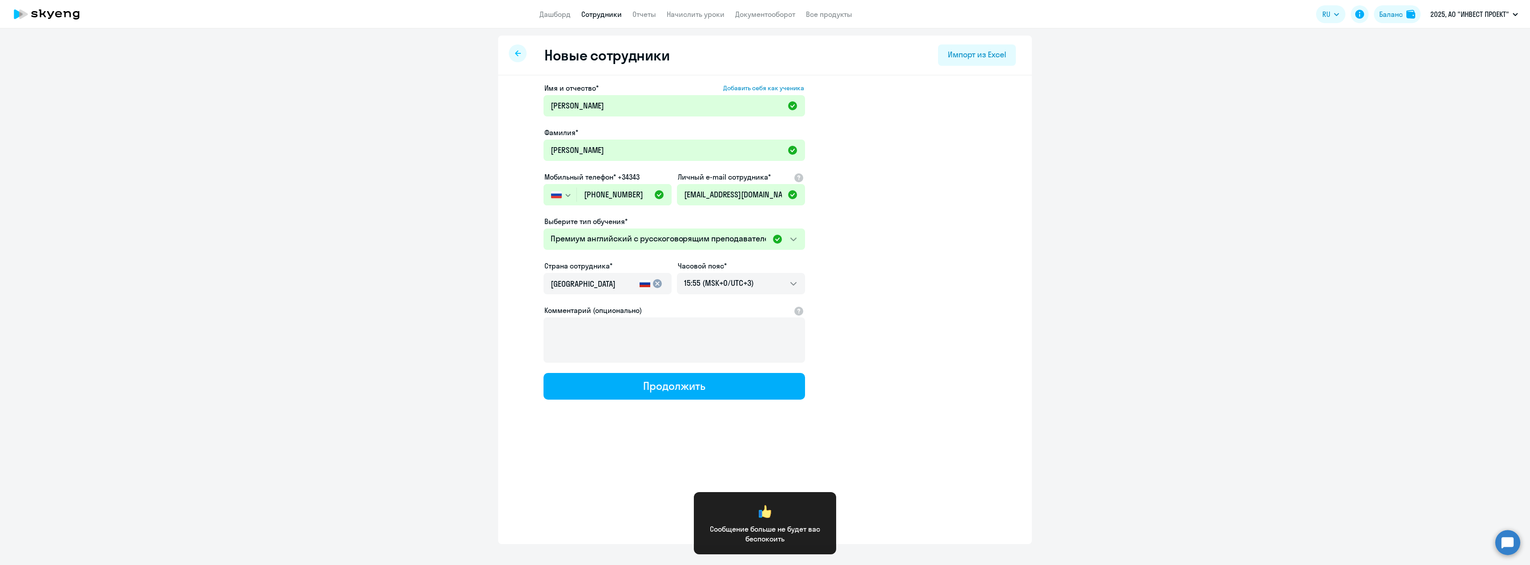
click at [864, 261] on app-new-student-form "Имя и отчество* Добавить себя как ученика [PERSON_NAME]* [PERSON_NAME] телефон*…" at bounding box center [764, 241] width 505 height 317
click at [647, 387] on div "Продолжить" at bounding box center [674, 386] width 62 height 14
select select "english_adult_not_native_speaker_premium"
select select "3"
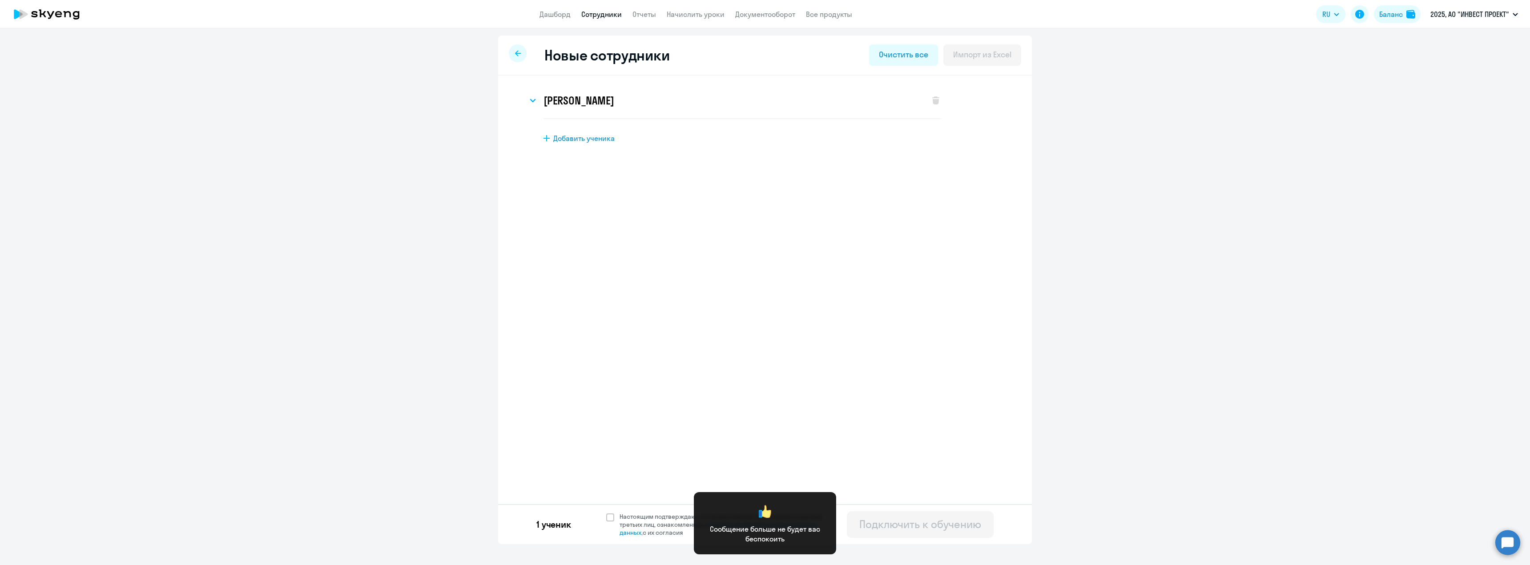
click at [860, 449] on div "Новые сотрудники Очистить все Импорт из Excel [PERSON_NAME] Имя и отчество* Доб…" at bounding box center [765, 290] width 534 height 509
click at [609, 519] on span at bounding box center [610, 518] width 8 height 8
click at [606, 513] on input "Настоящим подтверждаю, что предоставляю персональные данные третьих лиц, ознако…" at bounding box center [606, 512] width 0 height 0
checkbox input "true"
click at [792, 523] on div "Сообщение больше не будет вас беспокоить" at bounding box center [764, 523] width 121 height 41
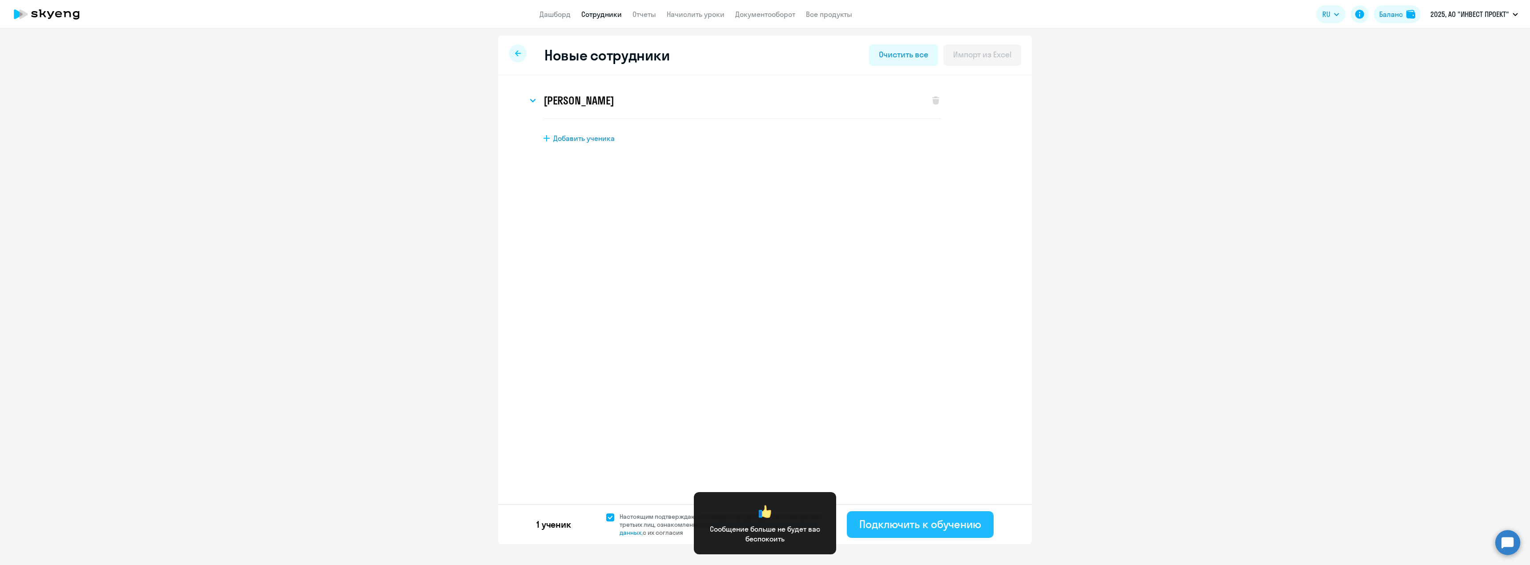
click at [887, 523] on div "Подключить к обучению" at bounding box center [920, 524] width 122 height 14
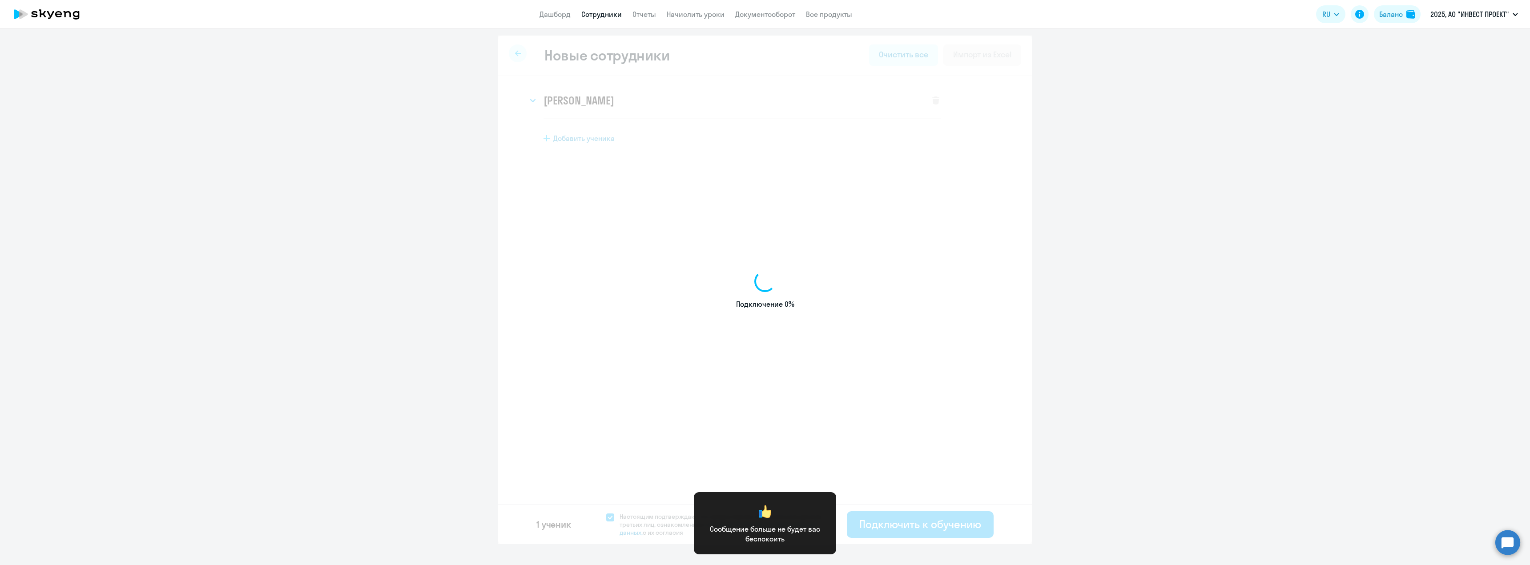
select select "english_adult_not_native_speaker"
select select "3"
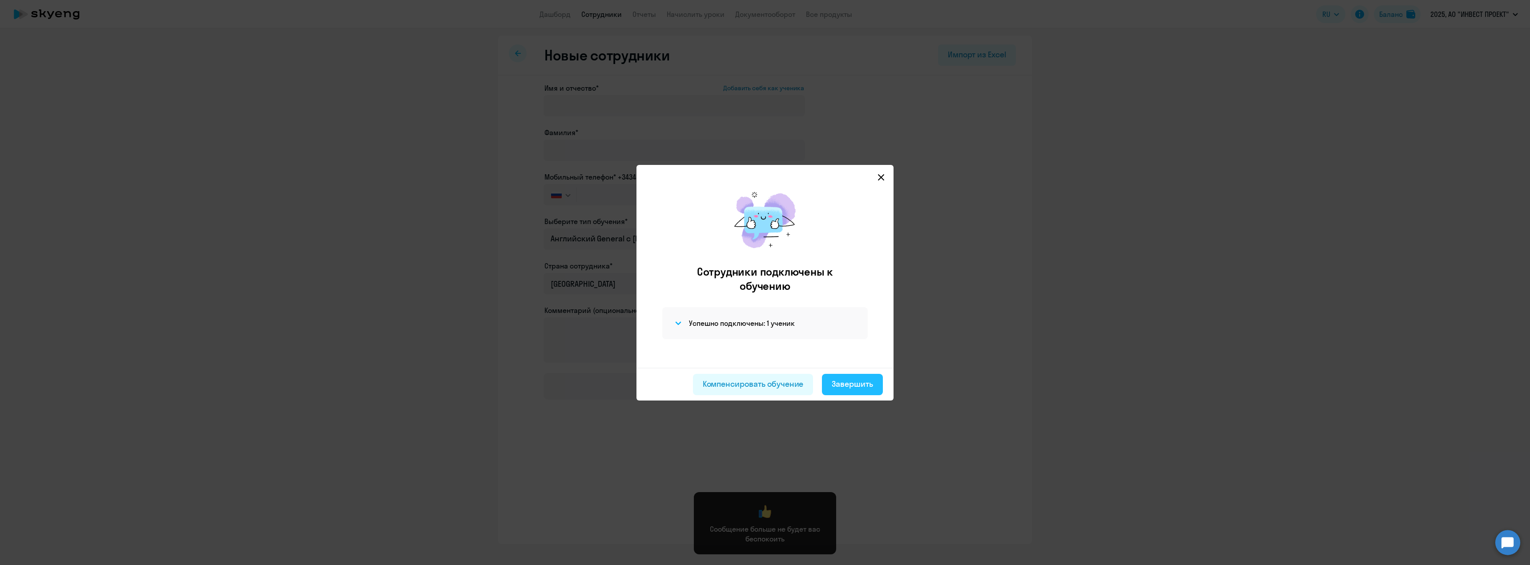
click at [868, 387] on div "Завершить" at bounding box center [852, 384] width 41 height 12
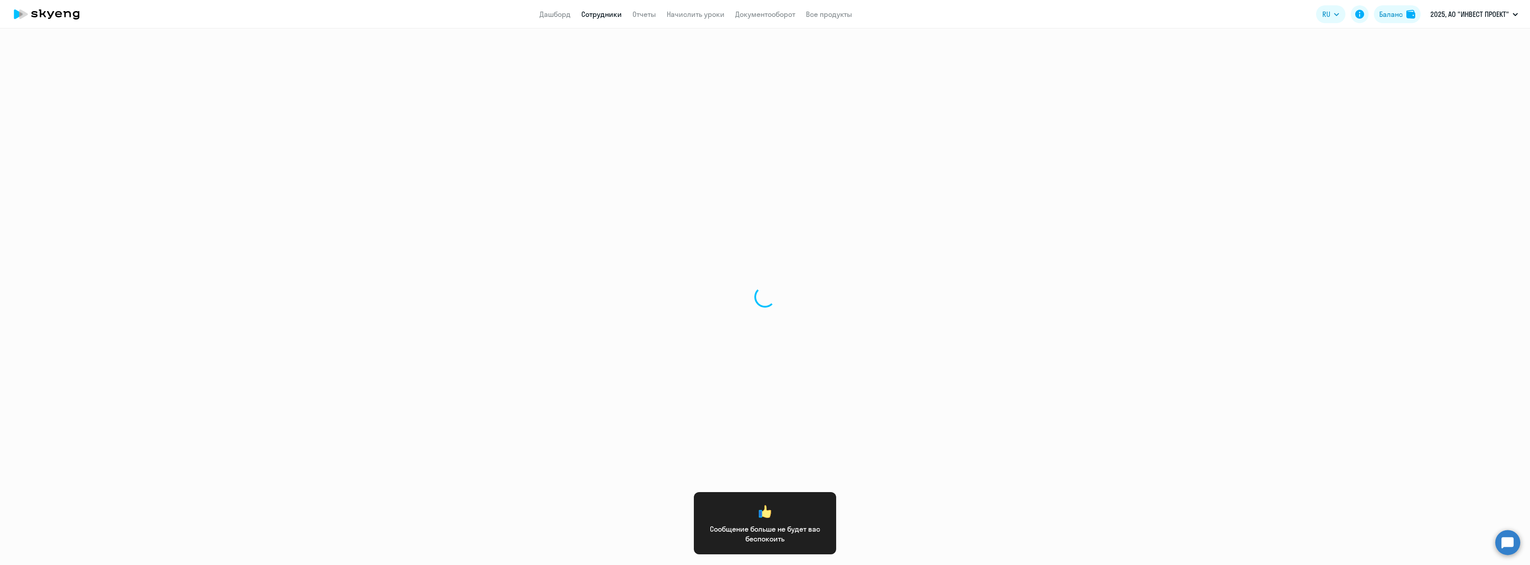
select select "30"
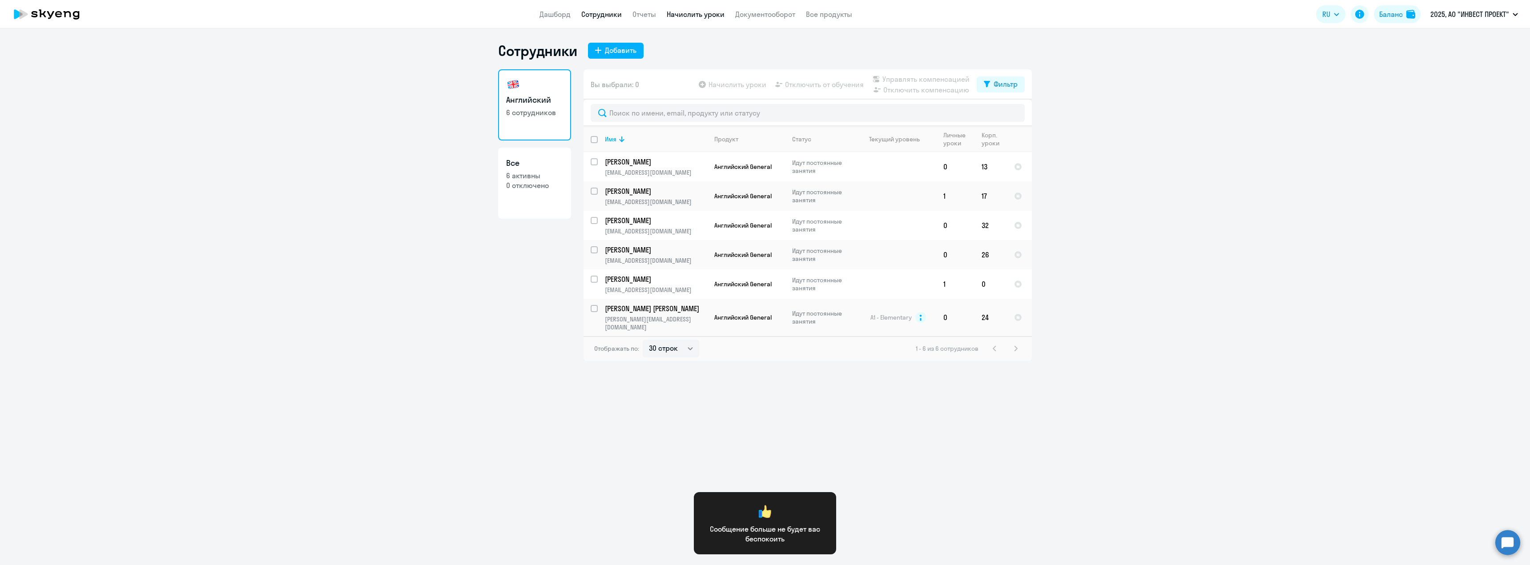
click at [700, 12] on link "Начислить уроки" at bounding box center [696, 14] width 58 height 9
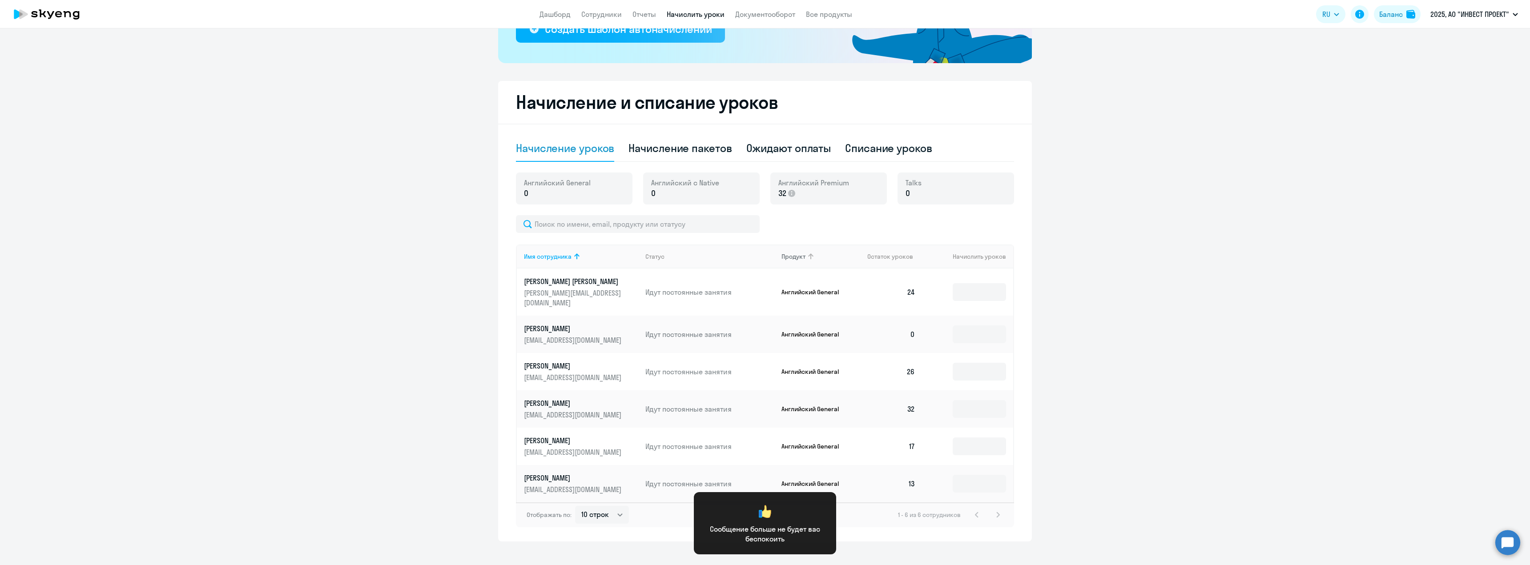
scroll to position [188, 0]
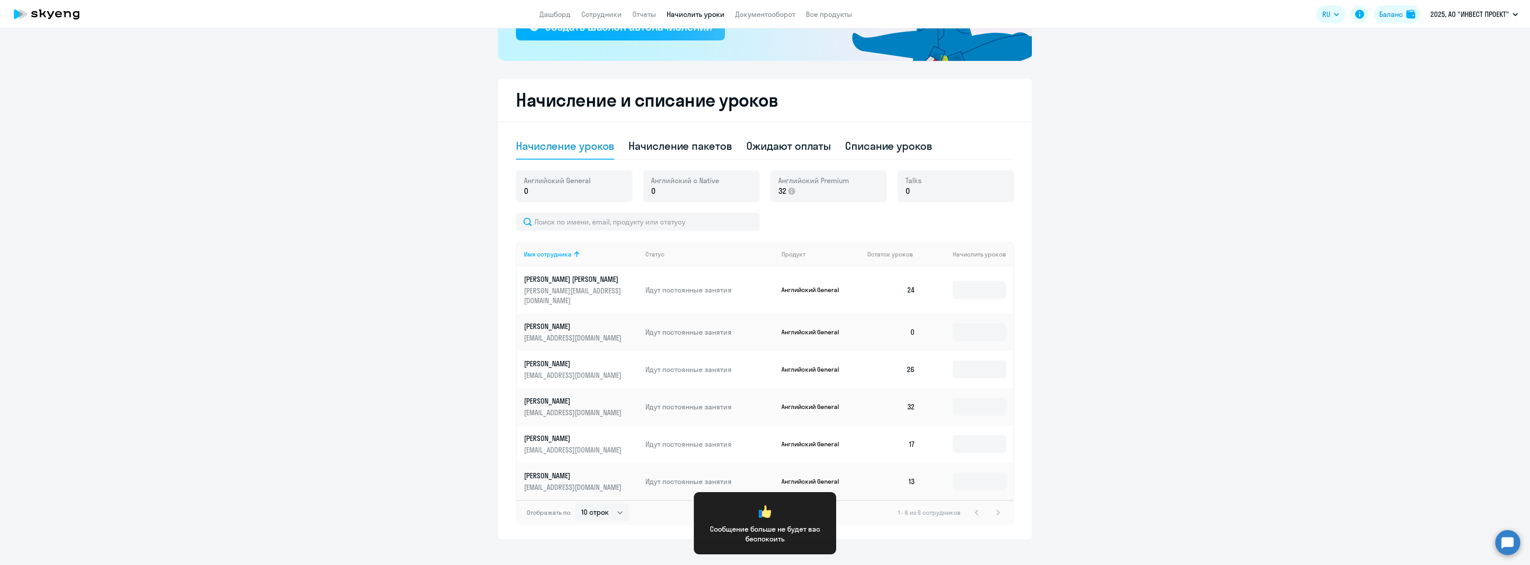
click at [996, 507] on div "1 - 6 из 6 сотрудников" at bounding box center [950, 512] width 105 height 11
click at [607, 506] on select "10 строк 30 строк 50 строк" at bounding box center [602, 513] width 54 height 18
select select "50"
click at [575, 504] on select "10 строк 30 строк 50 строк" at bounding box center [602, 513] width 54 height 18
click at [979, 402] on input at bounding box center [979, 407] width 53 height 18
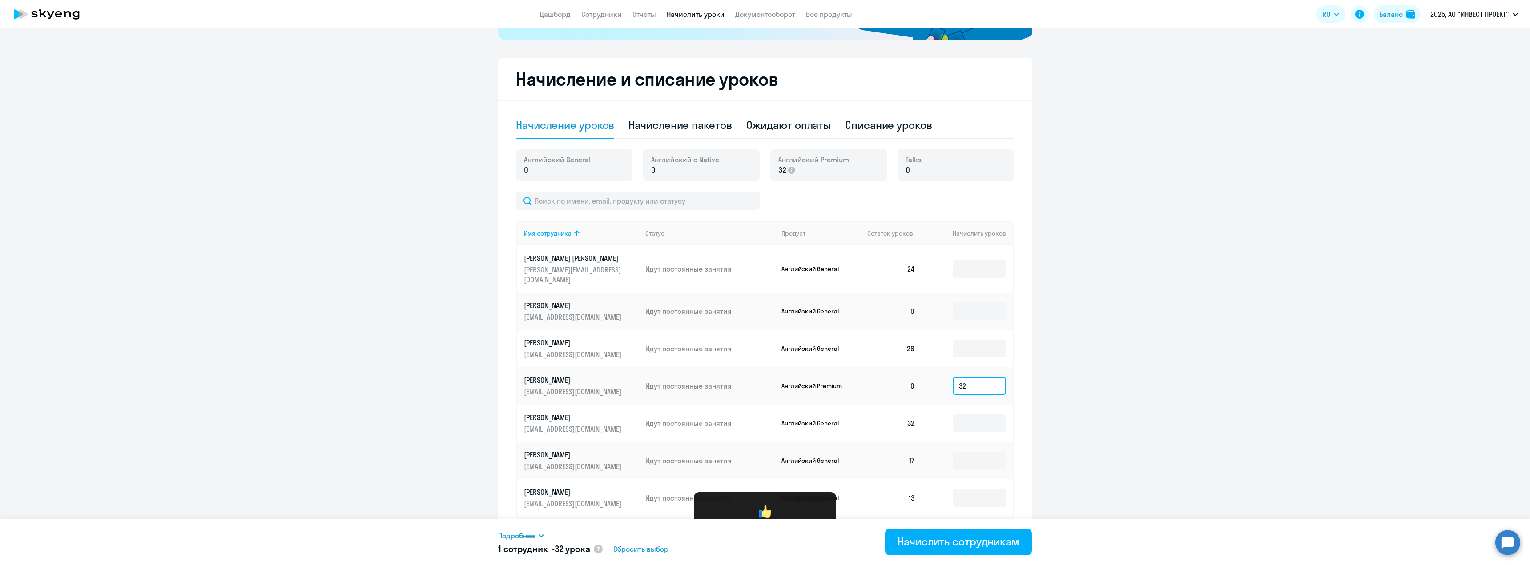
scroll to position [225, 0]
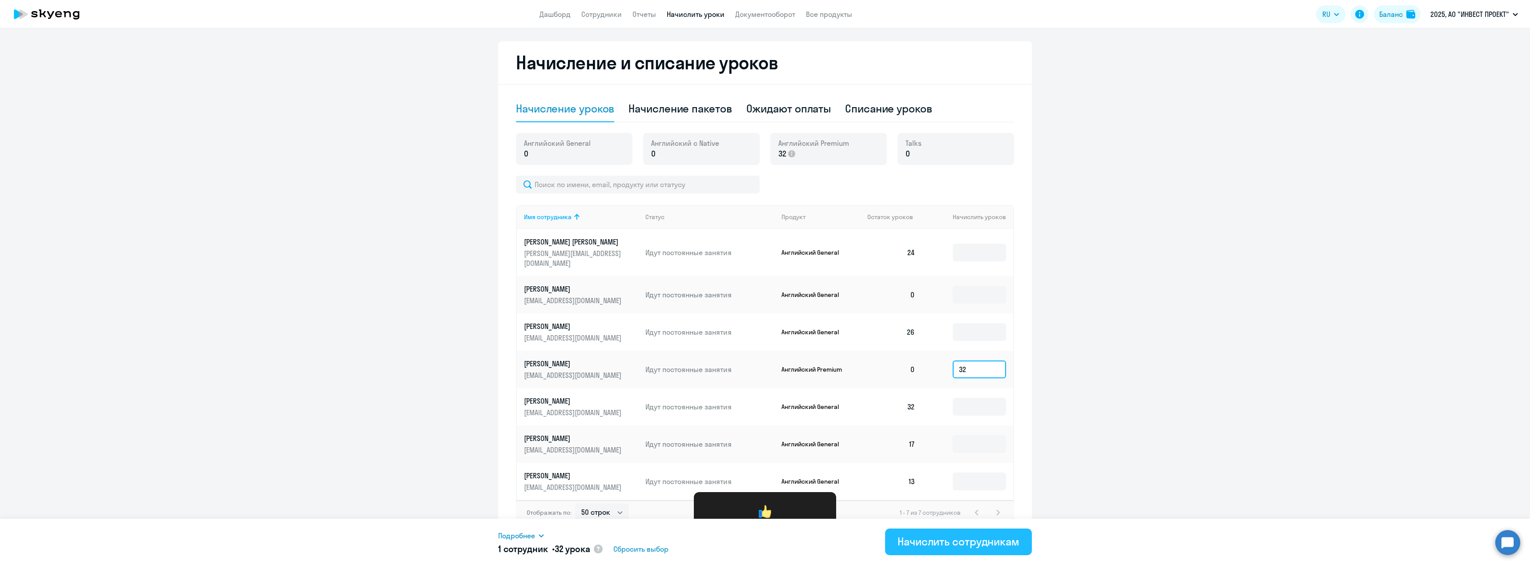
type input "32"
click at [945, 543] on div "Начислить сотрудникам" at bounding box center [958, 542] width 122 height 14
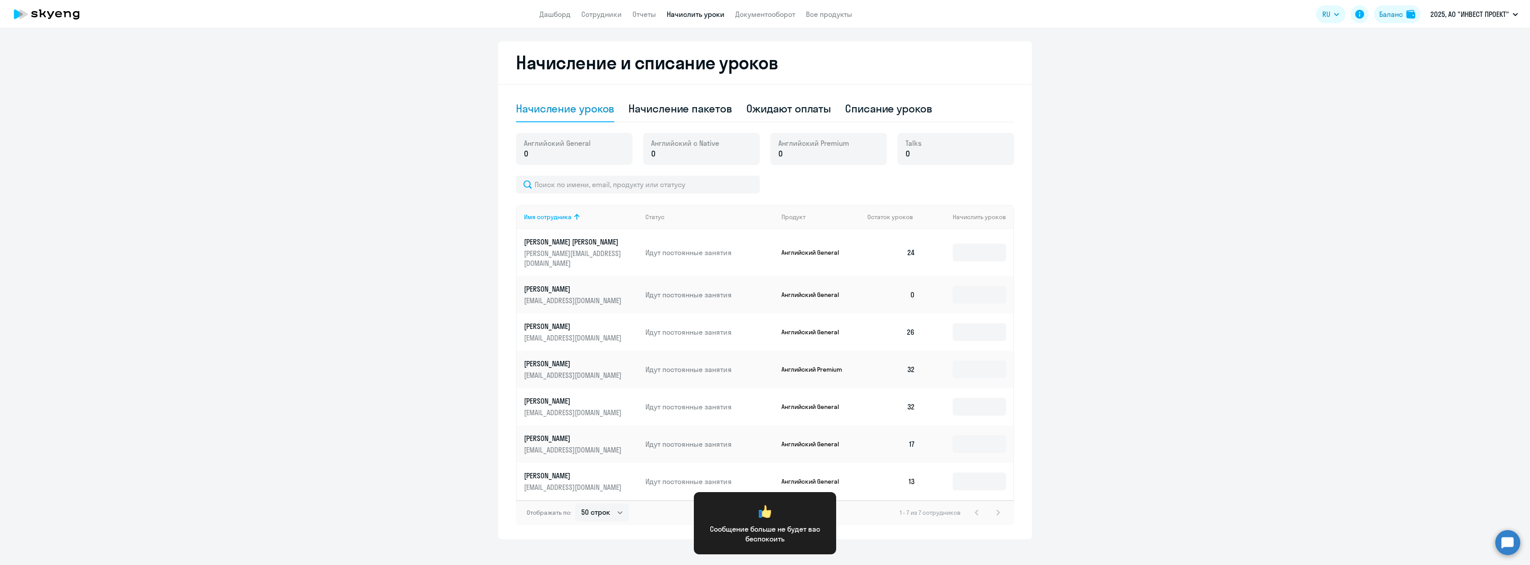
click at [336, 498] on ng-component "Рекомендуем создать шаблон автоначислений Уроки больше не придётся начислять вр…" at bounding box center [765, 177] width 1530 height 723
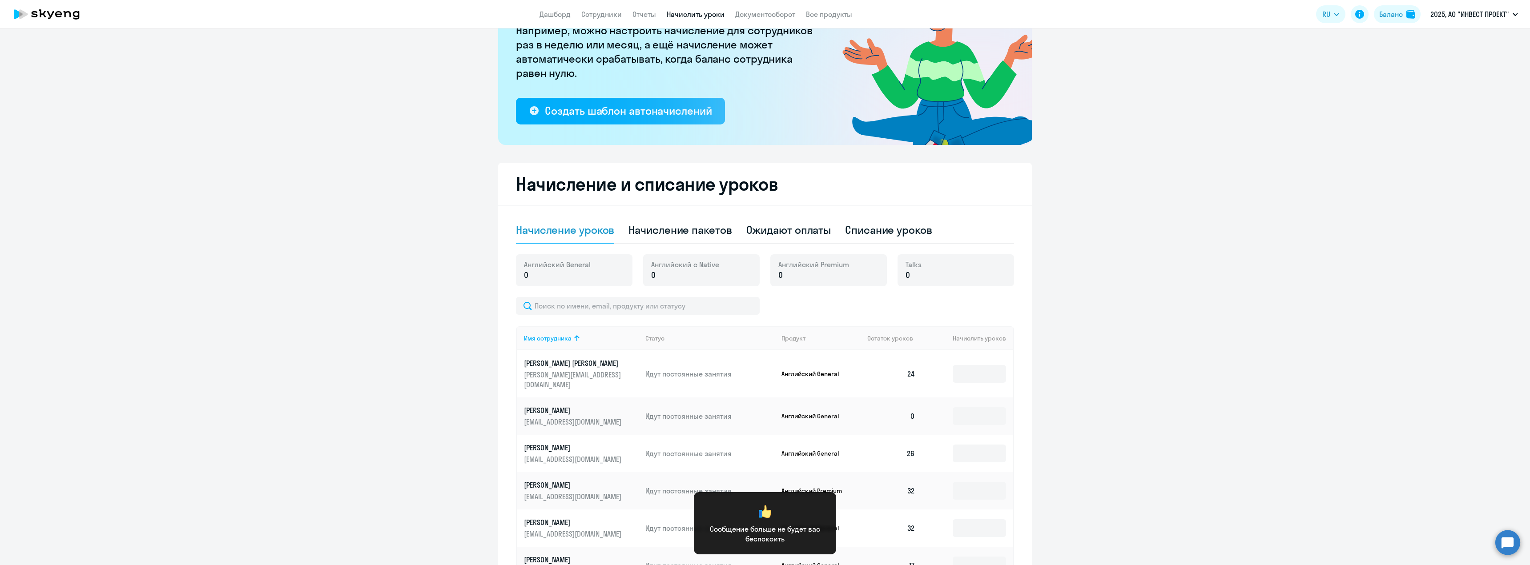
scroll to position [0, 0]
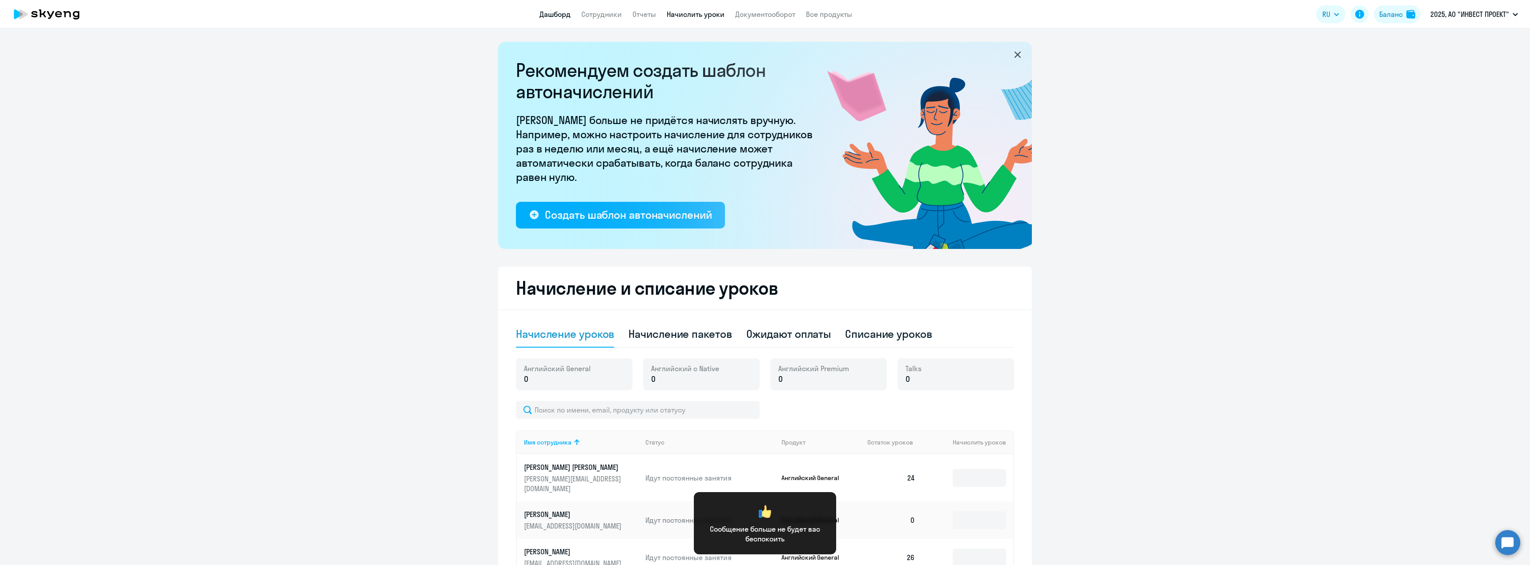
click at [546, 12] on link "Дашборд" at bounding box center [554, 14] width 31 height 9
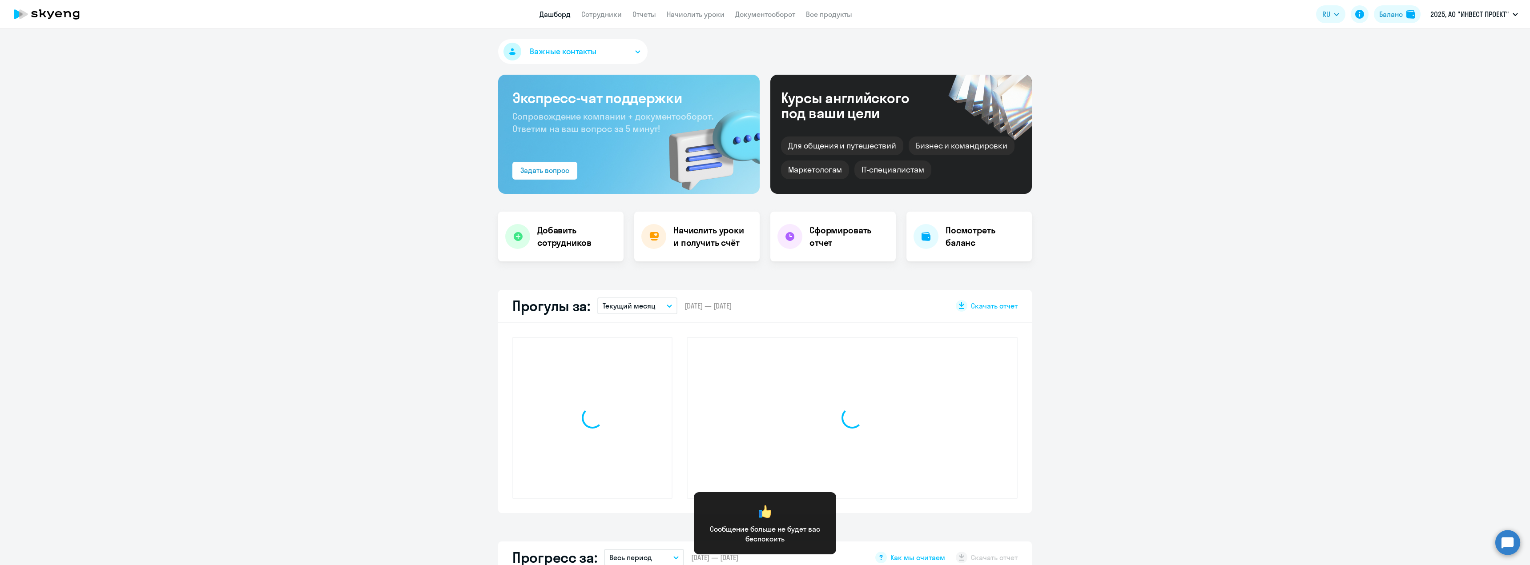
select select "30"
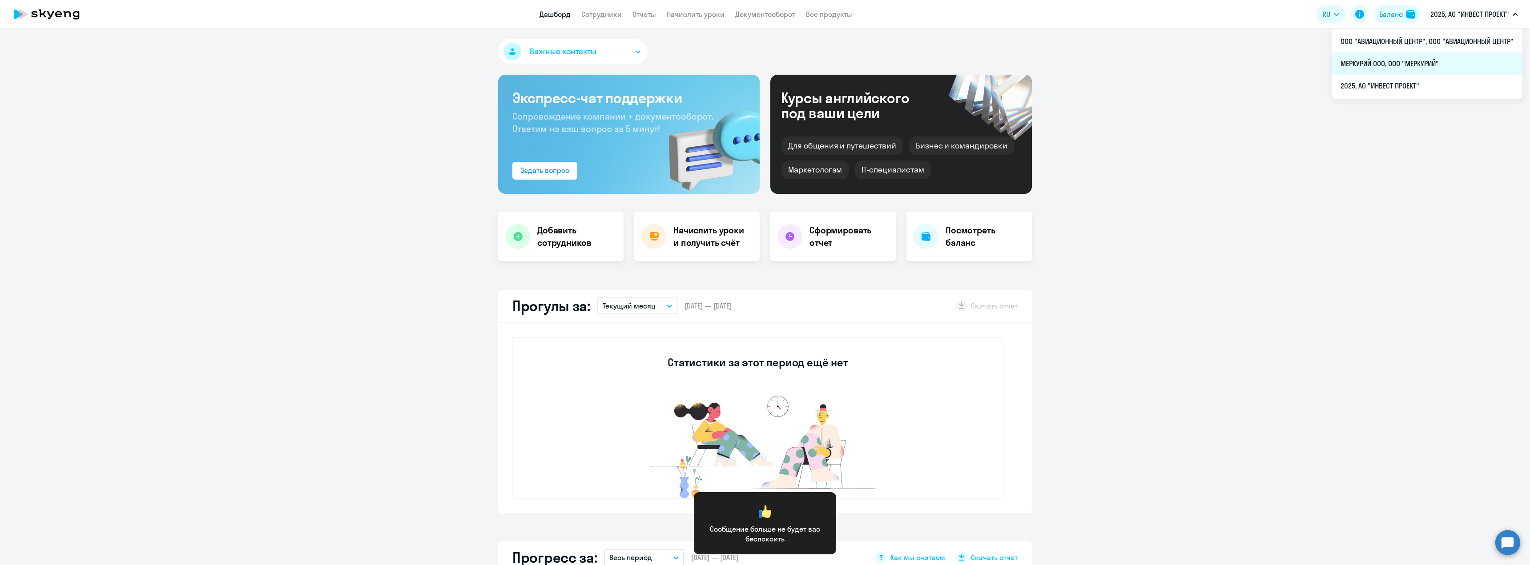
click at [1467, 64] on li "МЕРКУРИЙ ООО, ООО "МЕРКУРИЙ"" at bounding box center [1426, 63] width 191 height 22
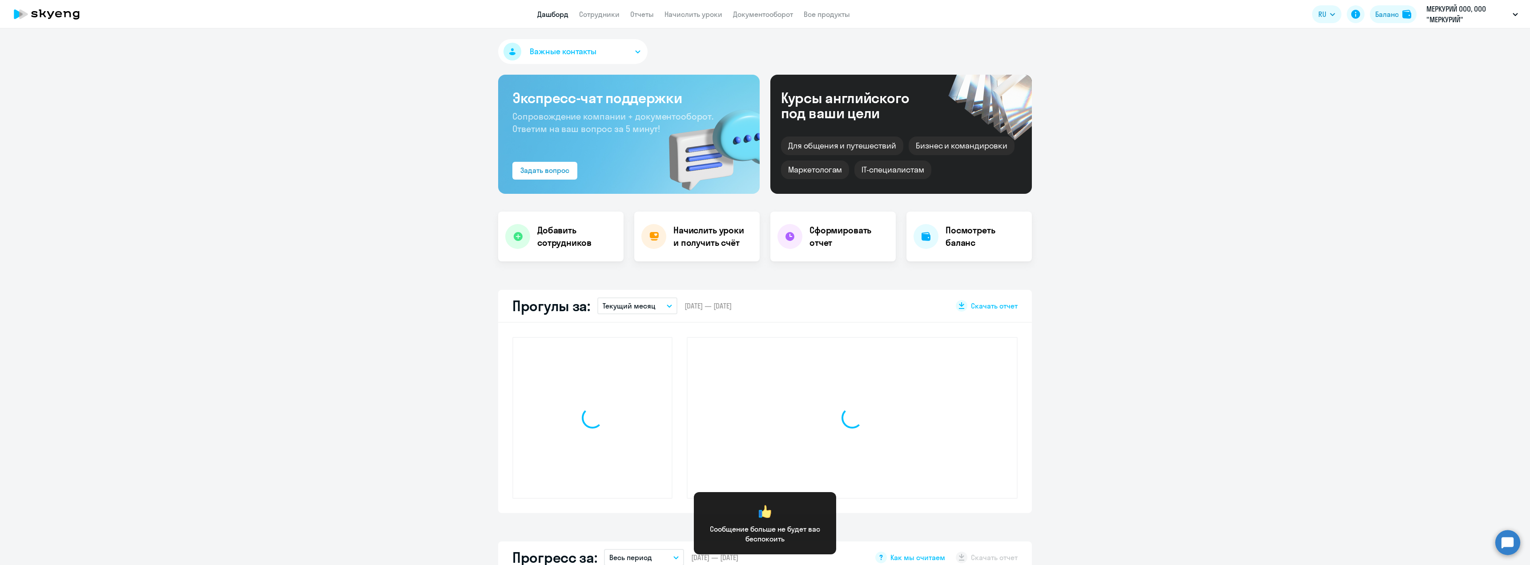
select select "30"
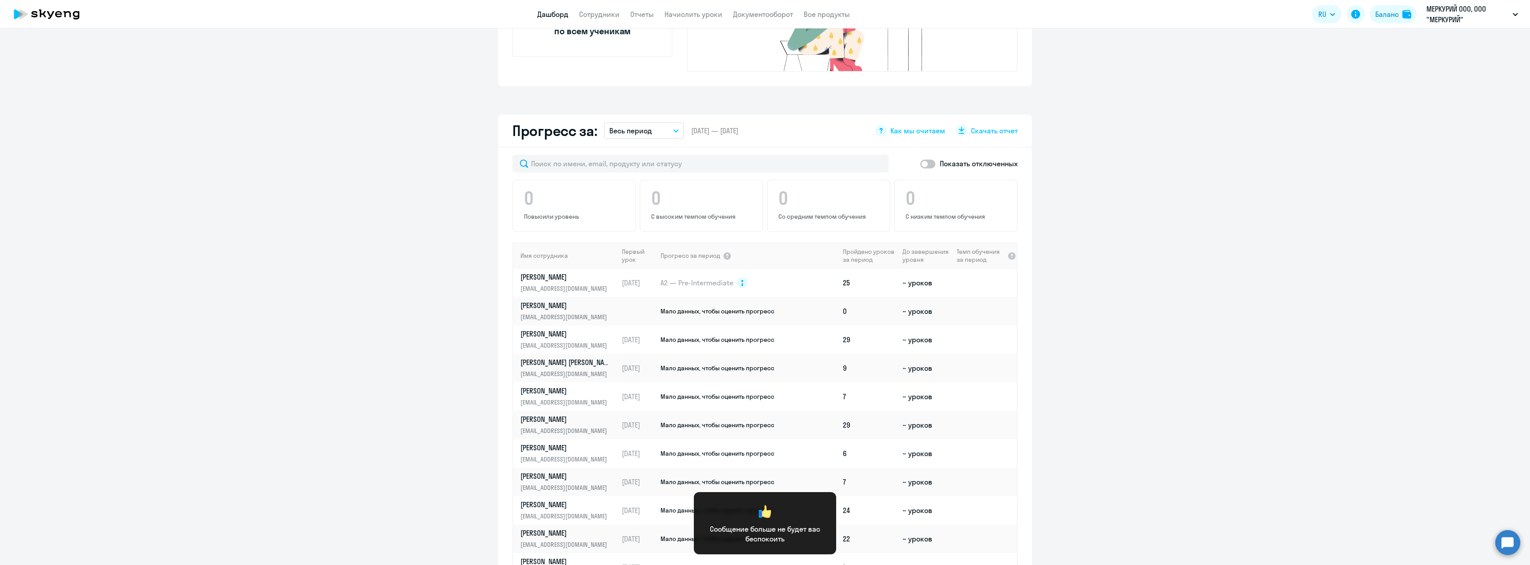
scroll to position [489, 0]
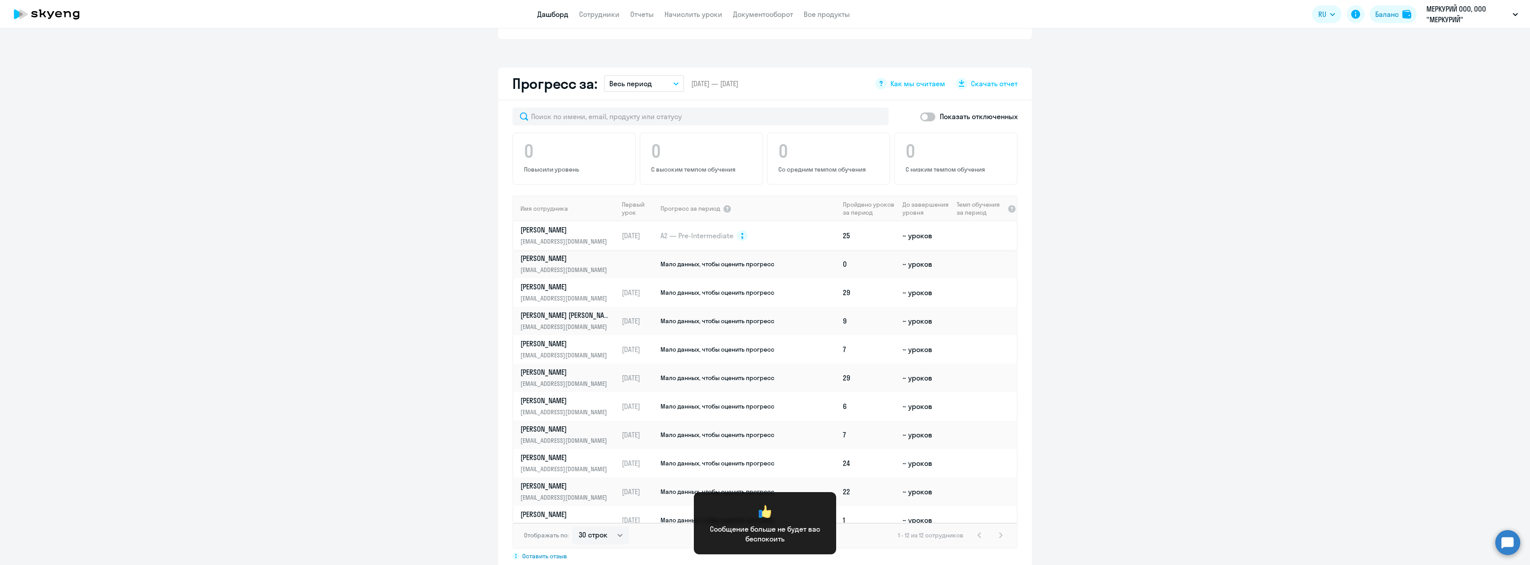
click at [745, 225] on td "A2 — Pre-Intermediate" at bounding box center [749, 235] width 180 height 28
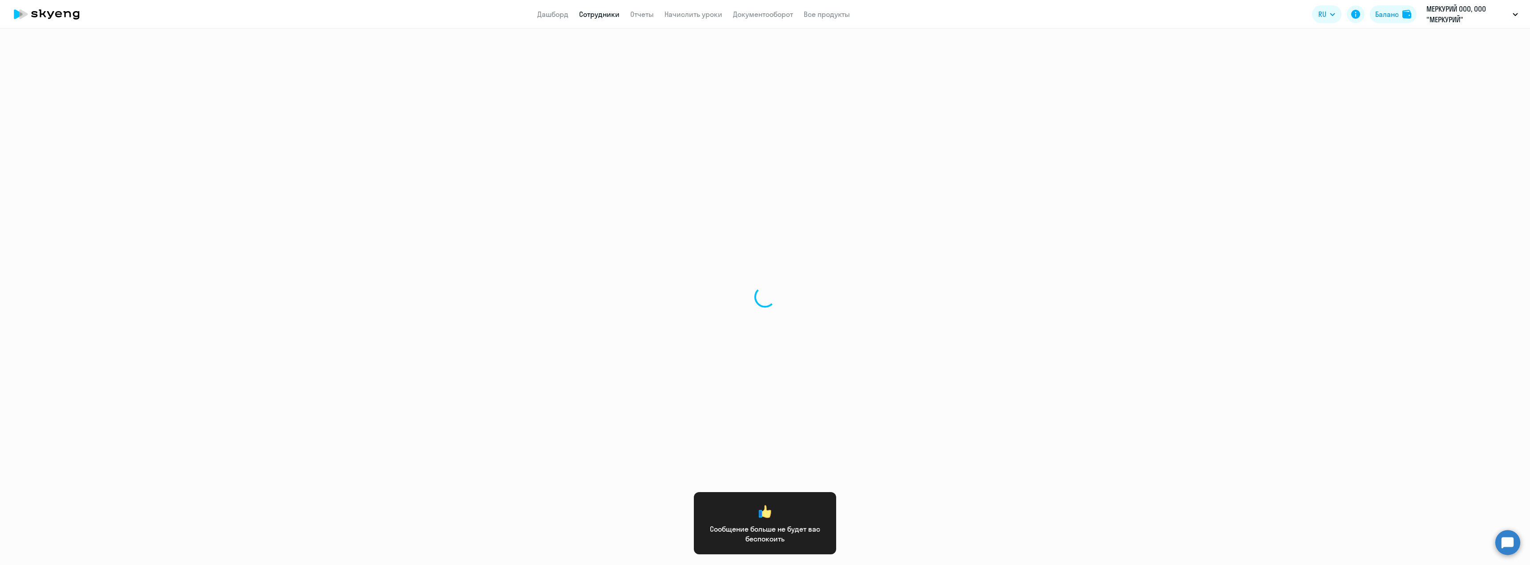
select select "english"
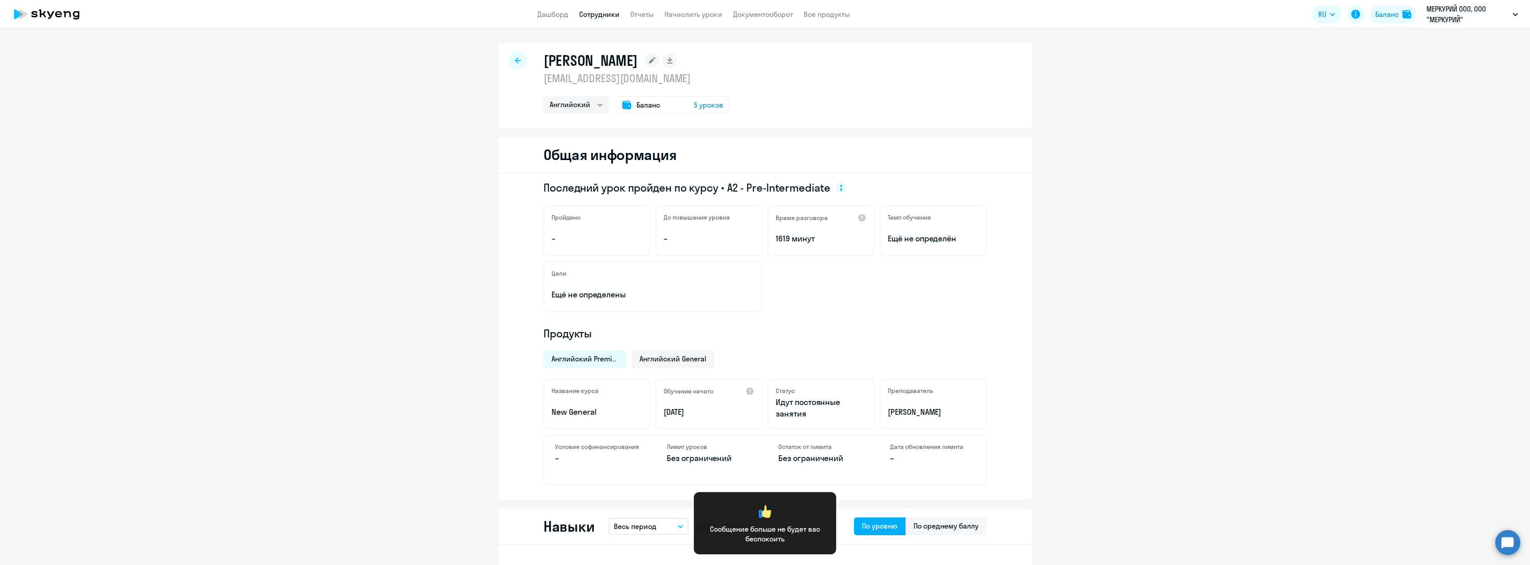
click at [653, 108] on span "Баланс" at bounding box center [648, 105] width 24 height 11
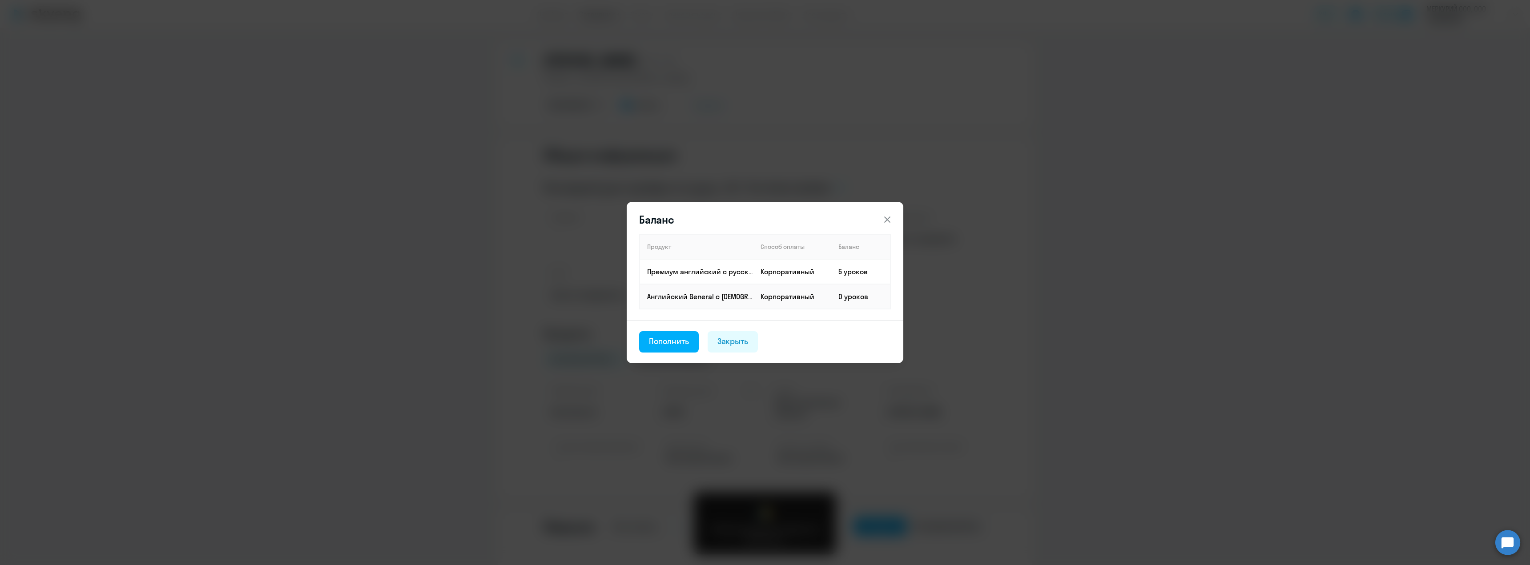
click at [888, 212] on button at bounding box center [887, 220] width 18 height 18
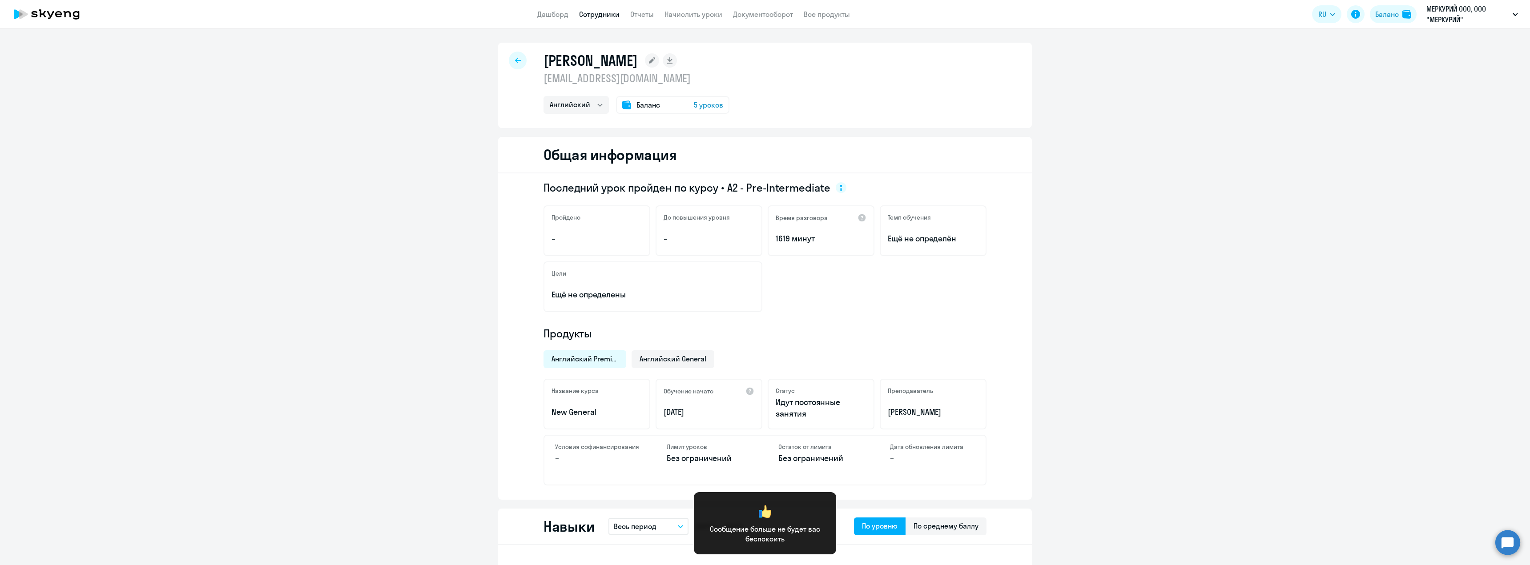
click at [694, 105] on span "5 уроков" at bounding box center [708, 105] width 29 height 11
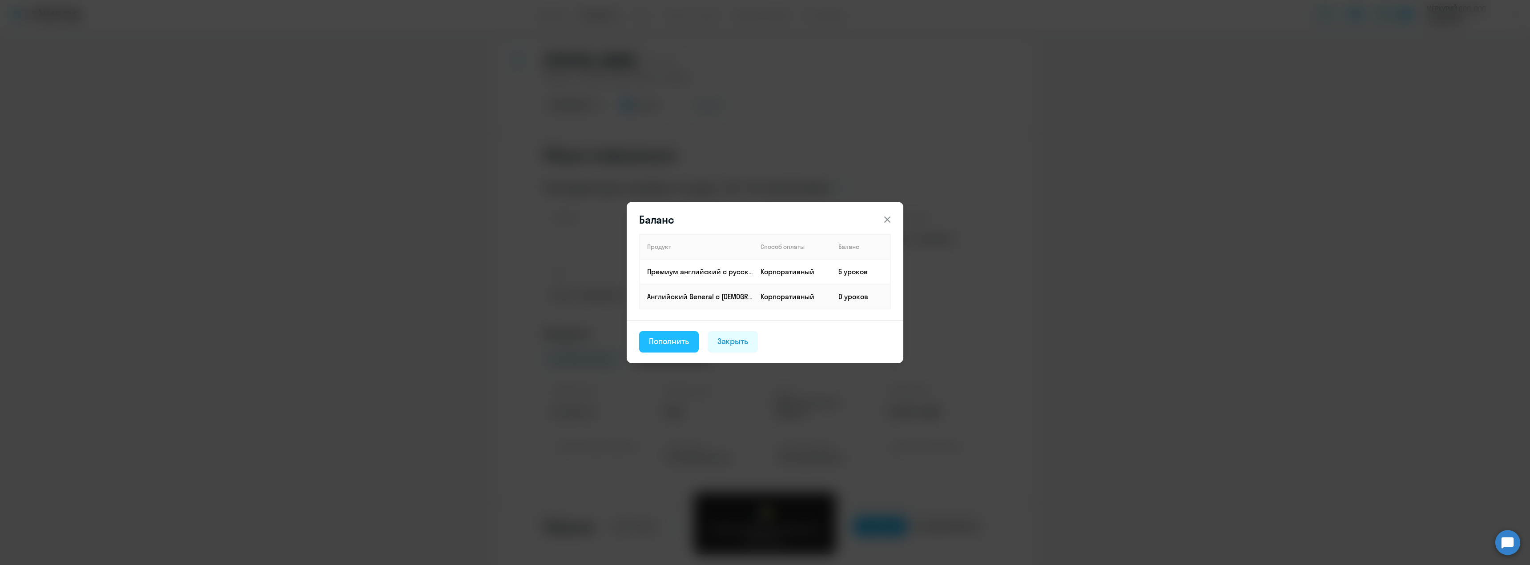
click at [663, 345] on div "Пополнить" at bounding box center [669, 342] width 40 height 12
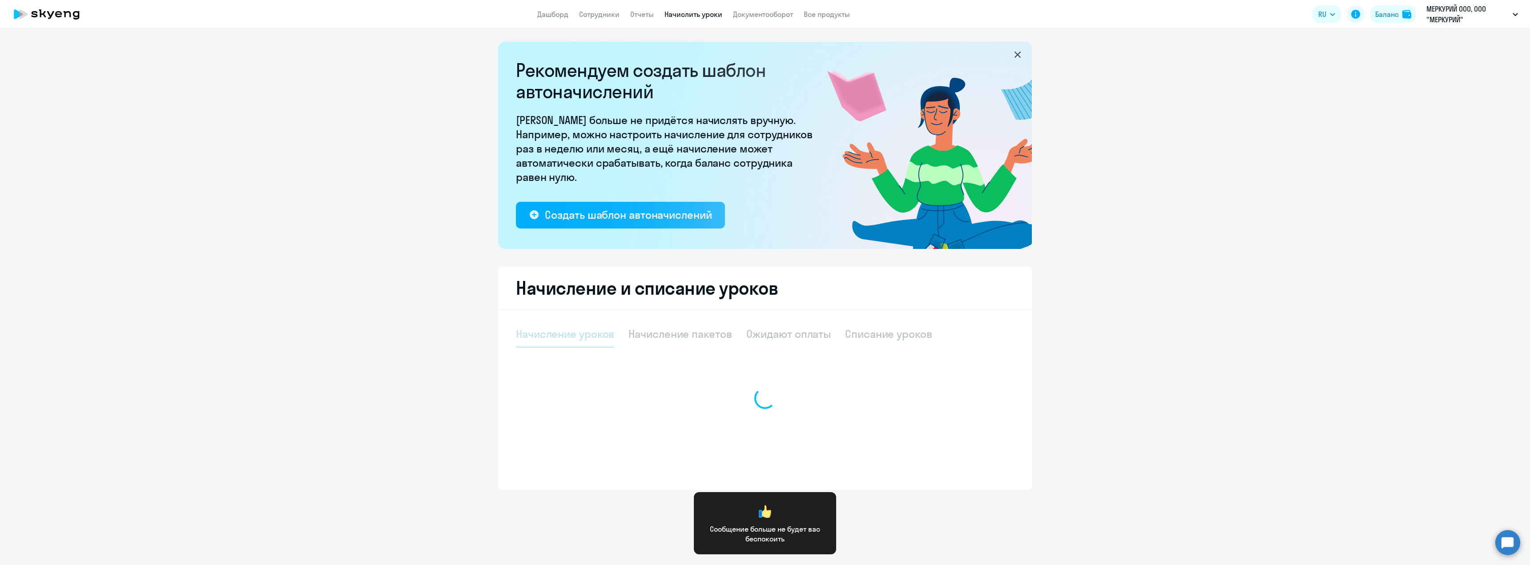
select select "10"
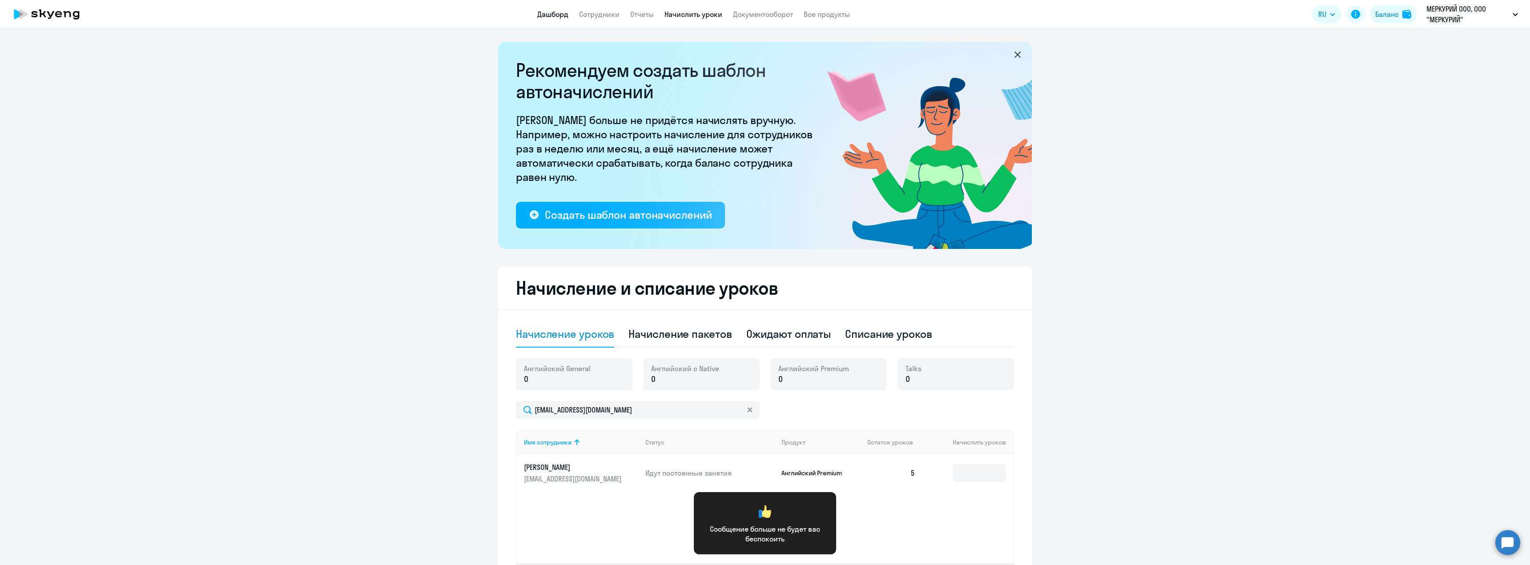
click at [557, 16] on link "Дашборд" at bounding box center [552, 14] width 31 height 9
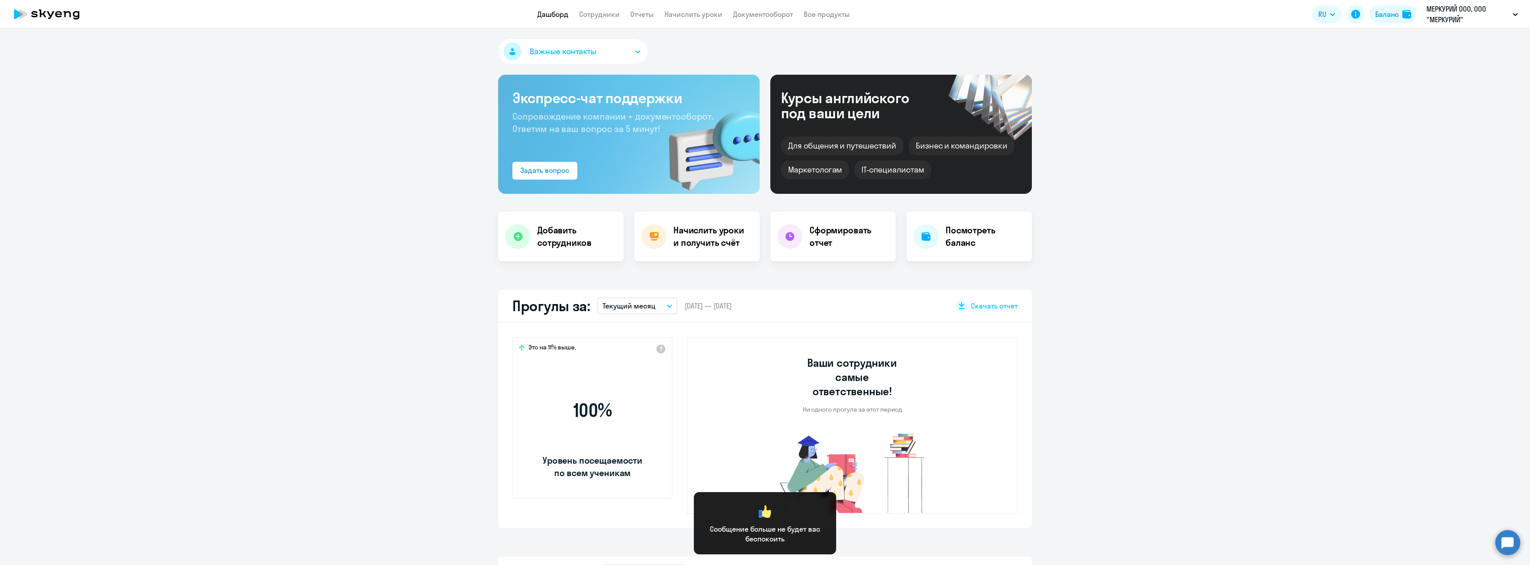
select select "30"
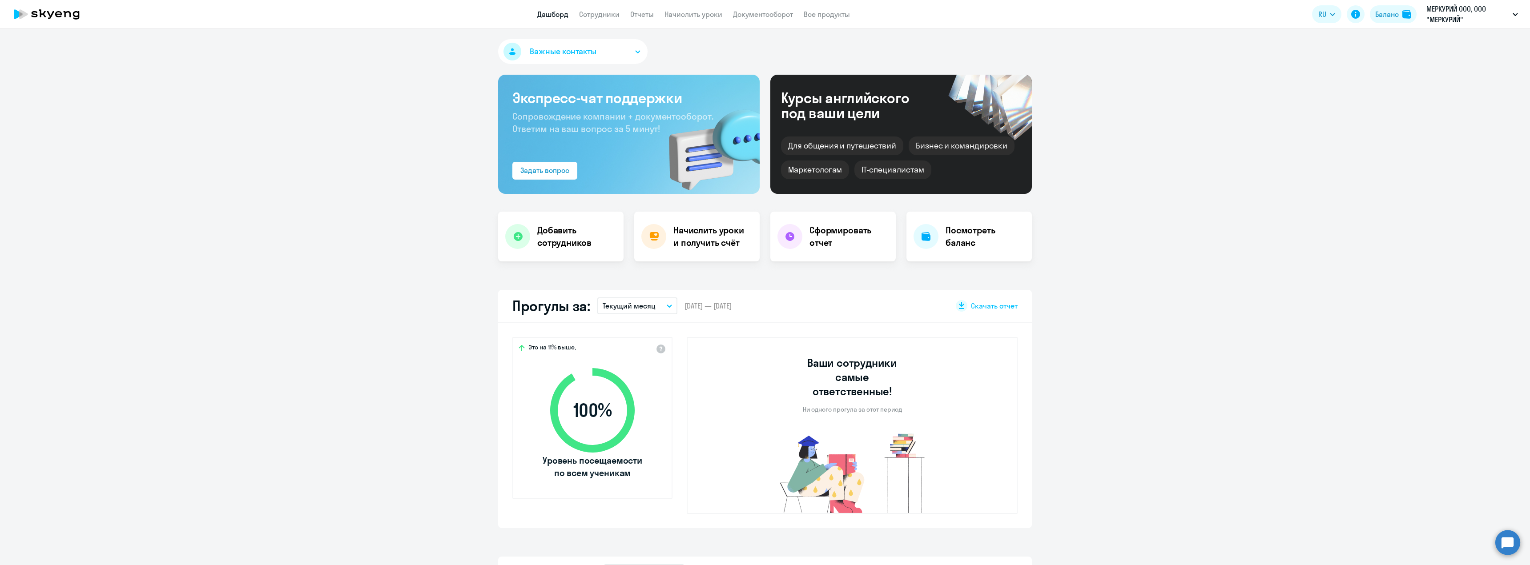
select select "30"
click at [567, 60] on button "Важные контакты" at bounding box center [572, 51] width 149 height 25
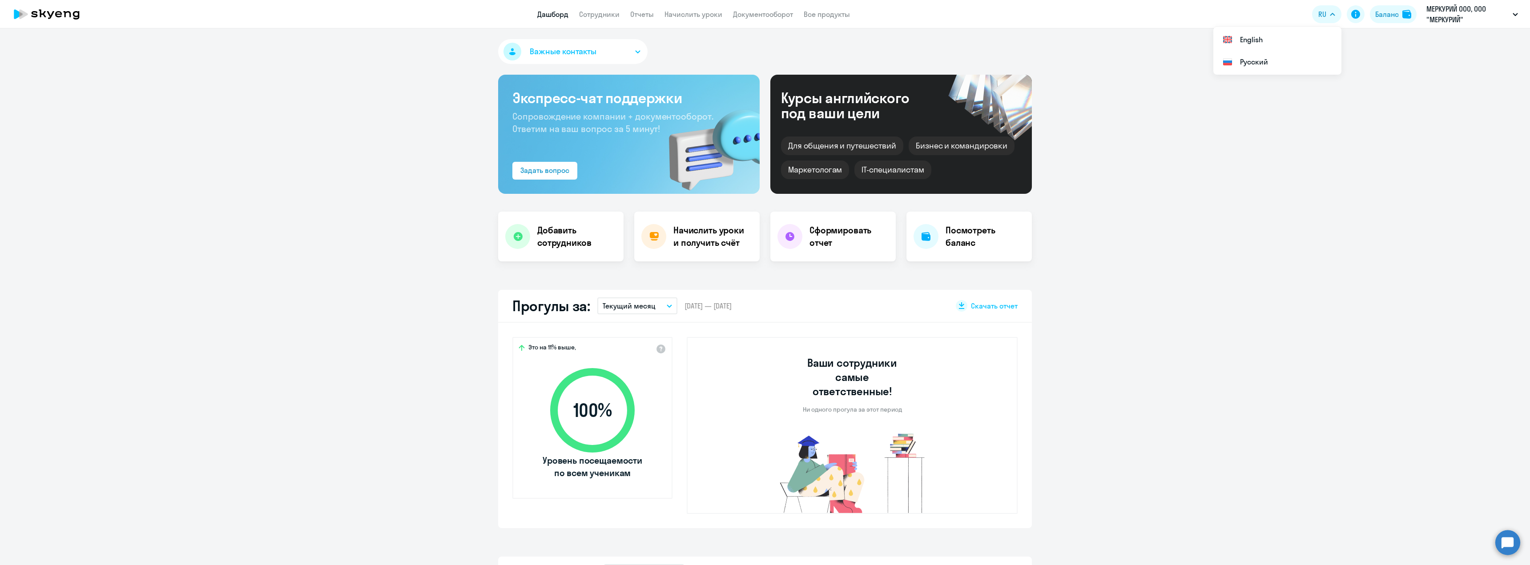
click at [1139, 279] on div "Важные контакты Таисия Лаврова Поможем с вопросами сотрудничества и ценообразов…" at bounding box center [765, 296] width 1530 height 537
